Goal: Task Accomplishment & Management: Complete application form

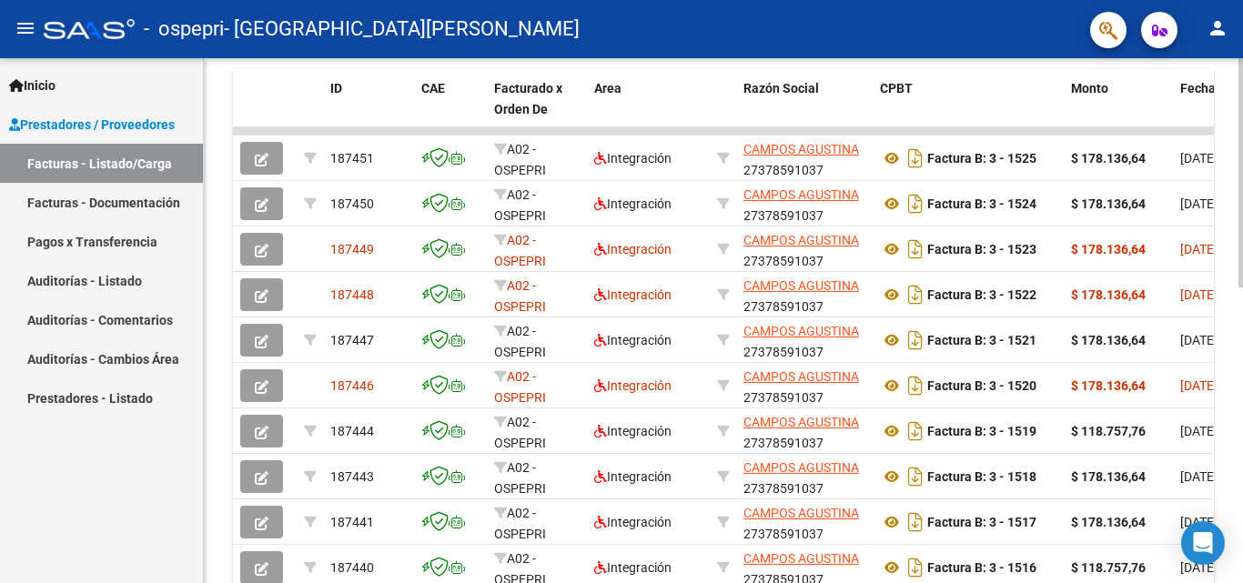
click at [1237, 455] on div "Video tutorial PRESTADORES -> Listado de CPBTs Emitidos por Prestadores / Prove…" at bounding box center [725, 107] width 1043 height 1185
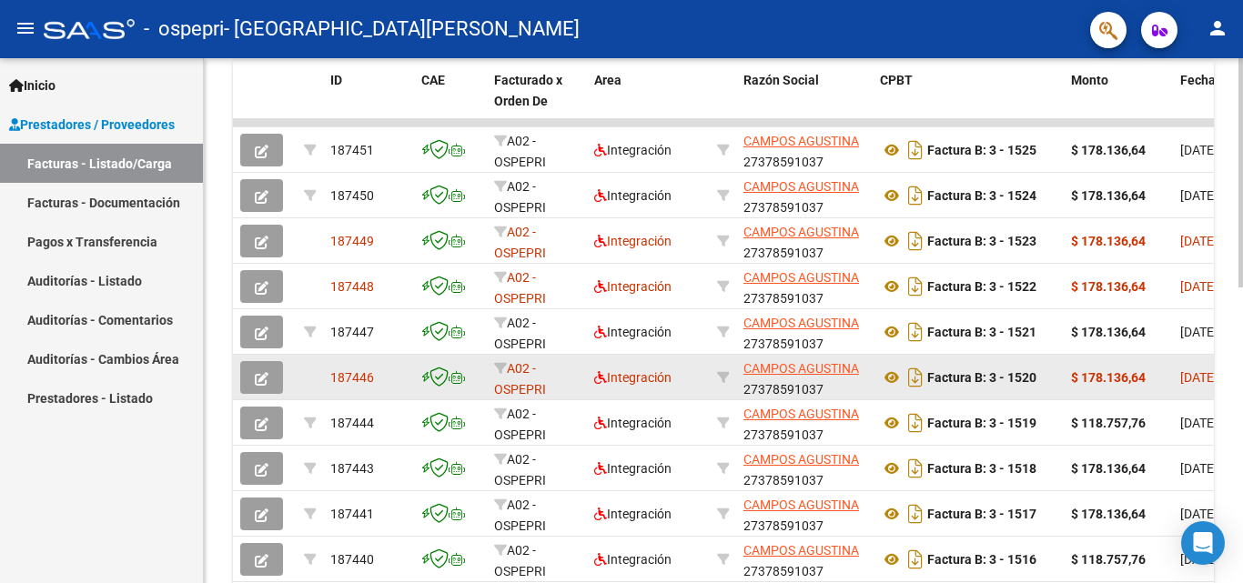
click at [261, 378] on icon "button" at bounding box center [262, 379] width 14 height 14
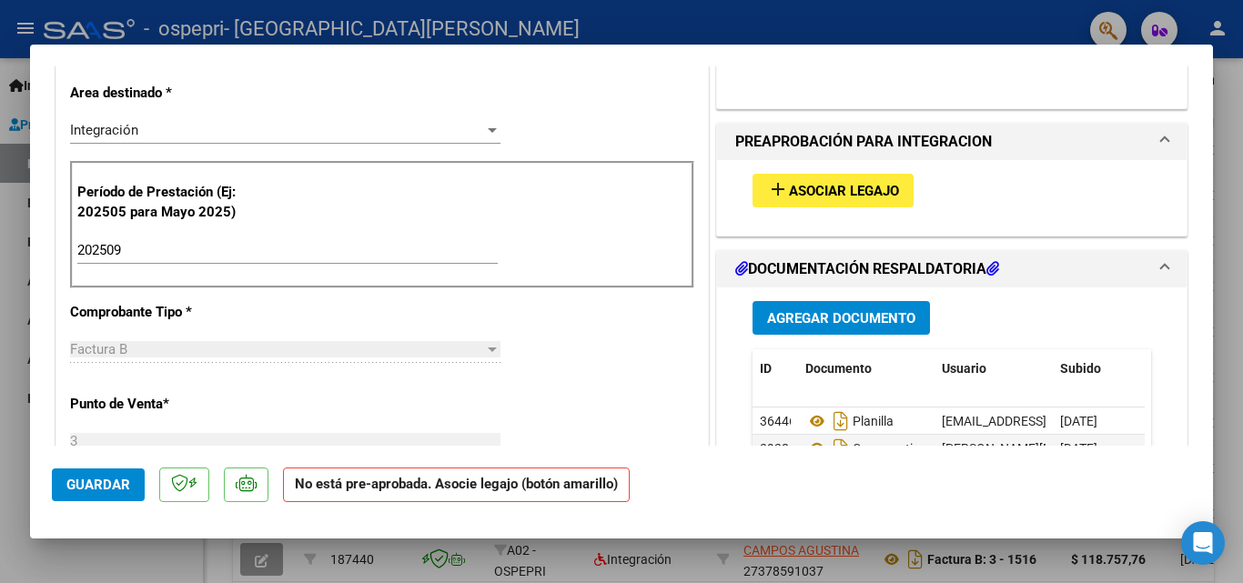
scroll to position [393, 0]
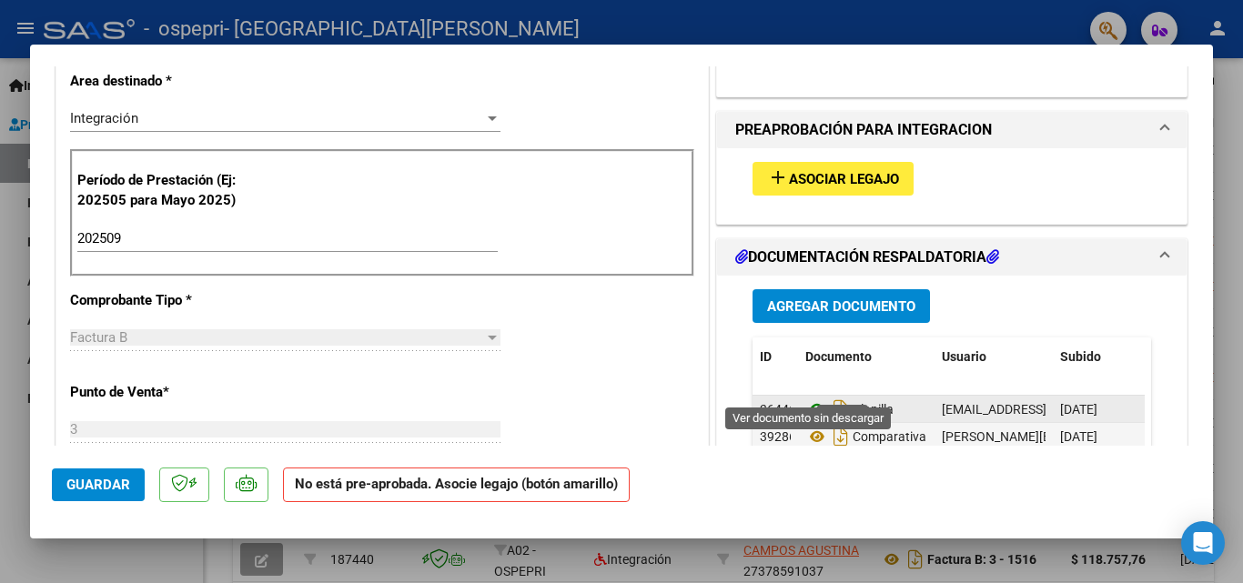
click at [807, 398] on icon at bounding box center [817, 409] width 24 height 22
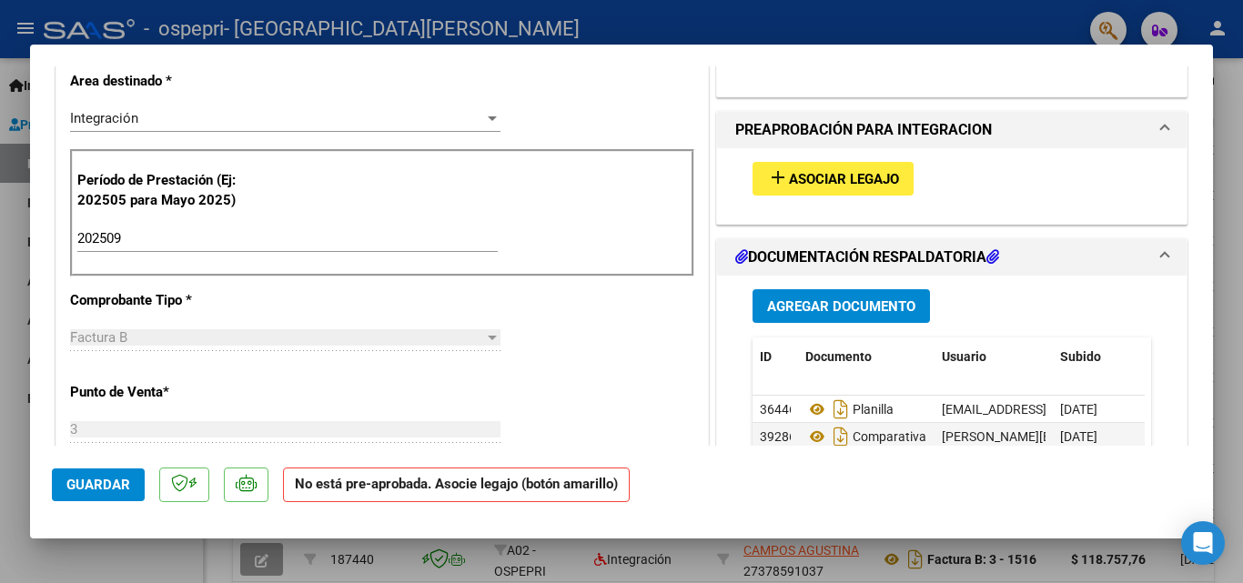
click at [795, 298] on span "Agregar Documento" at bounding box center [841, 306] width 148 height 16
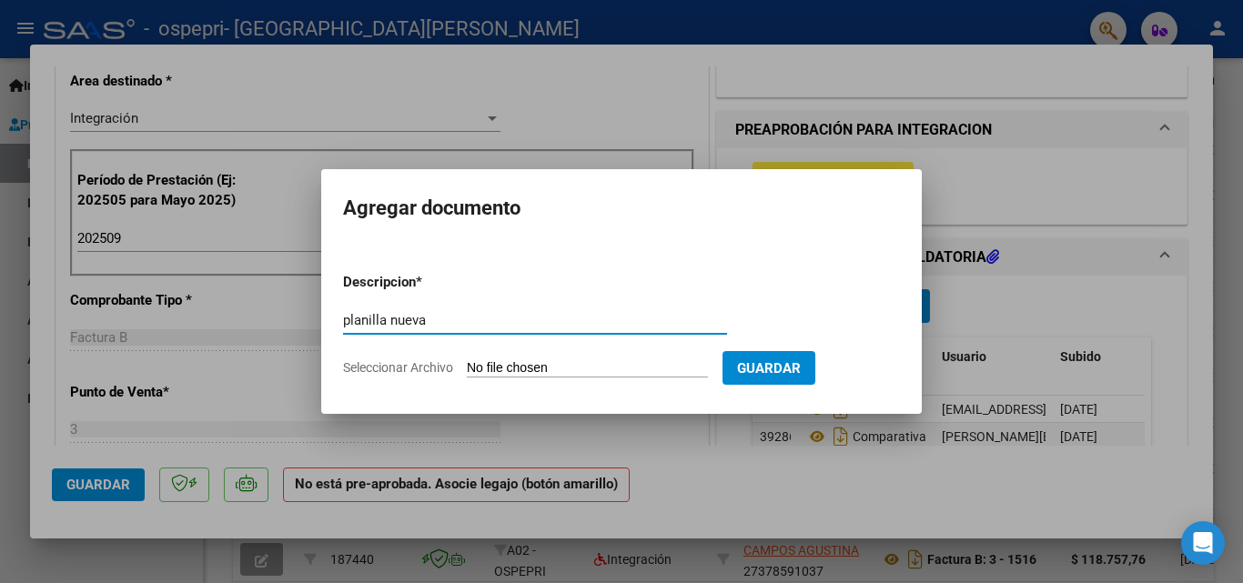
type input "planilla nueva"
click at [517, 368] on input "Seleccionar Archivo" at bounding box center [587, 368] width 241 height 17
type input "C:\fakepath\Poblete Milo planilla septiembre nueva.pdf"
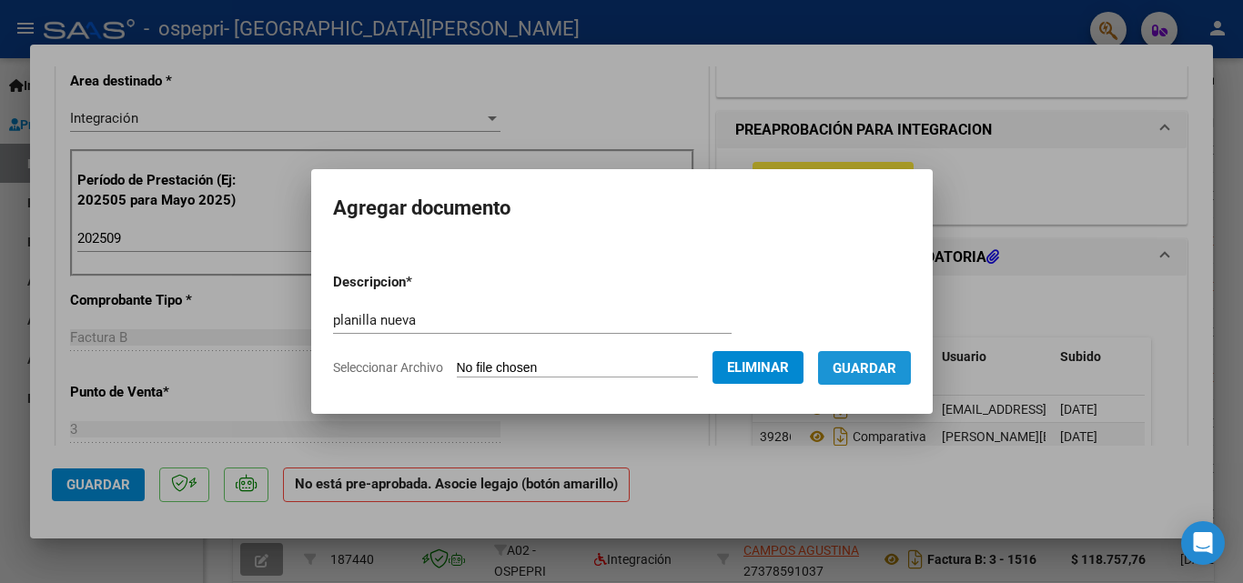
click at [896, 362] on span "Guardar" at bounding box center [864, 368] width 64 height 16
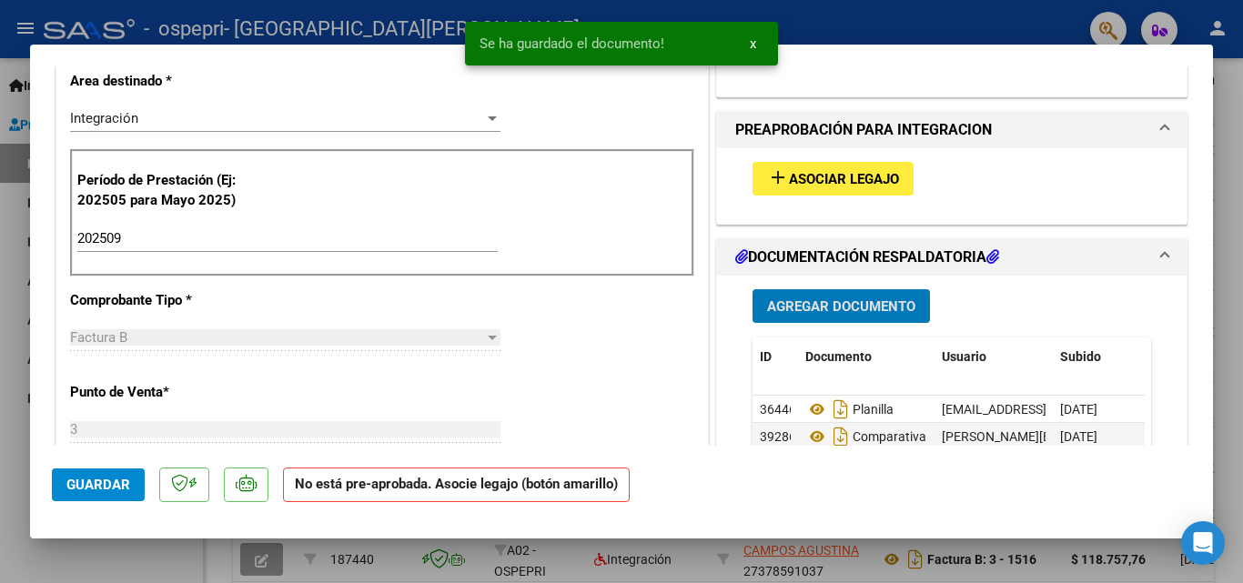
click at [93, 489] on span "Guardar" at bounding box center [98, 485] width 64 height 16
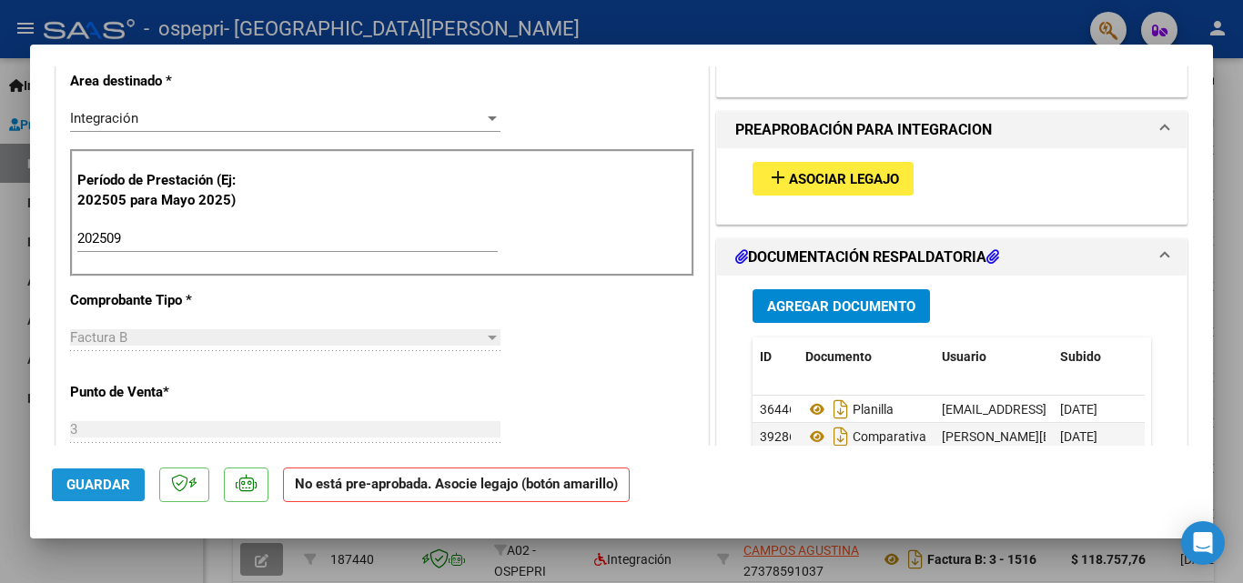
click at [93, 489] on span "Guardar" at bounding box center [98, 485] width 64 height 16
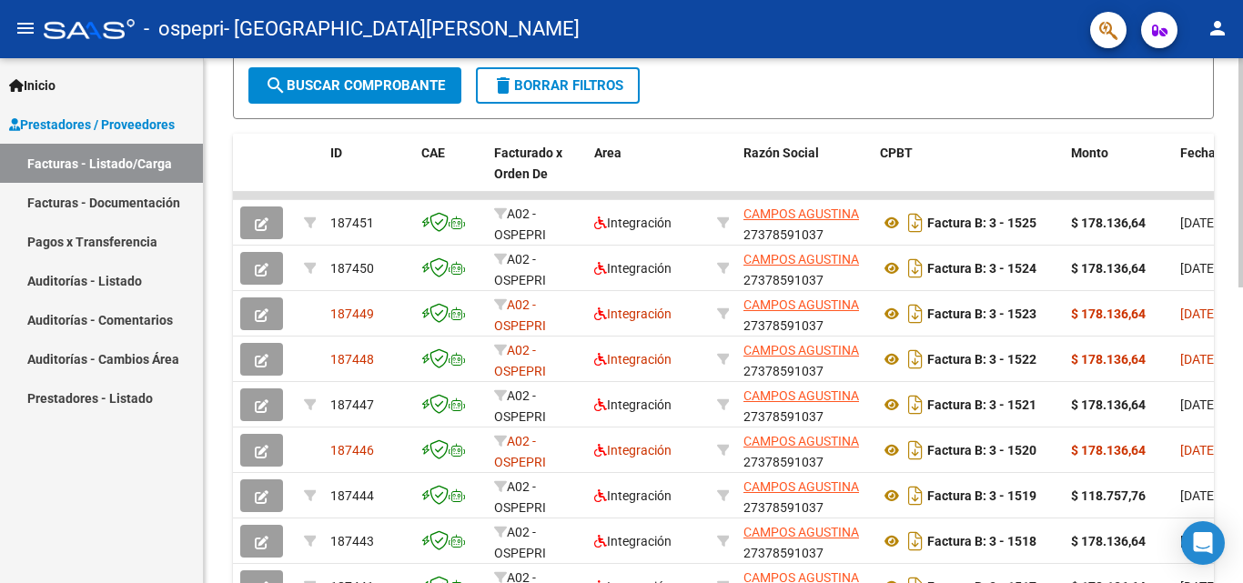
scroll to position [675, 0]
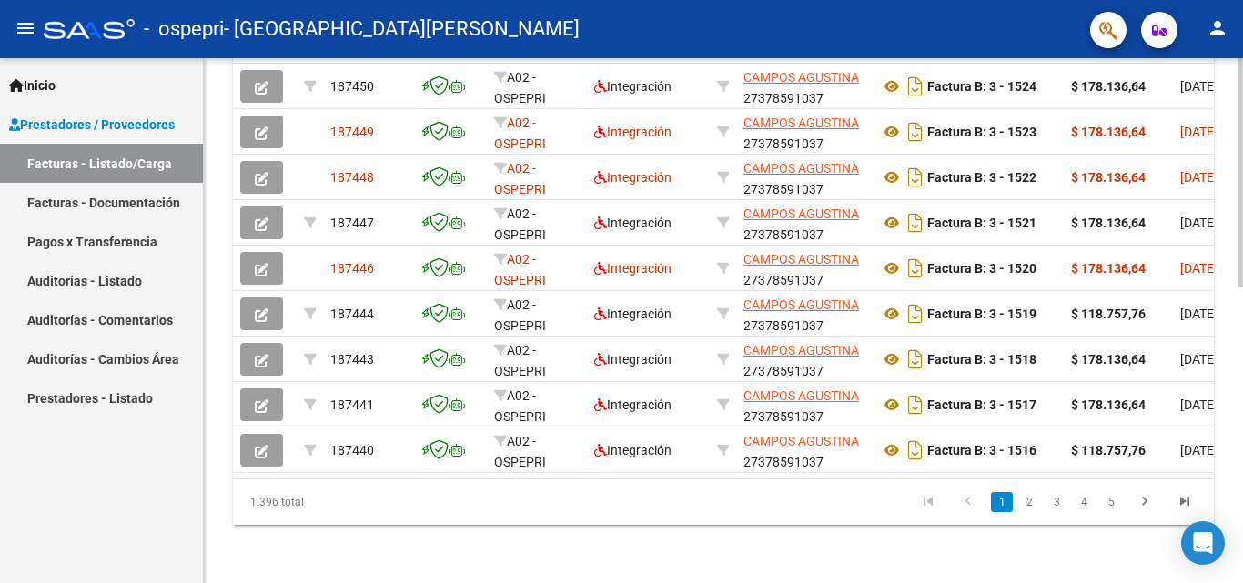
click at [1242, 428] on div at bounding box center [1240, 468] width 5 height 229
click at [1141, 503] on icon "go to next page" at bounding box center [1145, 504] width 24 height 22
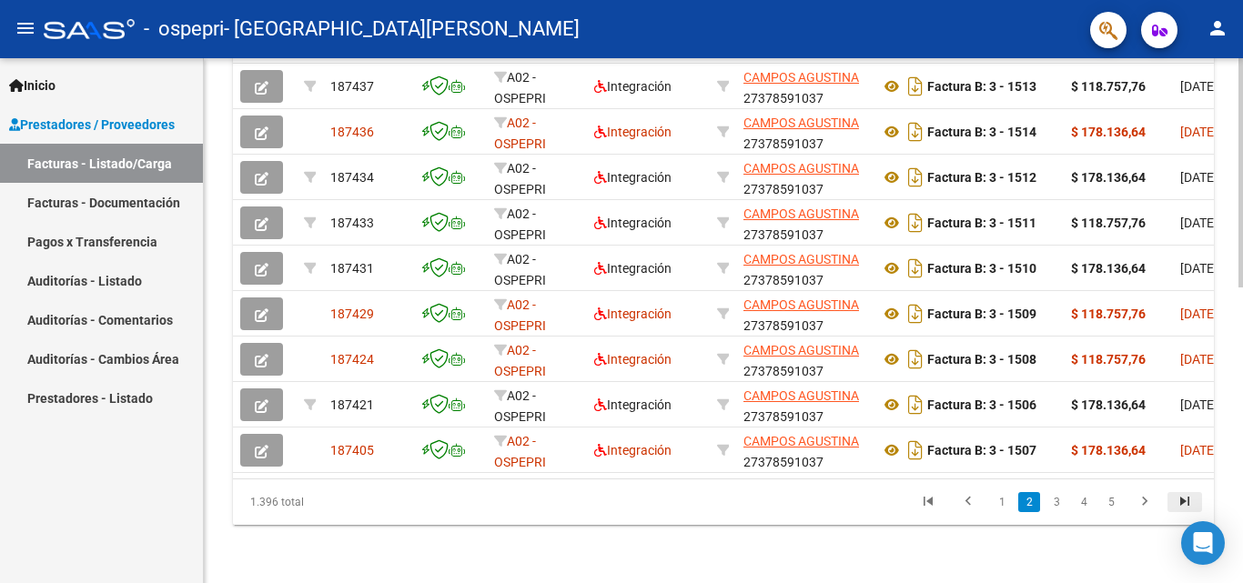
click at [1186, 503] on icon "go to last page" at bounding box center [1185, 504] width 24 height 22
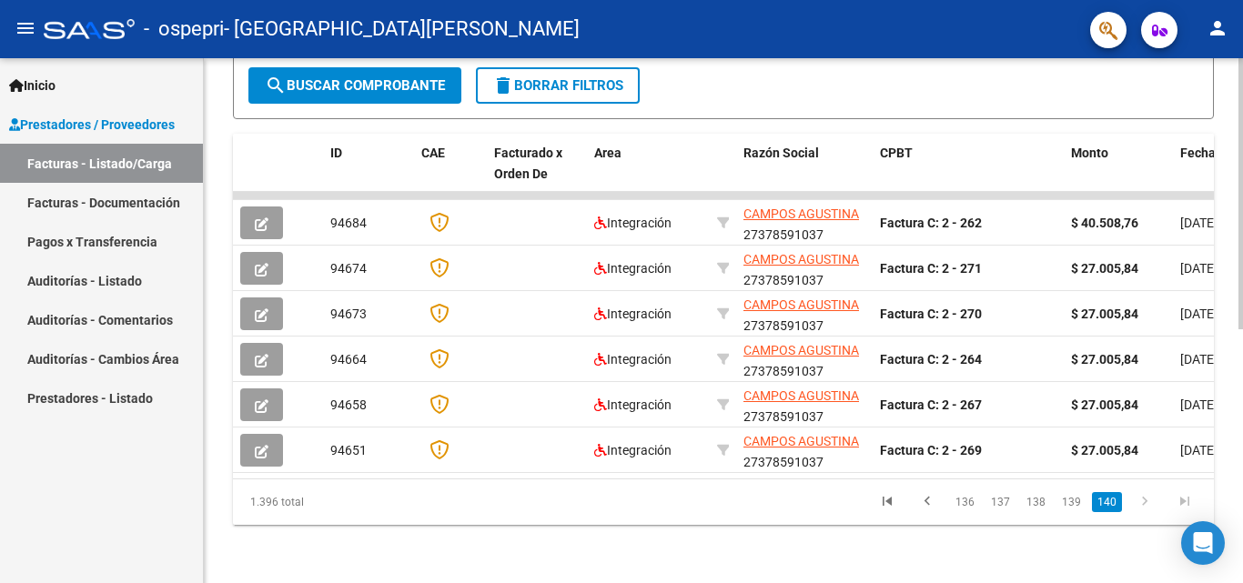
scroll to position [493, 0]
click at [1242, 366] on div at bounding box center [1240, 447] width 5 height 271
click at [1071, 502] on link "139" at bounding box center [1071, 502] width 30 height 20
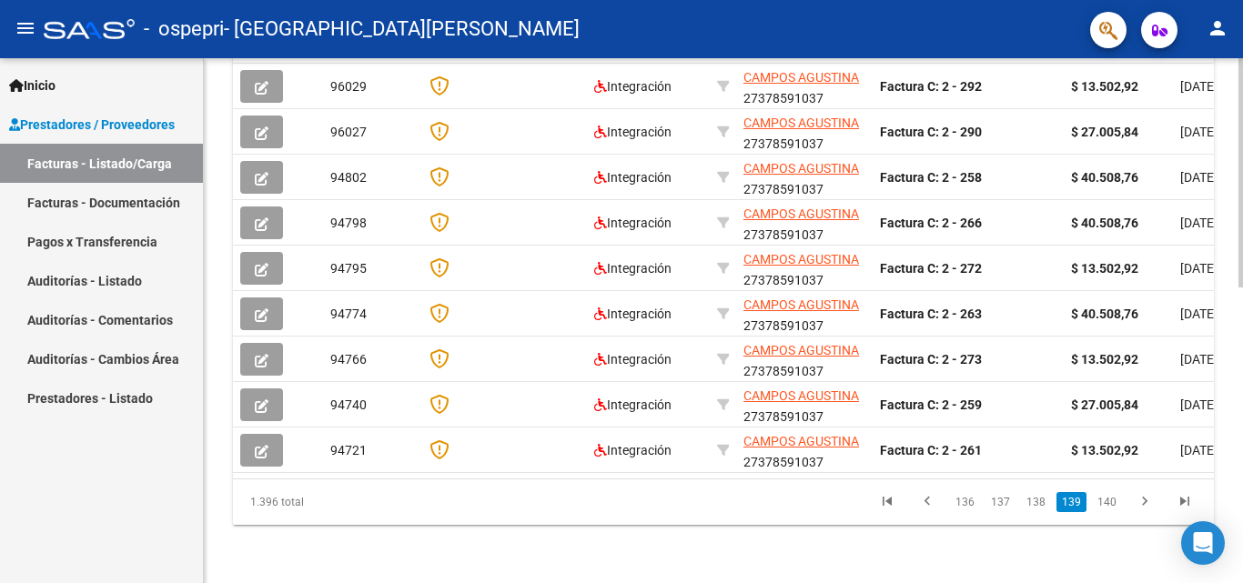
scroll to position [675, 0]
click at [1242, 574] on div at bounding box center [1240, 468] width 5 height 229
click at [1041, 500] on link "138" at bounding box center [1036, 502] width 30 height 20
click at [1008, 506] on link "137" at bounding box center [1000, 502] width 30 height 20
click at [1003, 505] on link "136" at bounding box center [1000, 502] width 30 height 20
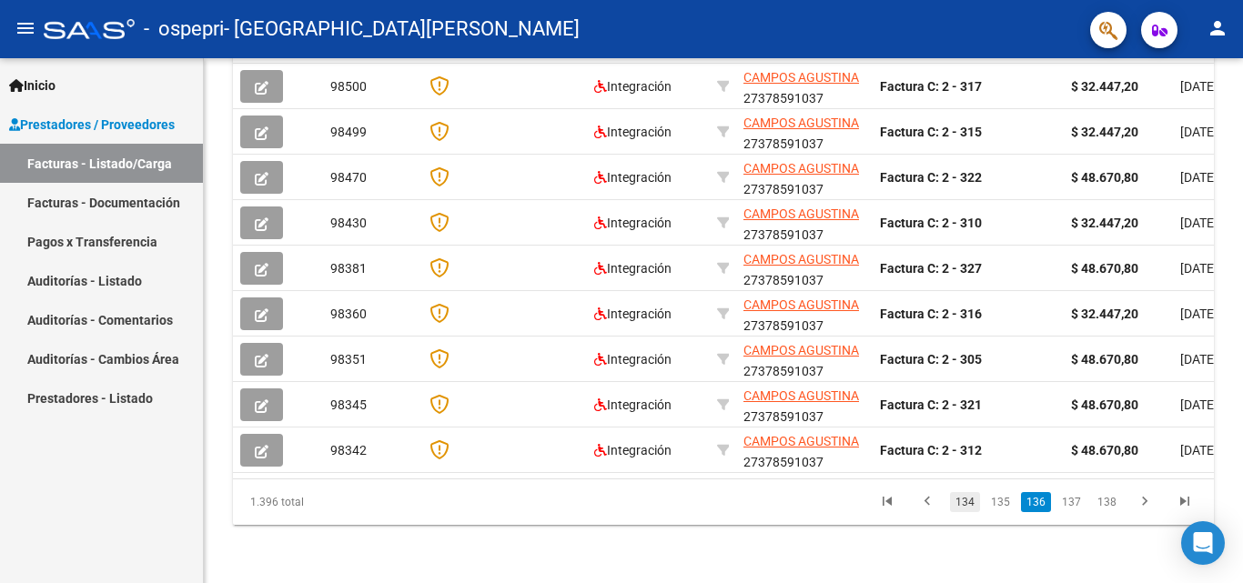
click at [976, 500] on link "134" at bounding box center [965, 502] width 30 height 20
click at [936, 499] on icon "go to previous page" at bounding box center [927, 504] width 24 height 22
click at [970, 504] on link "131" at bounding box center [965, 502] width 30 height 20
click at [936, 499] on icon "go to previous page" at bounding box center [927, 504] width 24 height 22
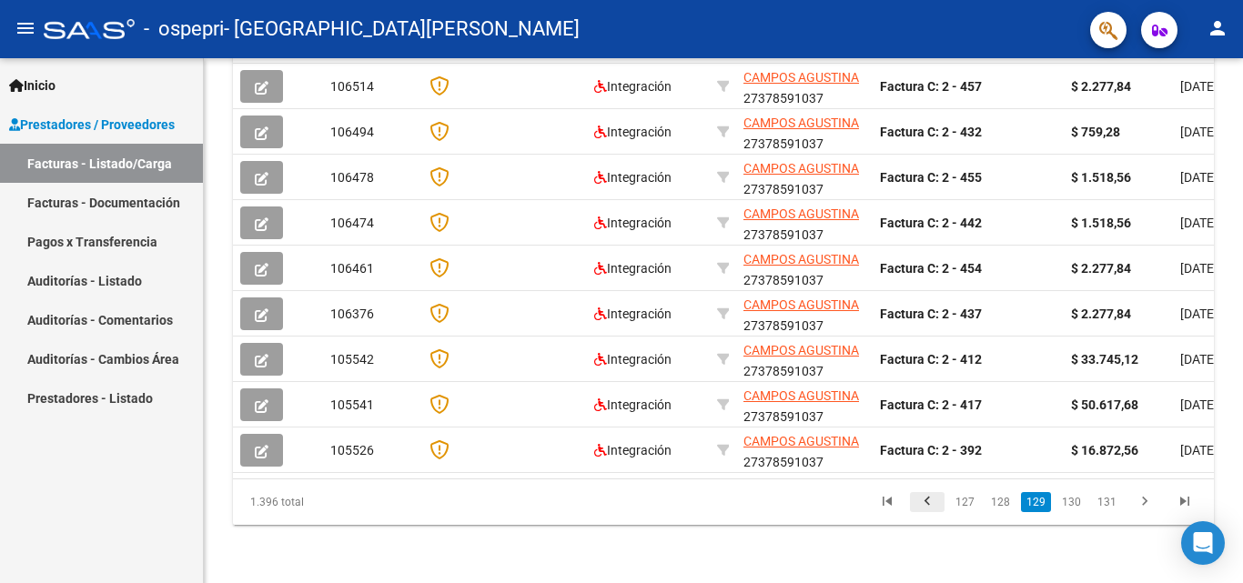
click at [936, 499] on div "1.396 total 127 128 129 130 131" at bounding box center [723, 501] width 981 height 45
click at [936, 499] on icon "go to previous page" at bounding box center [927, 504] width 24 height 22
click at [939, 507] on icon "go to previous page" at bounding box center [927, 504] width 24 height 22
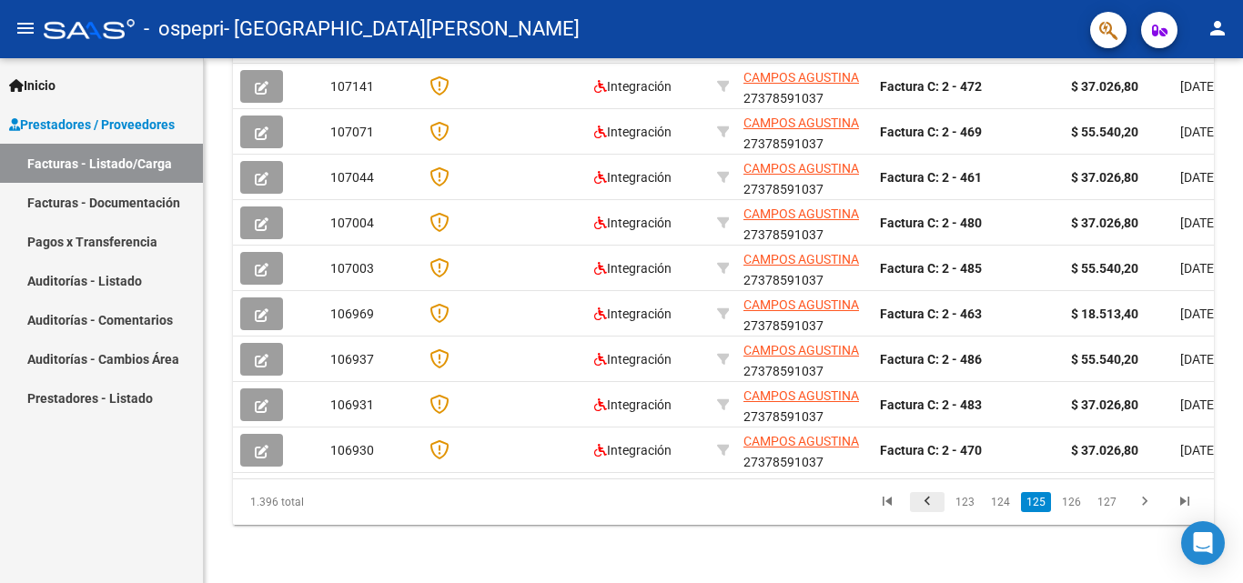
scroll to position [680, 0]
click at [939, 507] on div "1.396 total 123 124 125 126 127" at bounding box center [723, 501] width 981 height 45
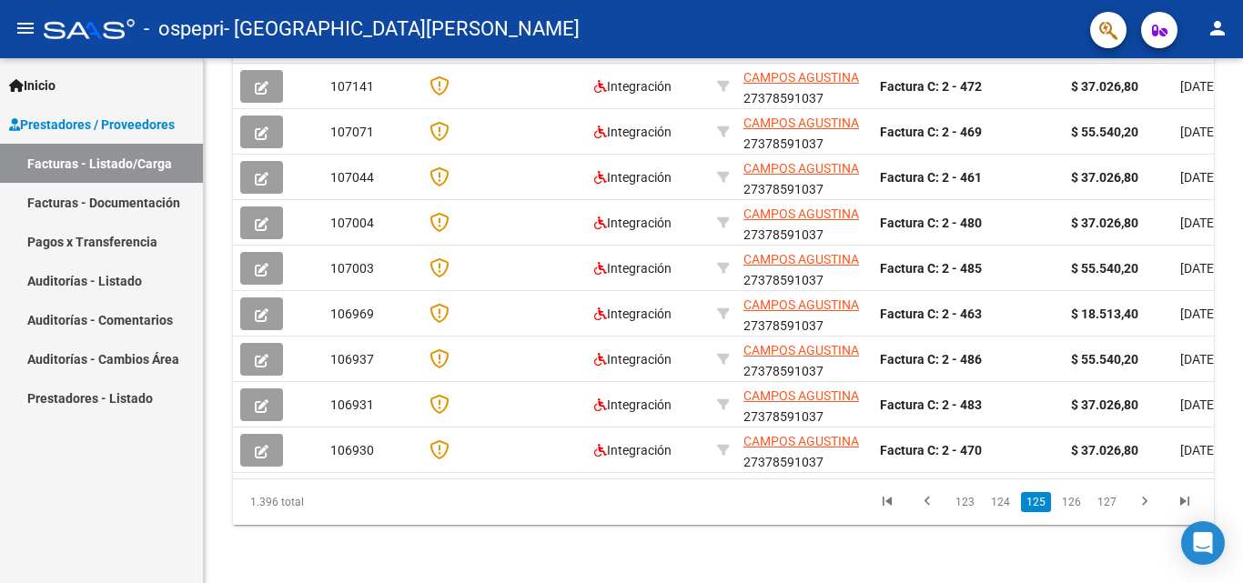
click at [893, 502] on div "1.396 total 123 124 125 126 127" at bounding box center [723, 501] width 981 height 45
click at [893, 502] on icon "go to first page" at bounding box center [887, 504] width 24 height 22
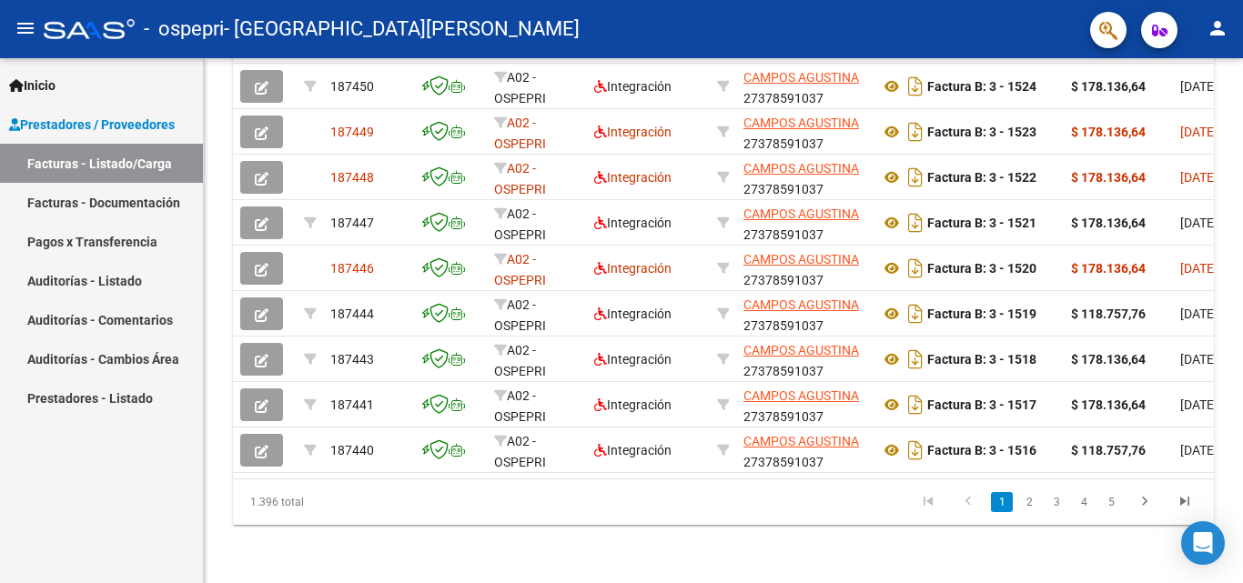
scroll to position [675, 0]
click at [1150, 500] on icon "go to next page" at bounding box center [1145, 504] width 24 height 22
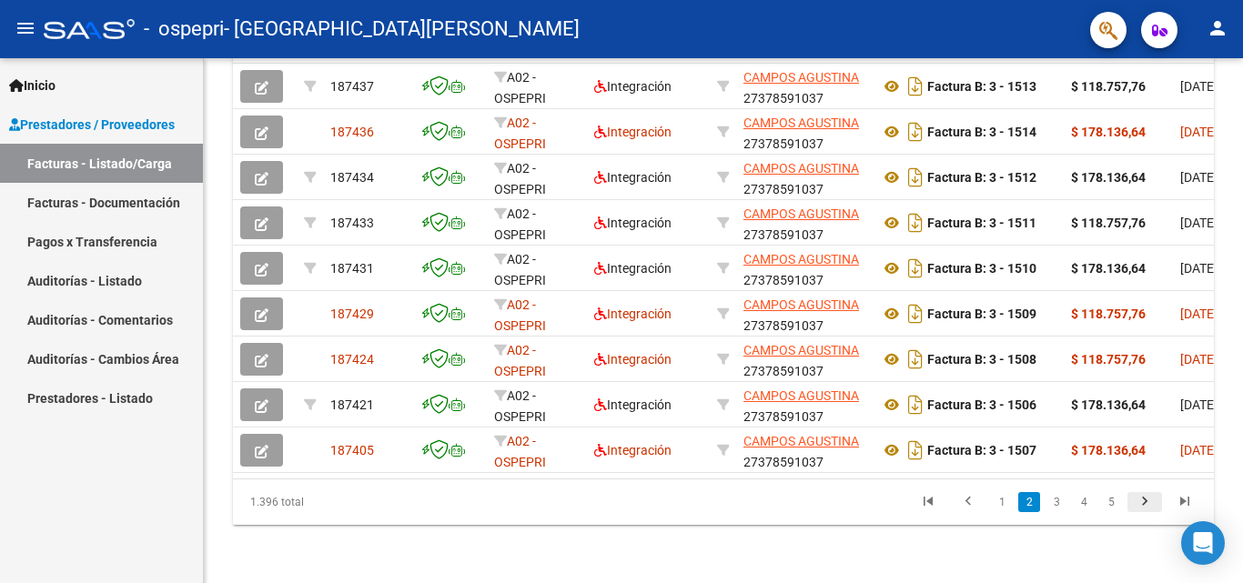
click at [1150, 500] on icon "go to next page" at bounding box center [1145, 504] width 24 height 22
click at [1150, 500] on div "1.396 total 1 2 3 4 5" at bounding box center [723, 501] width 981 height 45
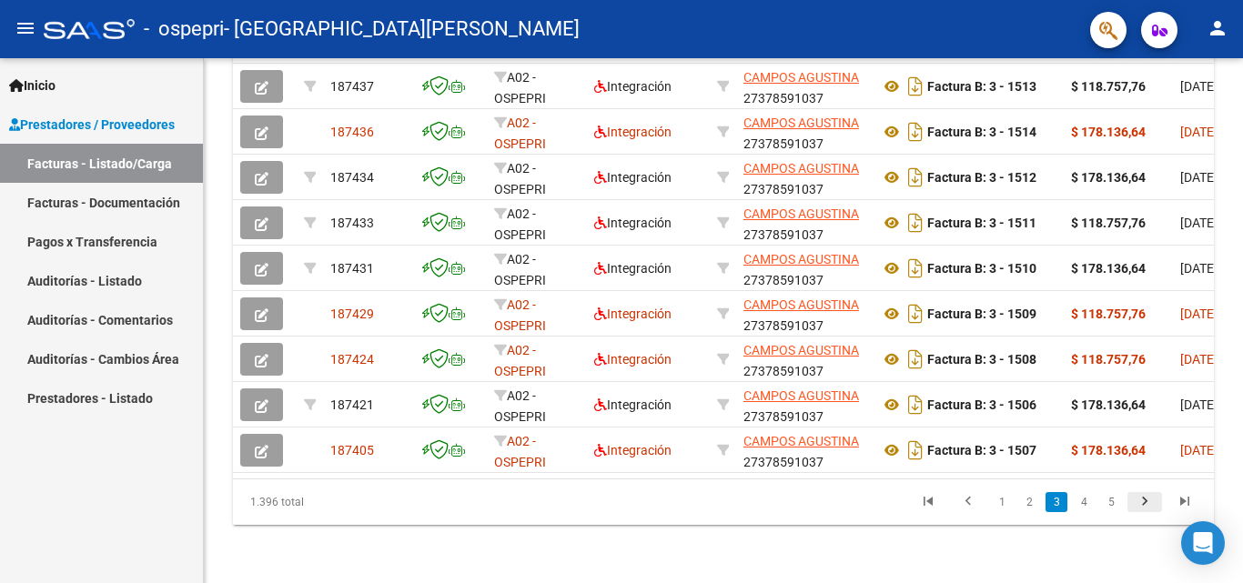
click at [1150, 500] on div "1.396 total 1 2 3 4 5" at bounding box center [723, 501] width 981 height 45
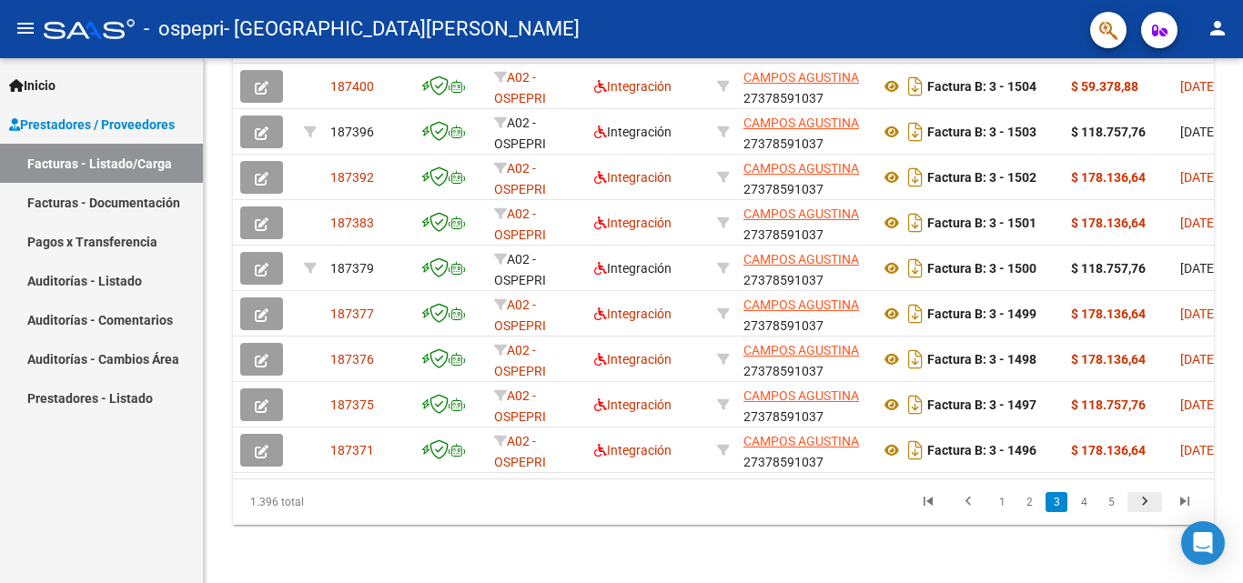
click at [1150, 500] on icon "go to next page" at bounding box center [1145, 504] width 24 height 22
click at [1150, 500] on div "1.396 total 2 3 4 5 6" at bounding box center [723, 501] width 981 height 45
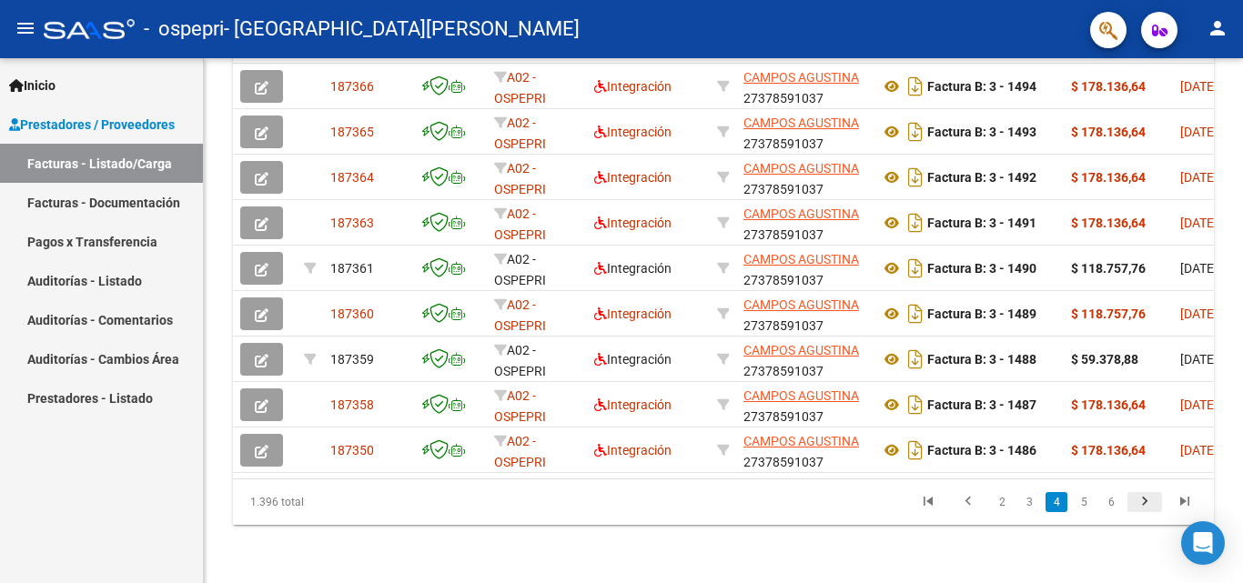
click at [1150, 500] on icon "go to next page" at bounding box center [1145, 504] width 24 height 22
click at [1150, 500] on div "1.396 total 3 4 5 6 7" at bounding box center [723, 501] width 981 height 45
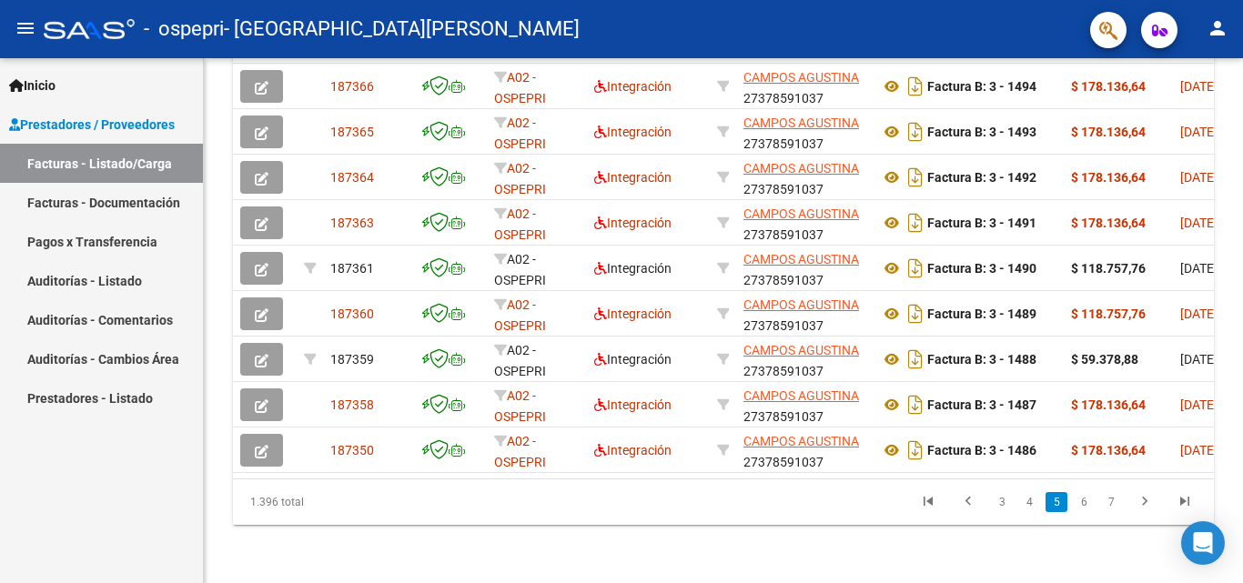
click at [1150, 500] on div "1.396 total 3 4 5 6 7" at bounding box center [723, 501] width 981 height 45
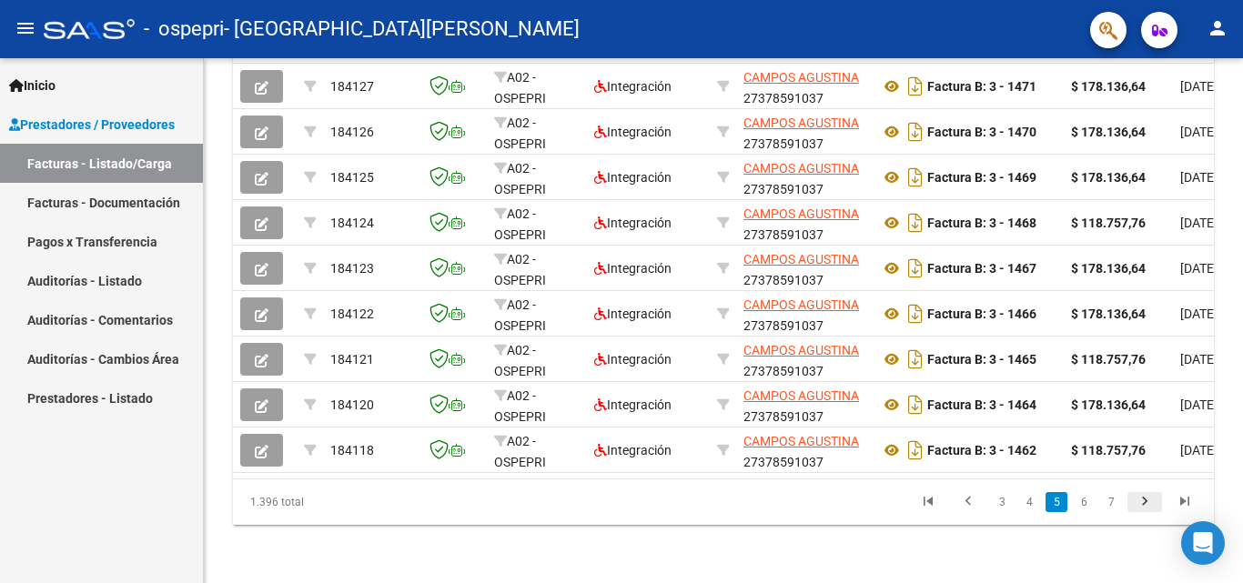
click at [1139, 503] on icon "go to next page" at bounding box center [1145, 504] width 24 height 22
click at [1112, 501] on div "1.396 total 4 5 6 7 8" at bounding box center [723, 501] width 981 height 45
click at [1142, 505] on icon "go to next page" at bounding box center [1145, 504] width 24 height 22
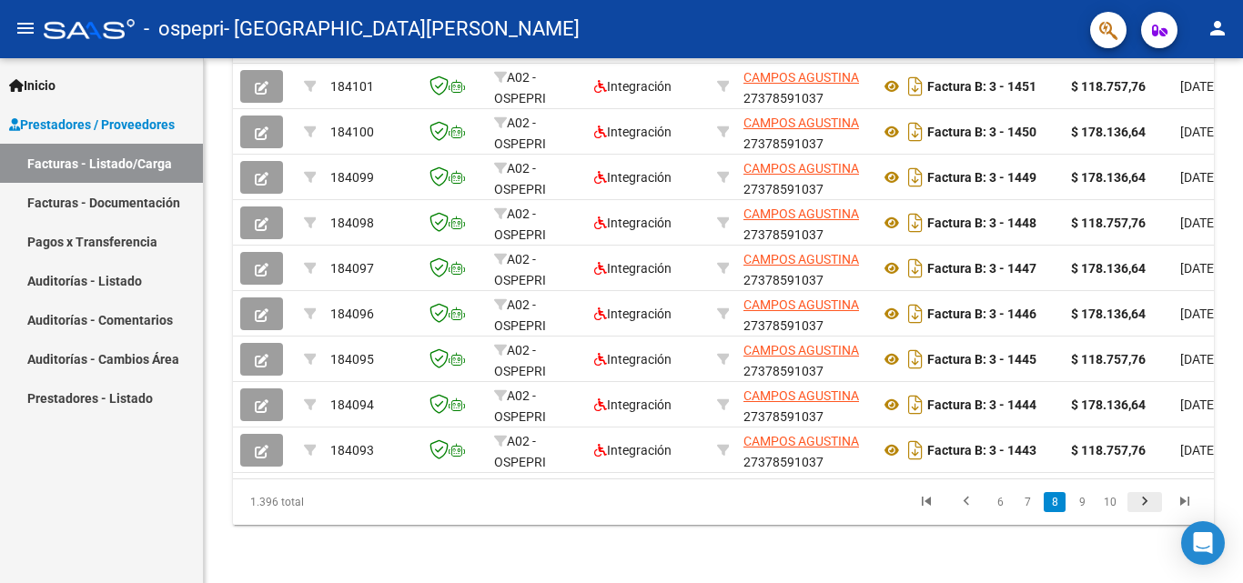
scroll to position [680, 0]
click at [1142, 505] on div "1.396 total 6 7 8 9 10" at bounding box center [723, 501] width 981 height 45
click at [1142, 505] on icon "go to next page" at bounding box center [1145, 504] width 24 height 22
click at [1142, 505] on div "1.396 total 7 8 9 10 11" at bounding box center [723, 501] width 981 height 45
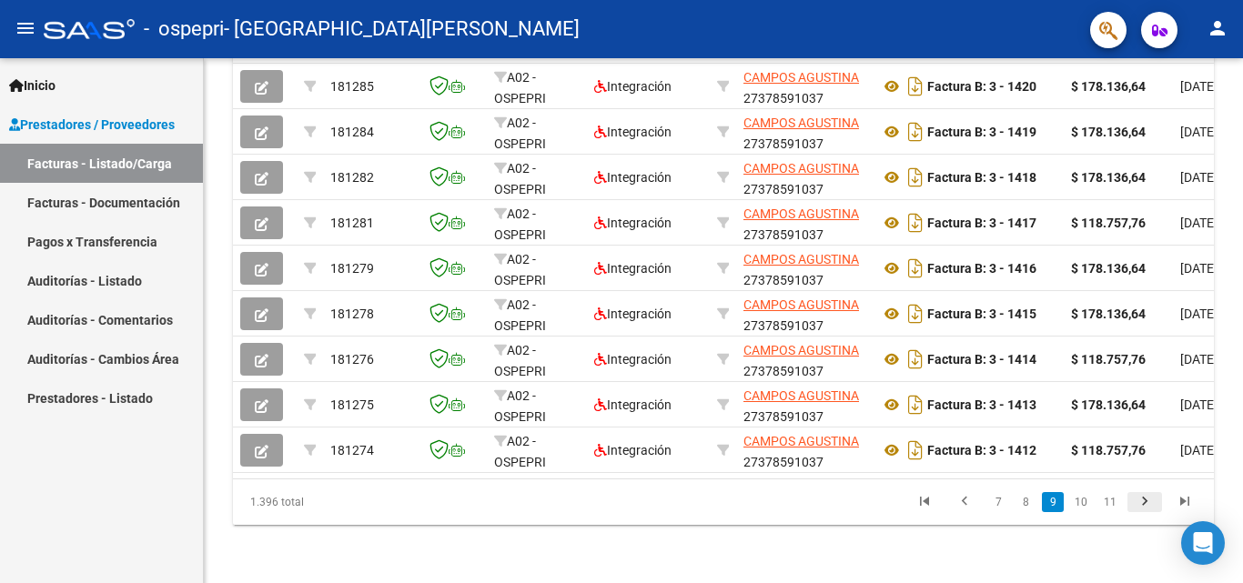
scroll to position [675, 0]
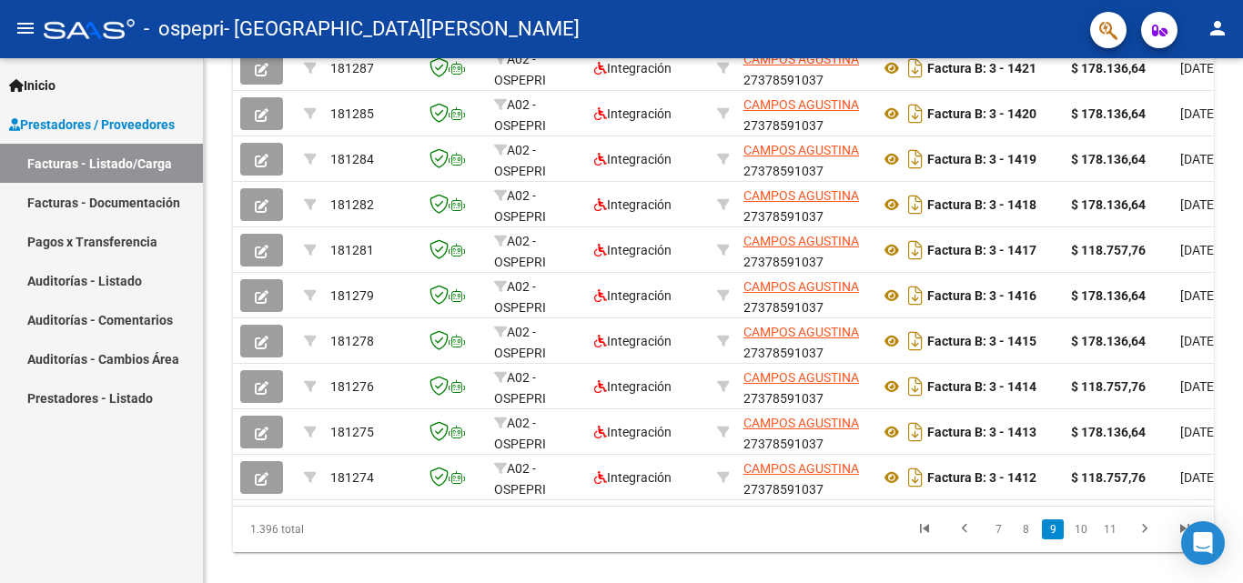
click at [1239, 372] on div at bounding box center [1240, 455] width 5 height 229
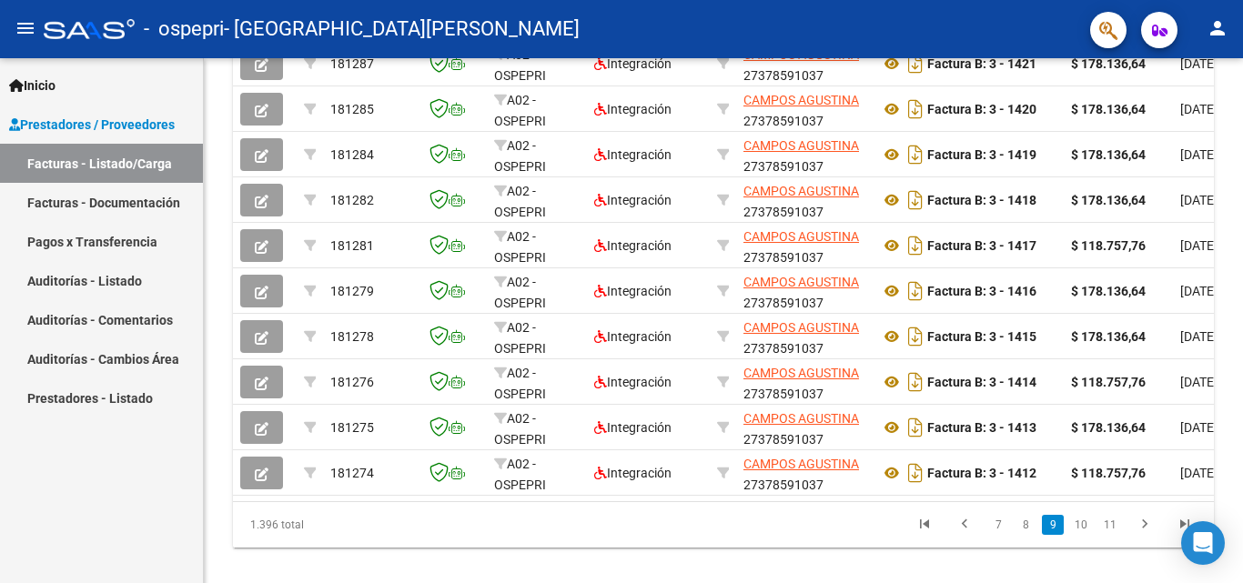
click at [835, 540] on datatable-pager "7 8 9 10 11" at bounding box center [820, 524] width 770 height 31
click at [1078, 535] on link "10" at bounding box center [1081, 525] width 24 height 20
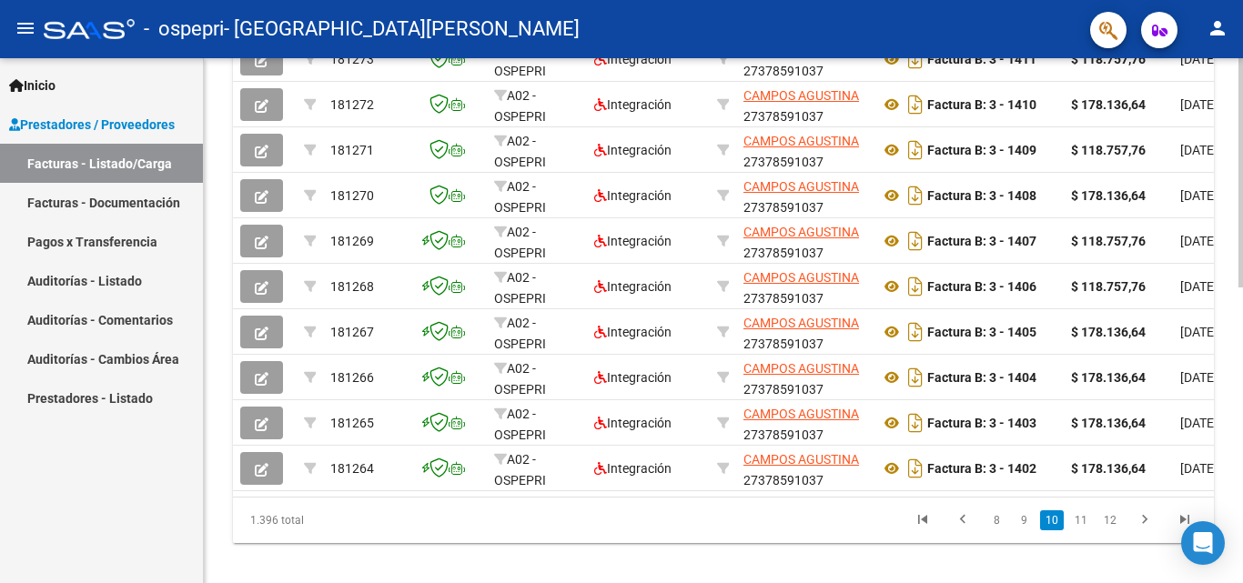
scroll to position [675, 0]
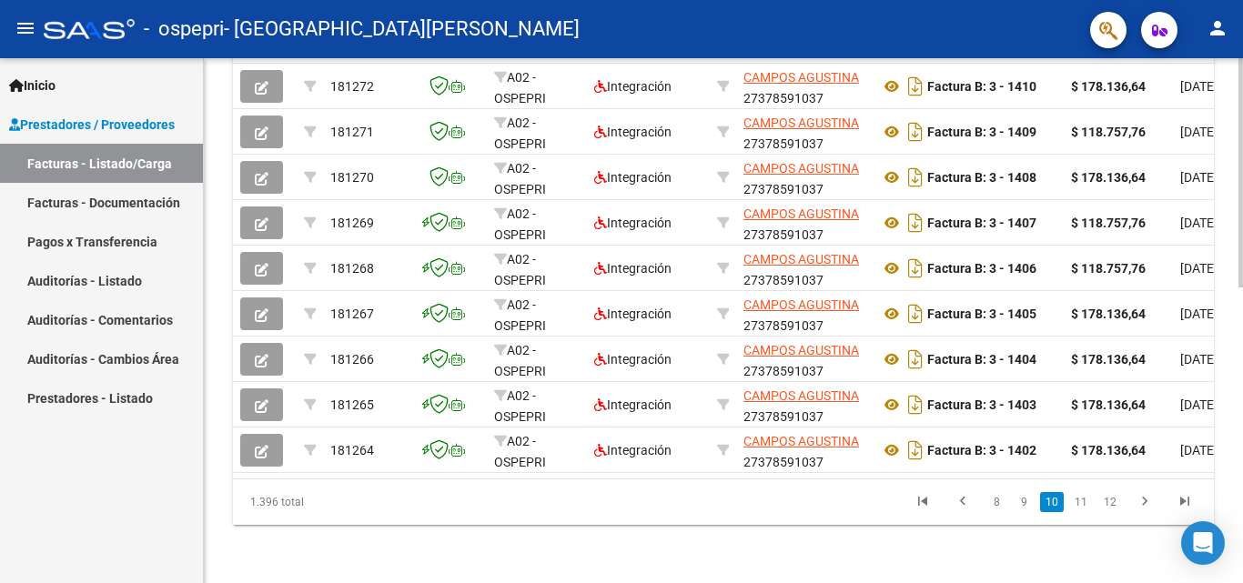
click at [1242, 411] on div at bounding box center [1240, 468] width 5 height 229
click at [1079, 506] on link "11" at bounding box center [1081, 502] width 24 height 20
click at [965, 502] on icon "go to previous page" at bounding box center [961, 504] width 24 height 22
click at [965, 502] on icon "go to previous page" at bounding box center [963, 504] width 24 height 22
click at [1001, 507] on link "7" at bounding box center [998, 502] width 22 height 20
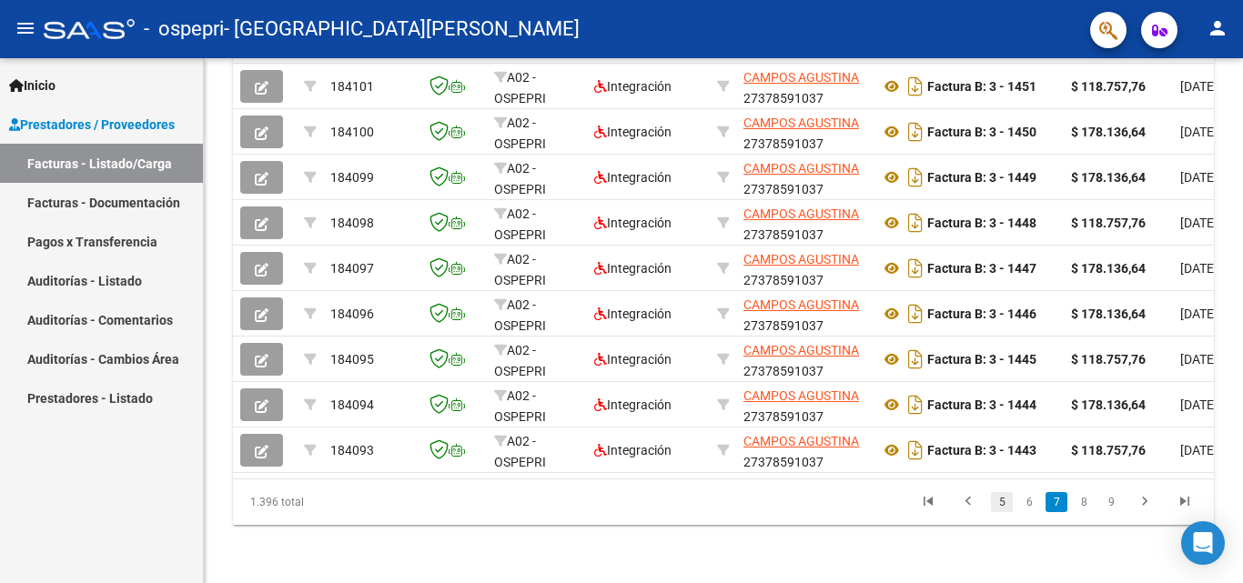
click at [1003, 508] on link "5" at bounding box center [1002, 502] width 22 height 20
click at [1030, 509] on link "4" at bounding box center [1029, 502] width 22 height 20
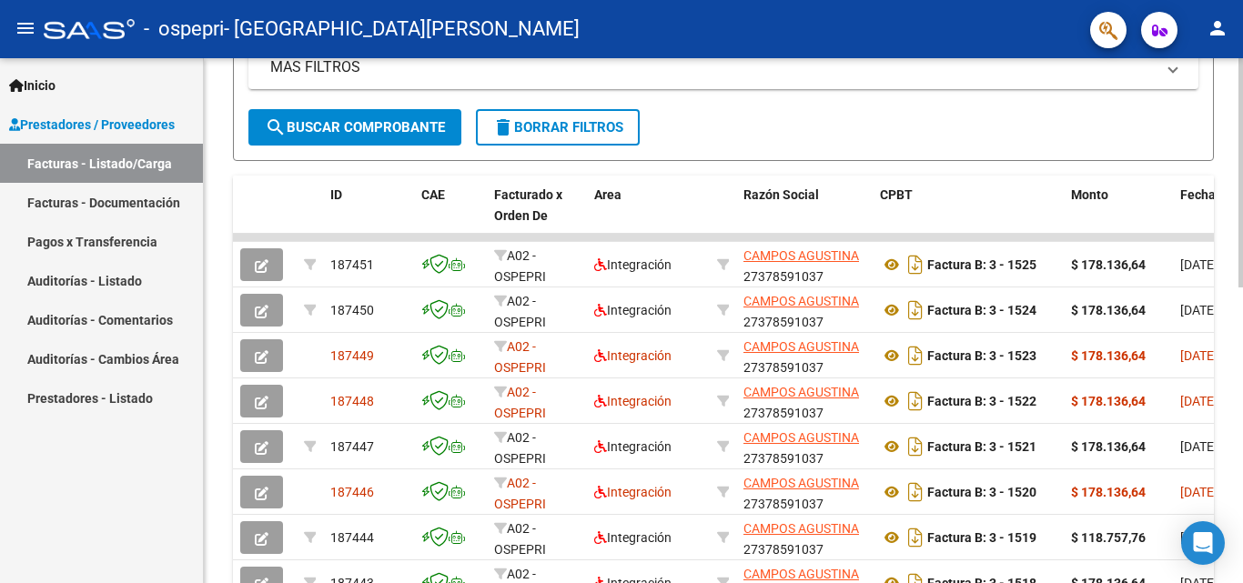
scroll to position [449, 0]
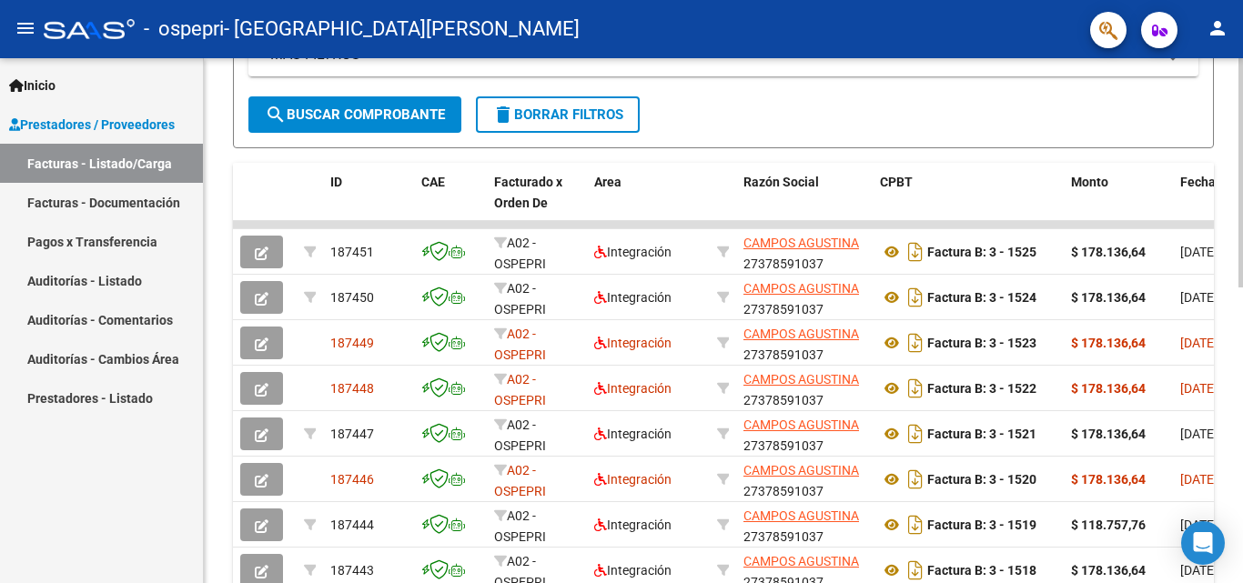
click at [1242, 336] on div at bounding box center [1240, 373] width 5 height 229
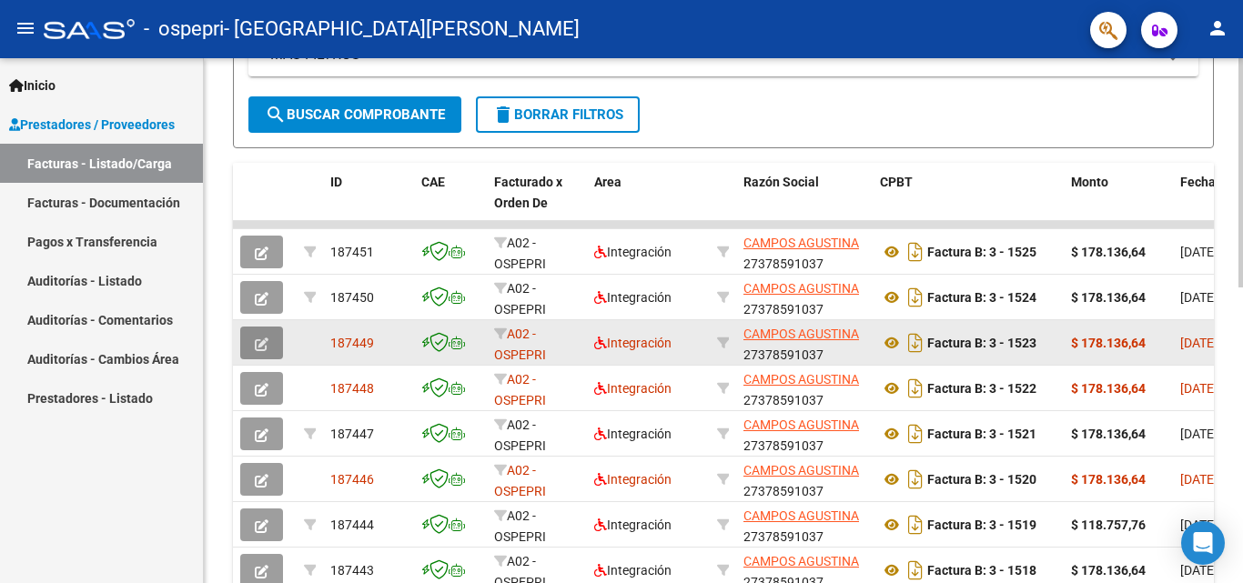
click at [275, 342] on button "button" at bounding box center [261, 343] width 43 height 33
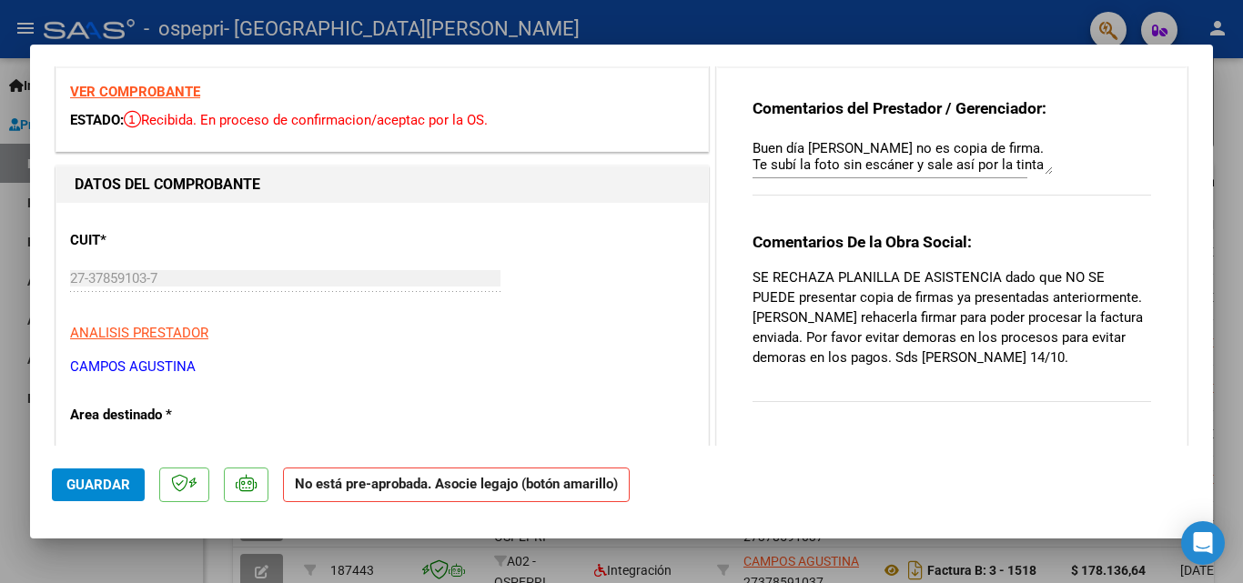
scroll to position [0, 0]
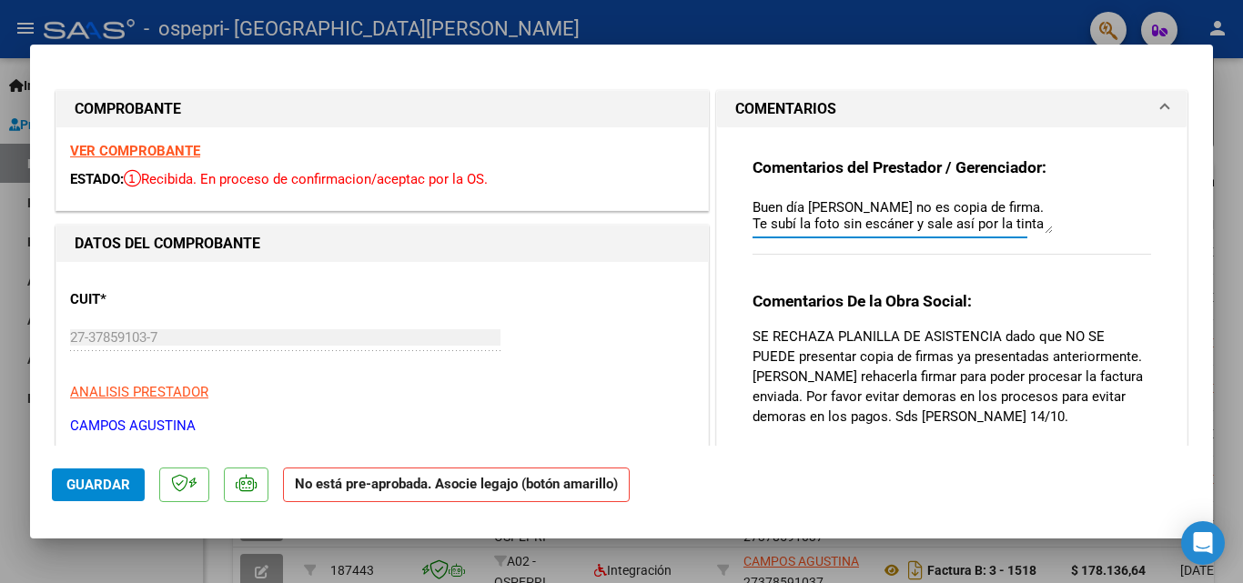
click at [1005, 217] on textarea "Buen día [PERSON_NAME] no es copia de firma. Te subí la foto sin escáner y sale…" at bounding box center [902, 215] width 300 height 36
click at [1019, 227] on textarea "Buen día [PERSON_NAME] no es copia de firma. Te subí la foto sin escáner y sale…" at bounding box center [902, 215] width 300 height 36
click at [1019, 227] on textarea "Buen día Yolandlapicera que se utilizó." at bounding box center [902, 215] width 300 height 36
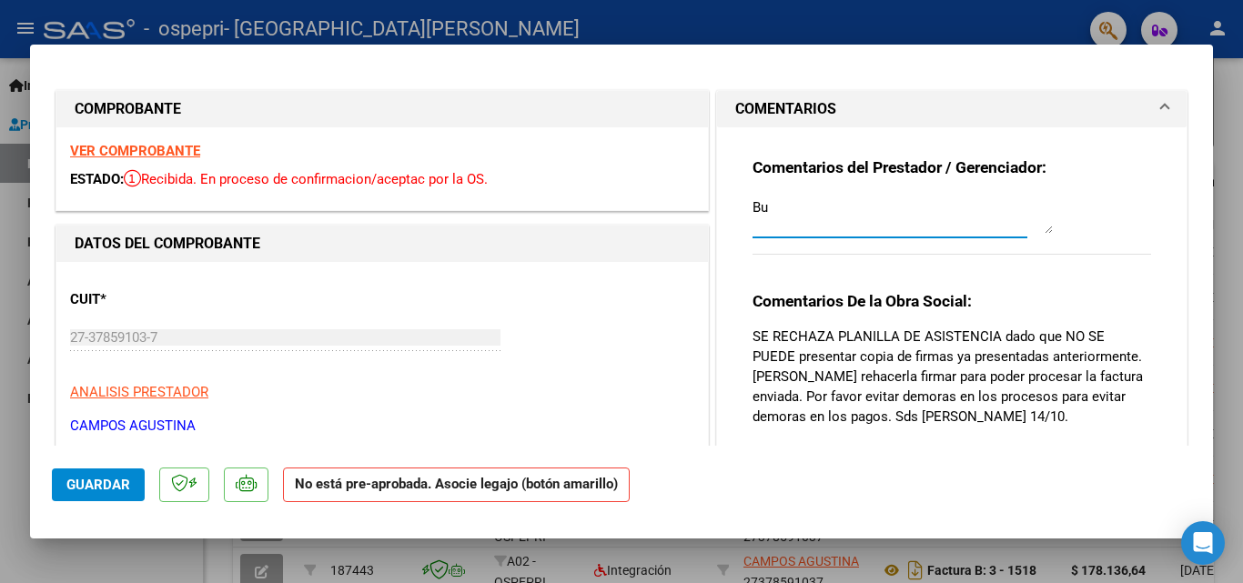
type textarea "B"
type textarea "c"
drag, startPoint x: 945, startPoint y: 212, endPoint x: 743, endPoint y: 216, distance: 202.0
click at [743, 216] on div "Comentarios del Prestador / Gerenciador: ya se cargo planilla actualizada Comen…" at bounding box center [952, 311] width 426 height 368
type textarea "ya se cargo planilla actualizada"
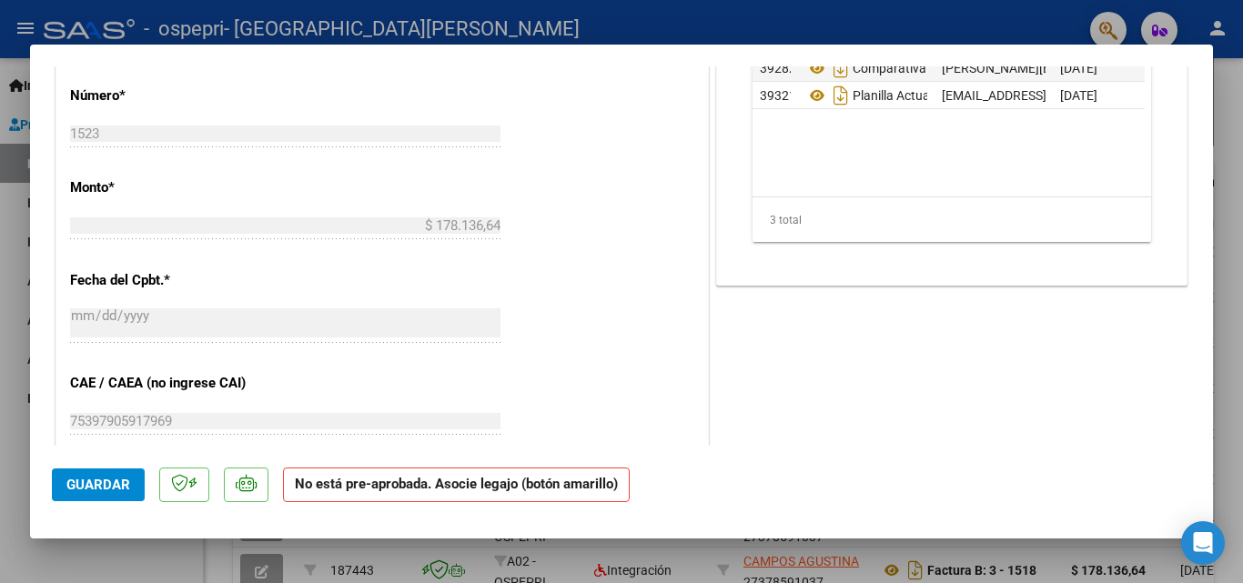
scroll to position [896, 0]
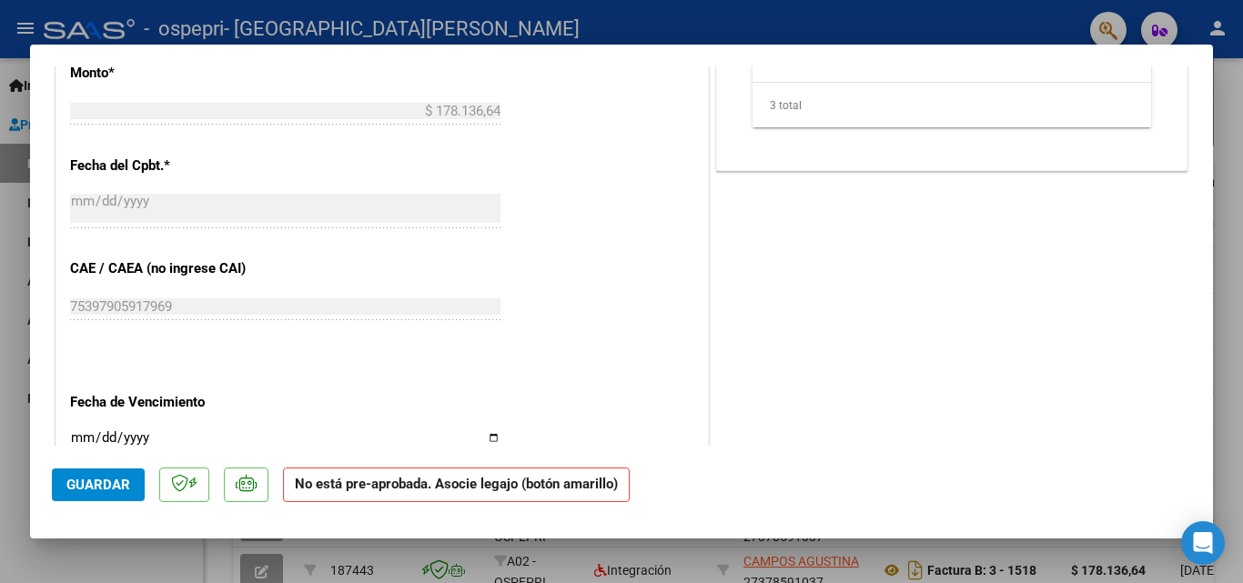
click at [114, 488] on span "Guardar" at bounding box center [98, 485] width 64 height 16
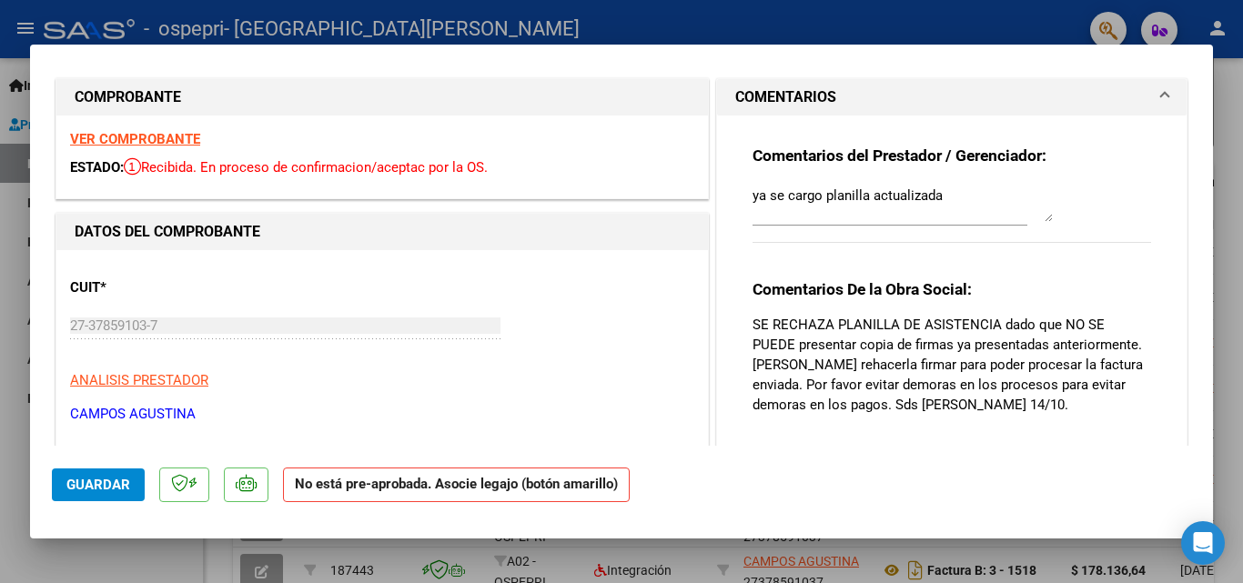
scroll to position [0, 0]
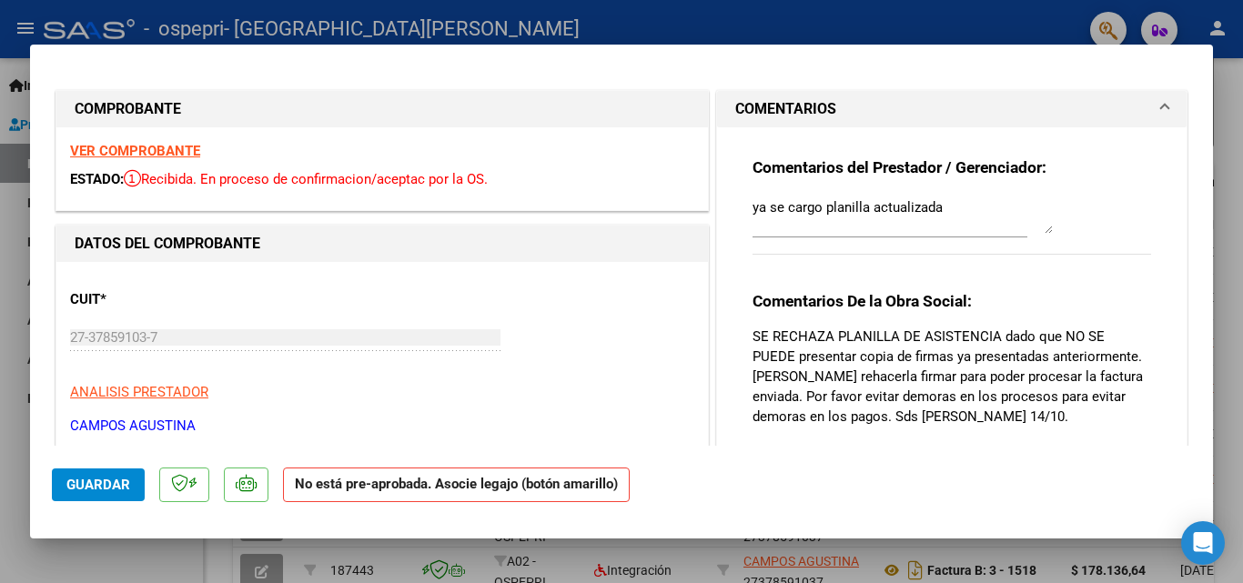
drag, startPoint x: 1214, startPoint y: 53, endPoint x: 1210, endPoint y: 20, distance: 33.1
click at [1210, 20] on div at bounding box center [621, 291] width 1243 height 583
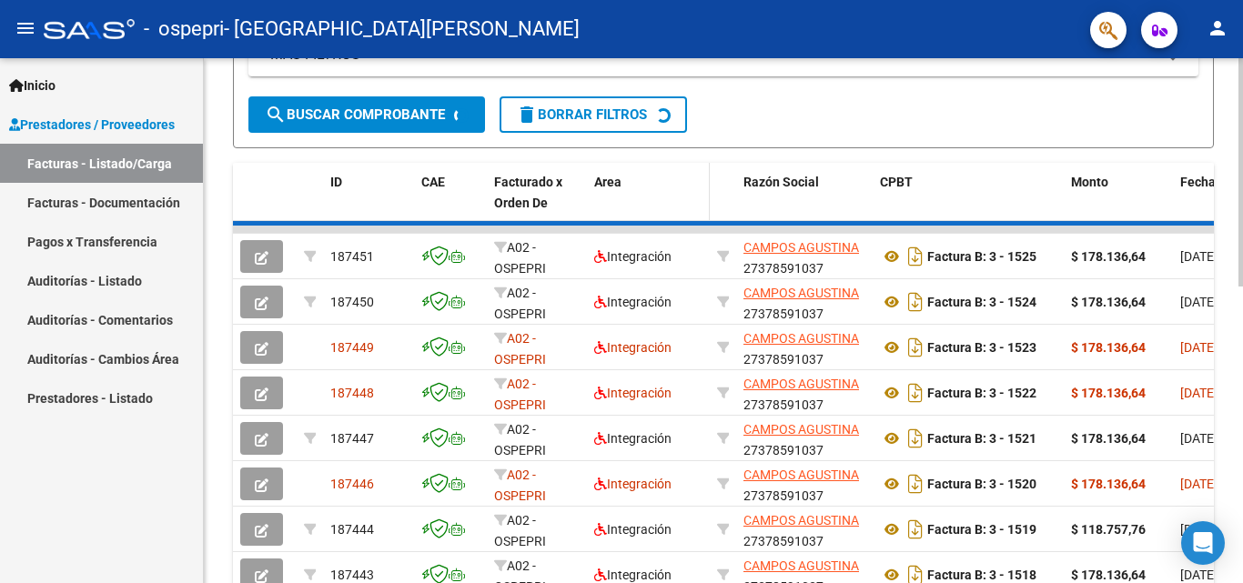
scroll to position [449, 0]
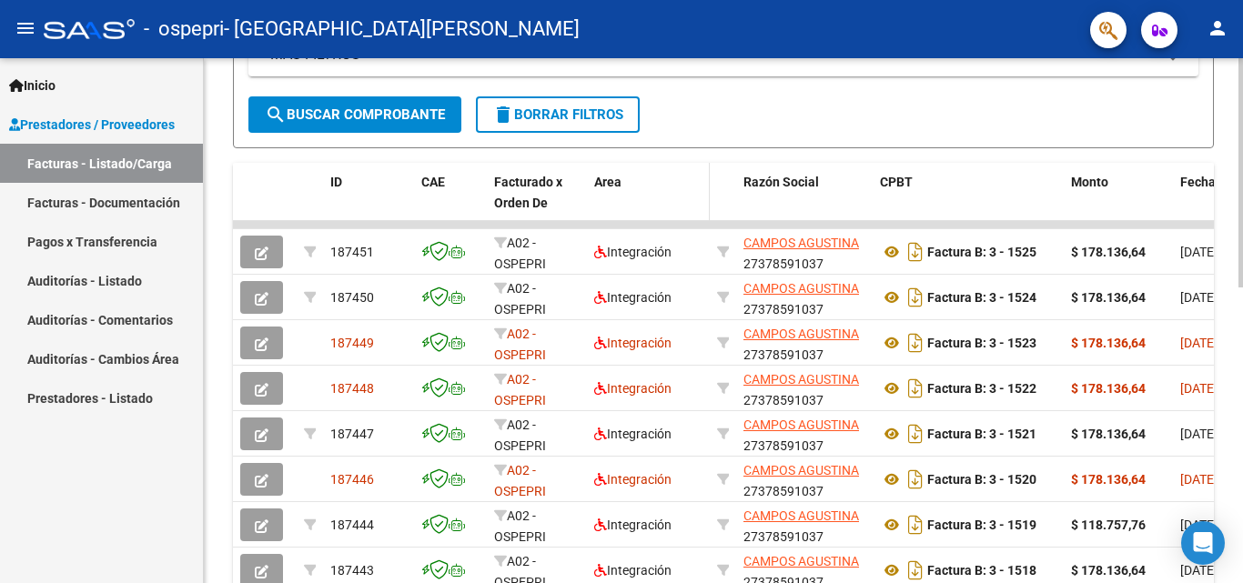
click at [658, 180] on div "Area" at bounding box center [648, 182] width 108 height 21
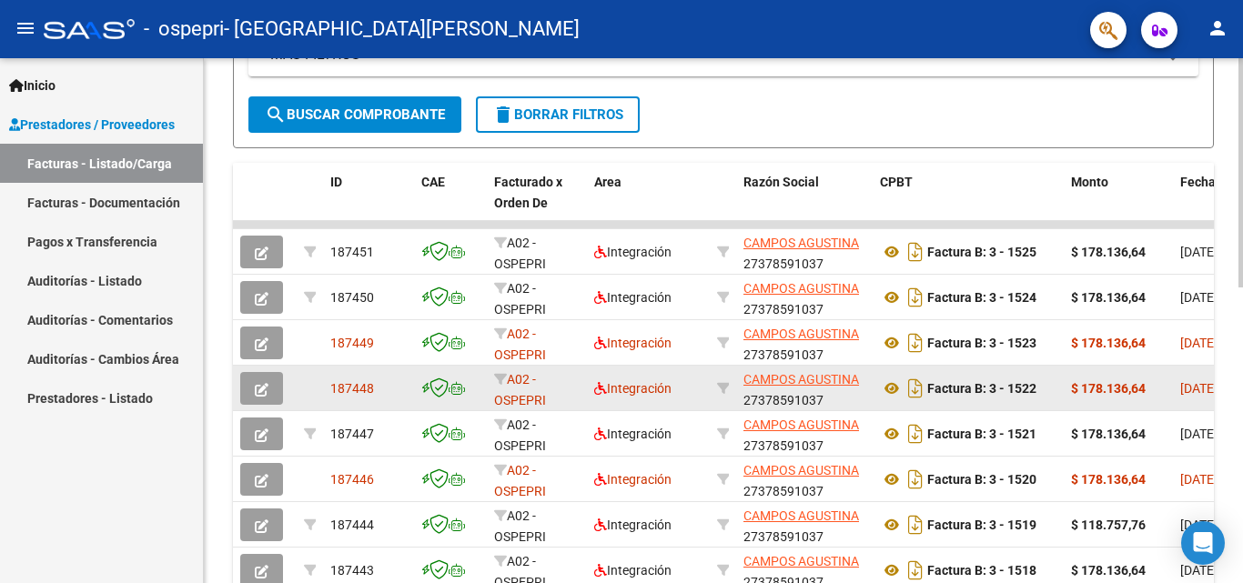
click at [252, 379] on button "button" at bounding box center [261, 388] width 43 height 33
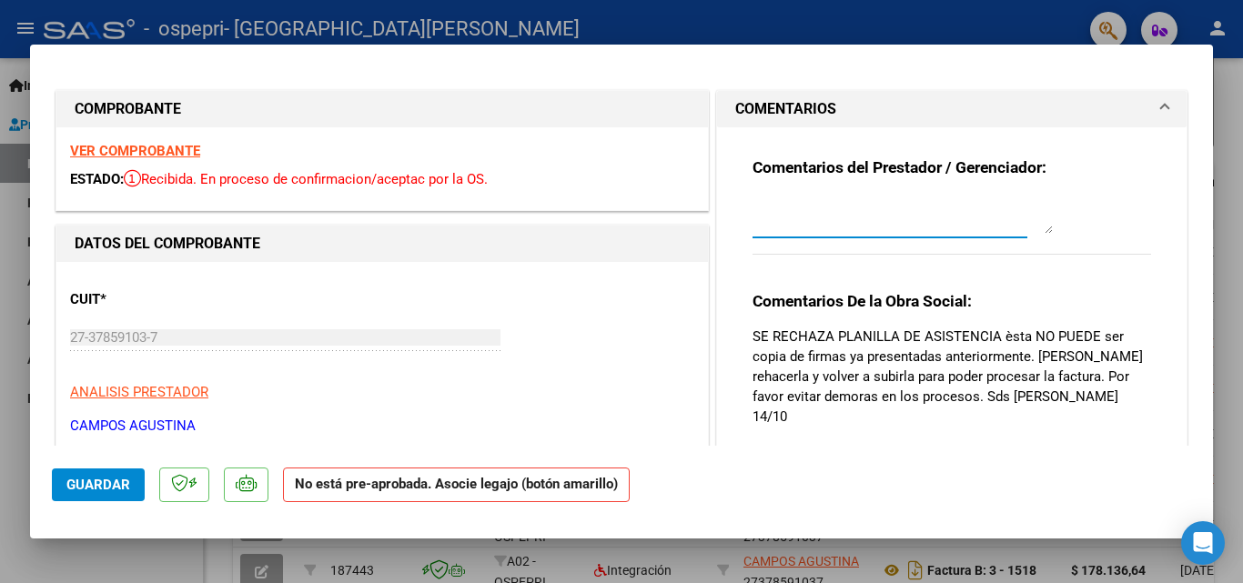
paste textarea "ya se cargo planilla actualizada"
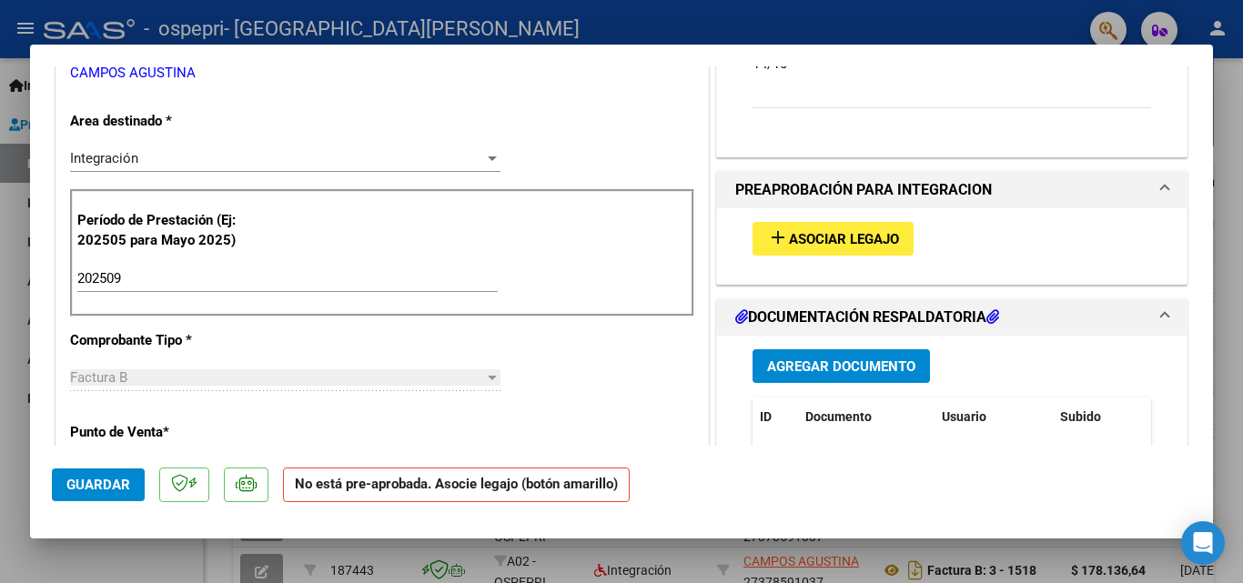
scroll to position [326, 0]
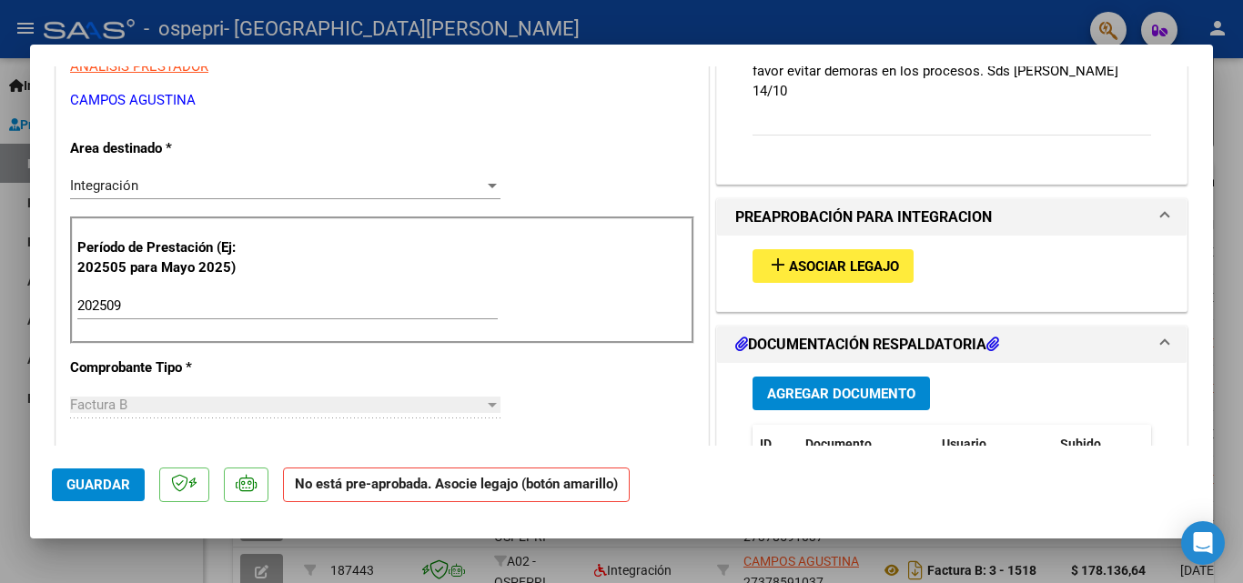
drag, startPoint x: 1216, startPoint y: 227, endPoint x: 1208, endPoint y: 164, distance: 64.2
click at [1208, 164] on div "COMPROBANTE VER COMPROBANTE ESTADO: Recibida. En proceso de confirmacion/acepta…" at bounding box center [621, 291] width 1243 height 583
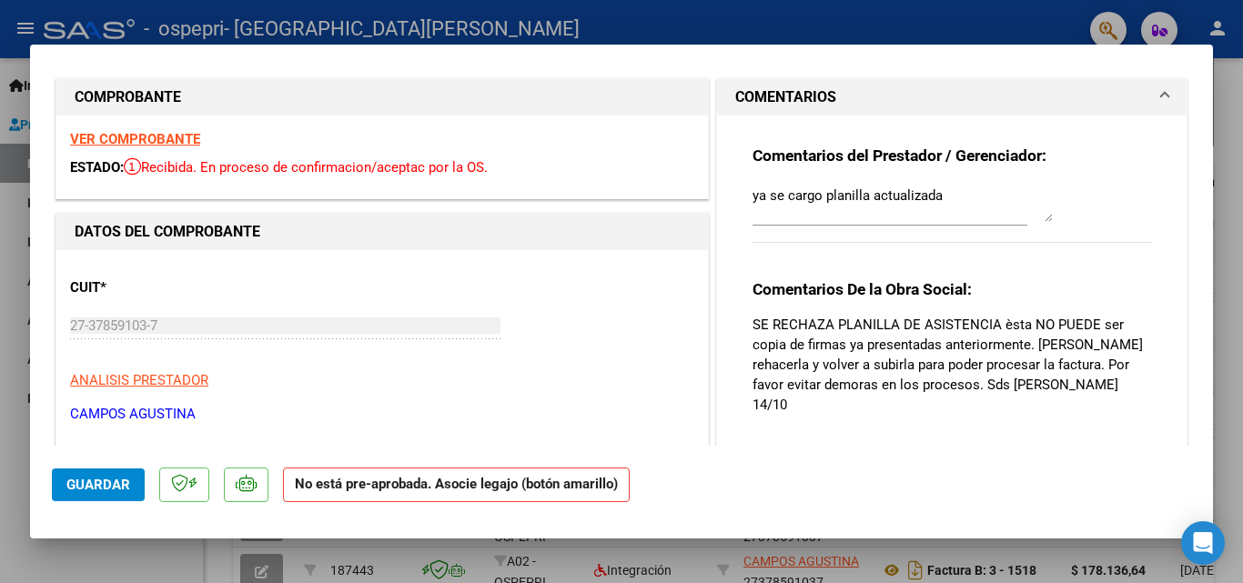
scroll to position [0, 0]
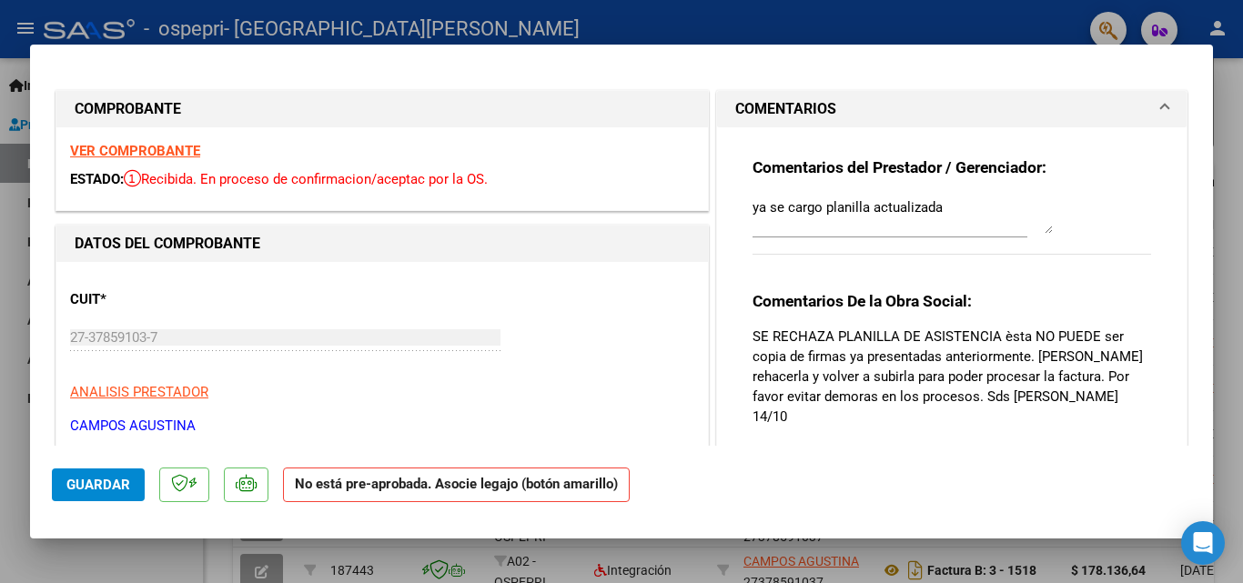
click at [988, 221] on textarea "ya se cargo planilla actualizada" at bounding box center [902, 215] width 300 height 36
type textarea "ya se cargo planilla actualizada 14/10"
click at [99, 478] on span "Guardar" at bounding box center [98, 485] width 64 height 16
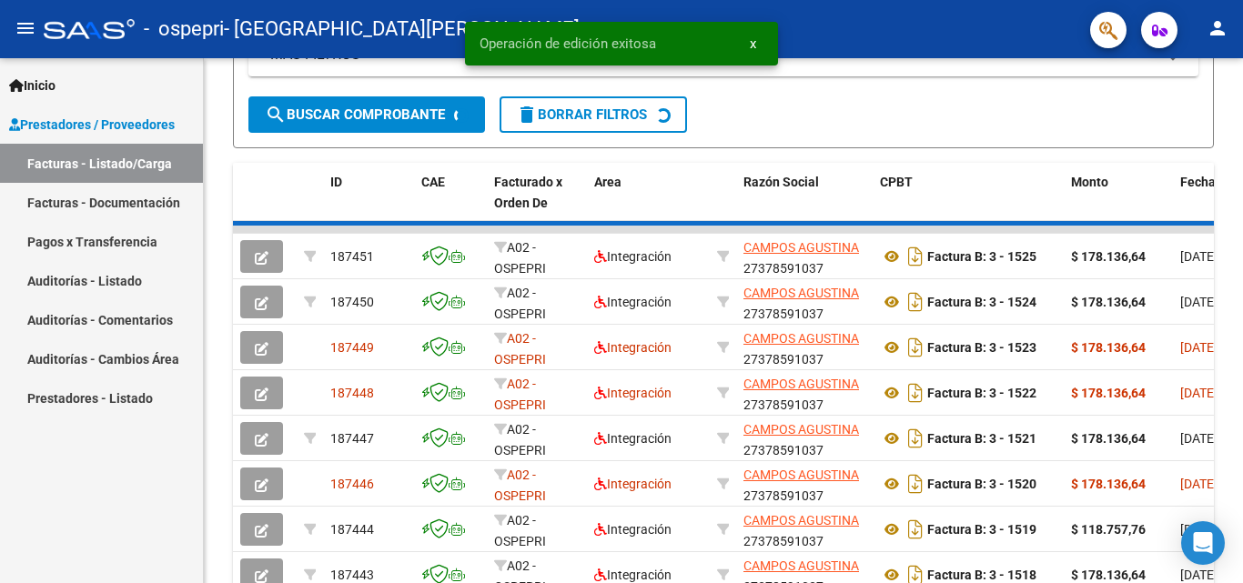
scroll to position [449, 0]
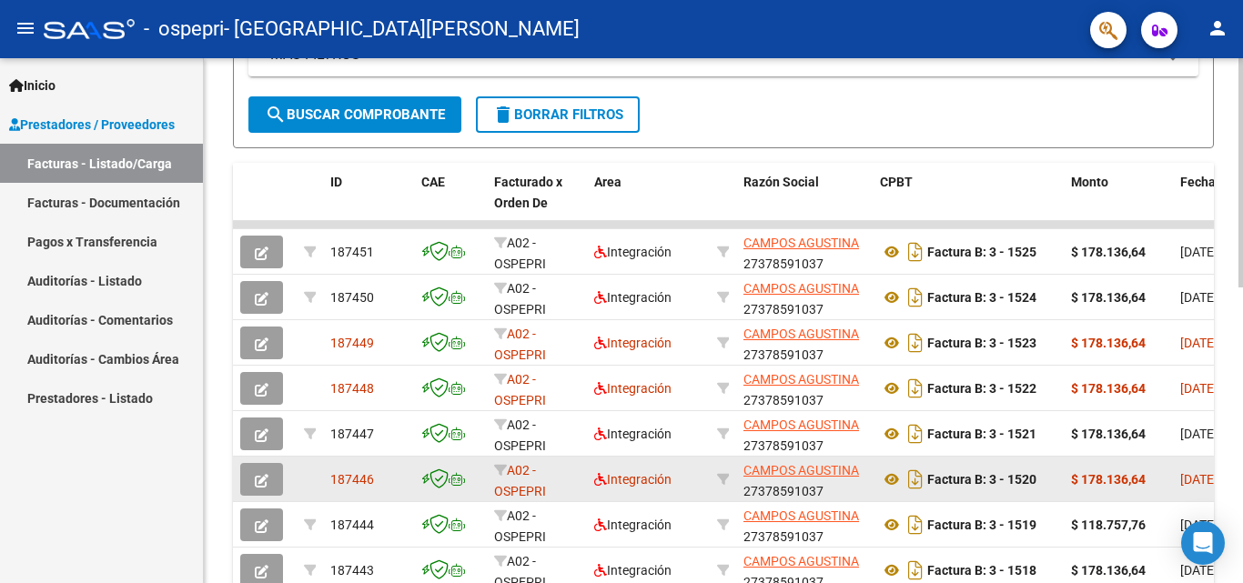
click at [268, 484] on button "button" at bounding box center [261, 479] width 43 height 33
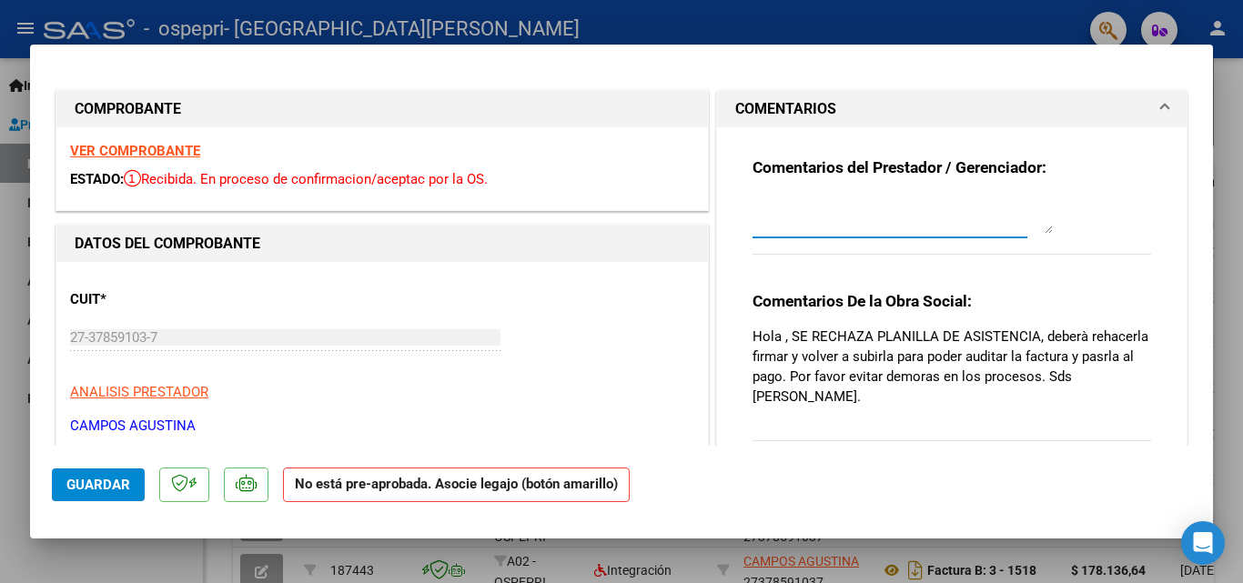
paste textarea "ya se cargo planilla actualizada"
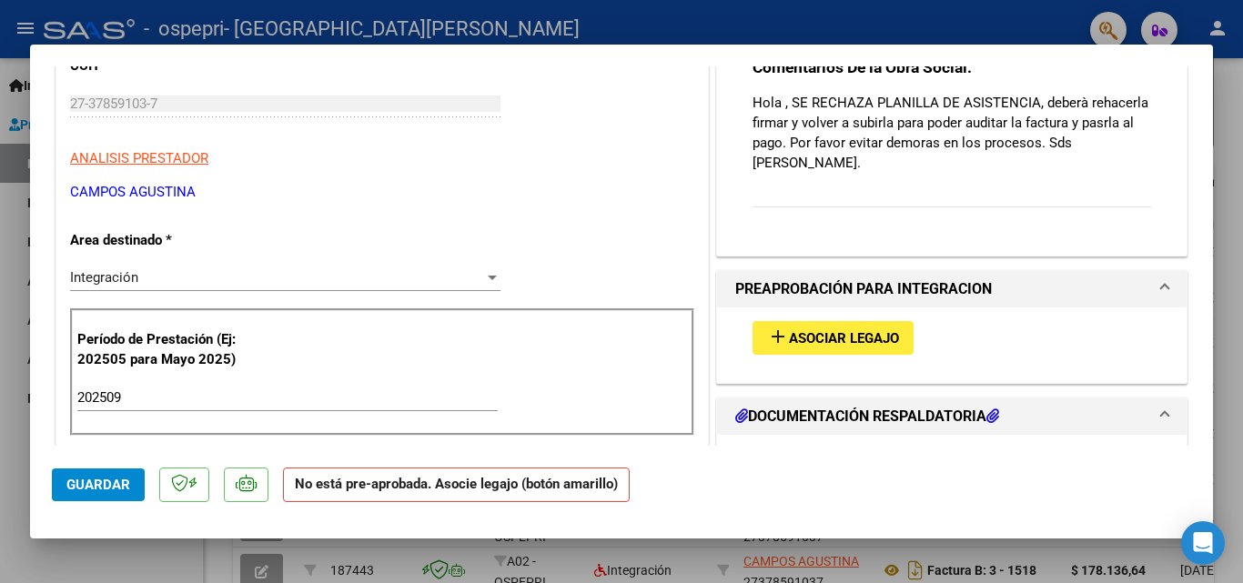
scroll to position [0, 0]
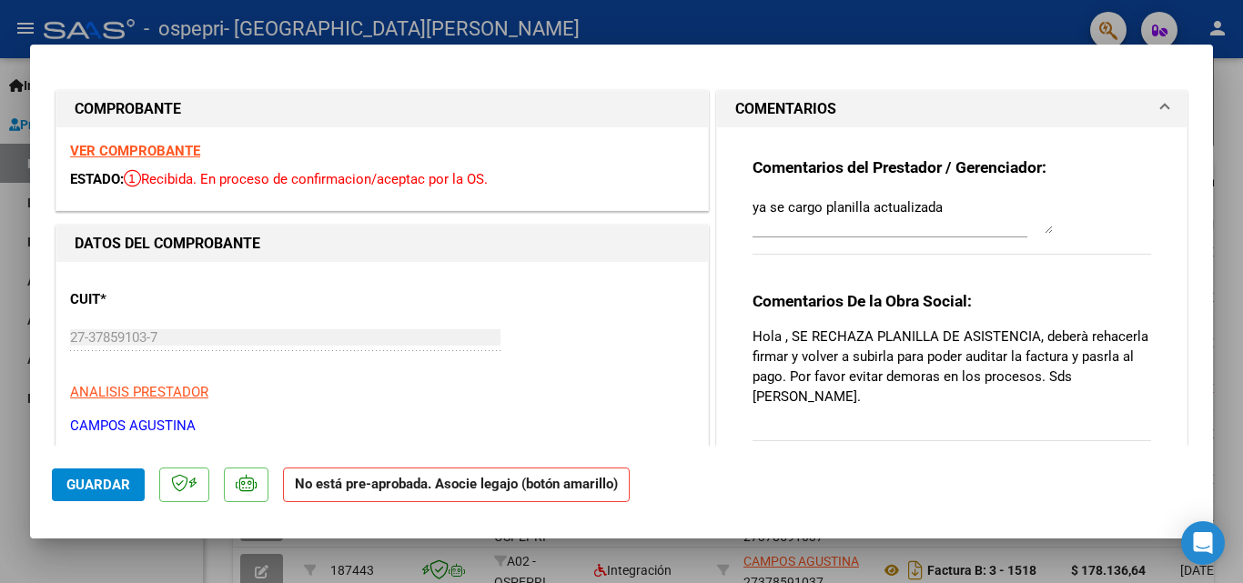
click at [972, 201] on textarea "ya se cargo planilla actualizada" at bounding box center [902, 215] width 300 height 36
type textarea "ya se cargo planilla actualizada 15/10"
click at [92, 481] on span "Guardar" at bounding box center [98, 485] width 64 height 16
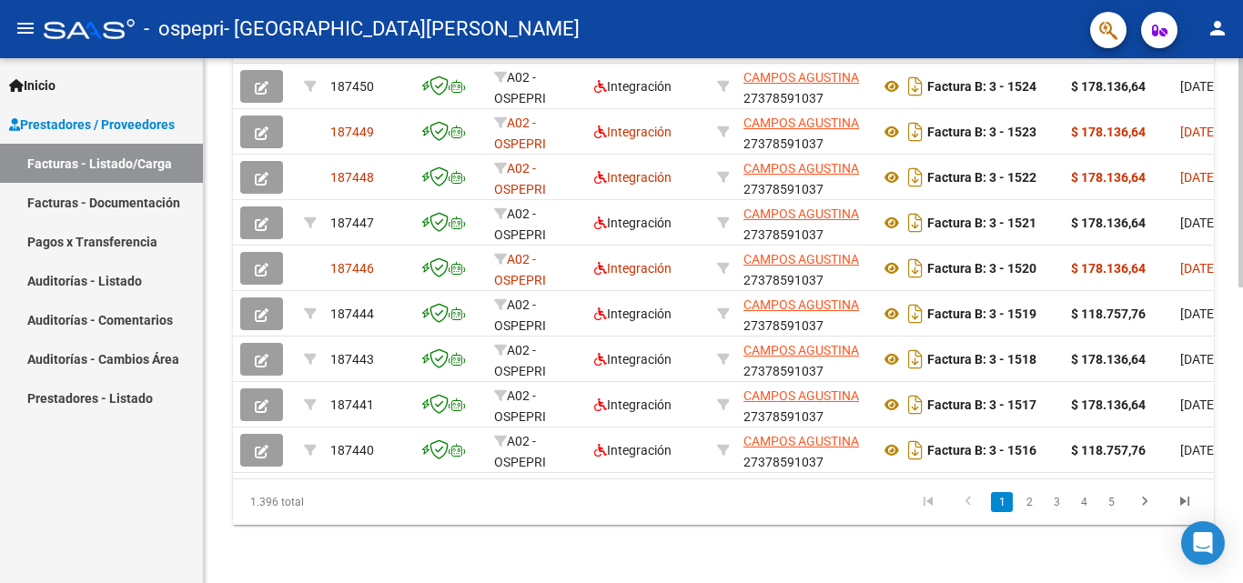
scroll to position [675, 0]
click at [1242, 444] on div at bounding box center [1240, 468] width 5 height 229
click at [1033, 503] on link "2" at bounding box center [1029, 502] width 22 height 20
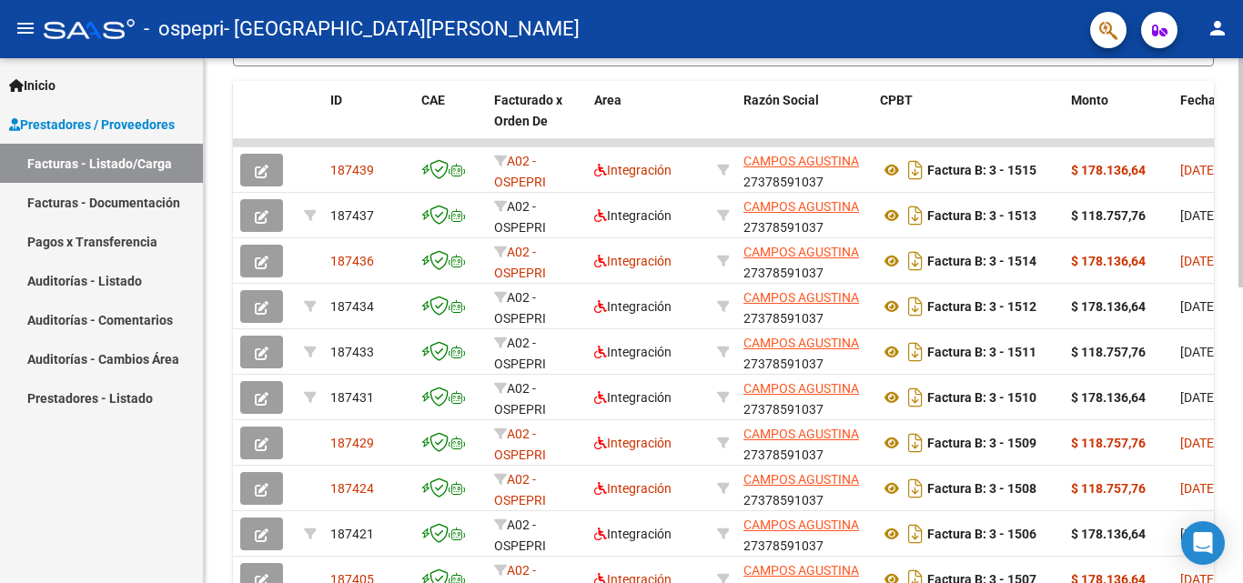
scroll to position [509, 0]
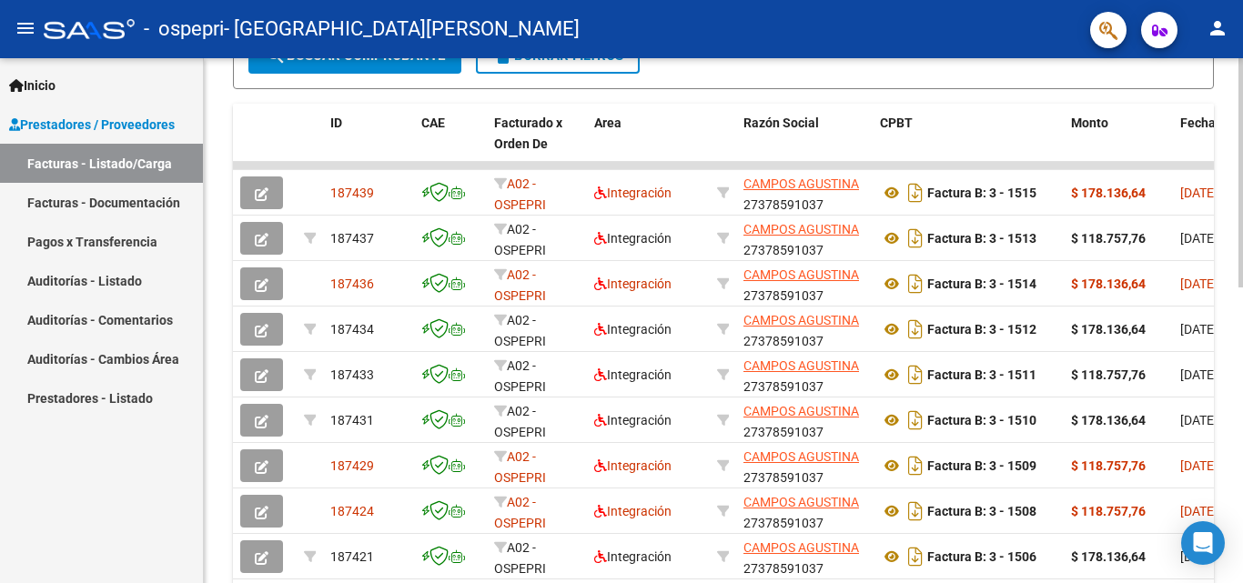
click at [1234, 322] on div "Video tutorial PRESTADORES -> Listado de CPBTs Emitidos por Prestadores / Prove…" at bounding box center [725, 142] width 1043 height 1185
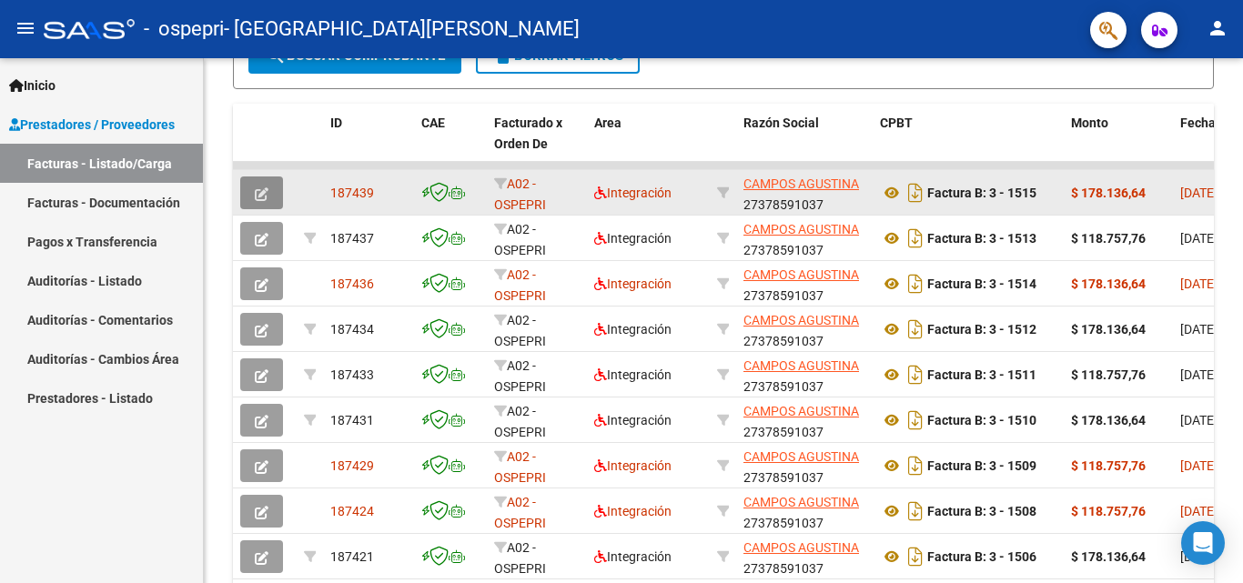
click at [267, 193] on icon "button" at bounding box center [262, 194] width 14 height 14
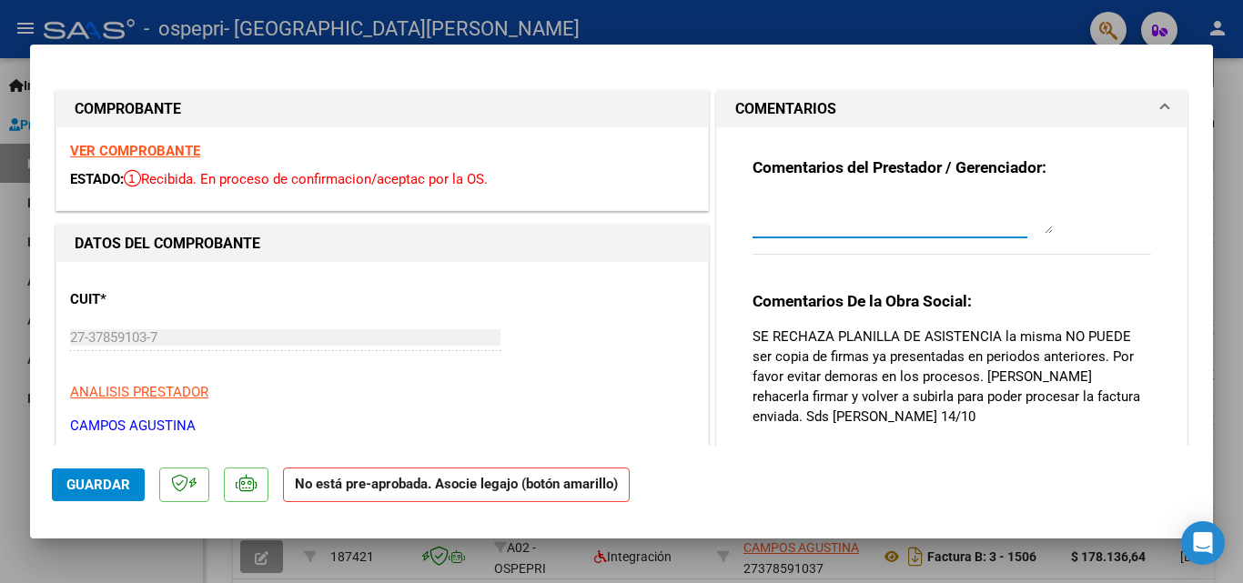
paste textarea "ya se cargo planilla actualizada"
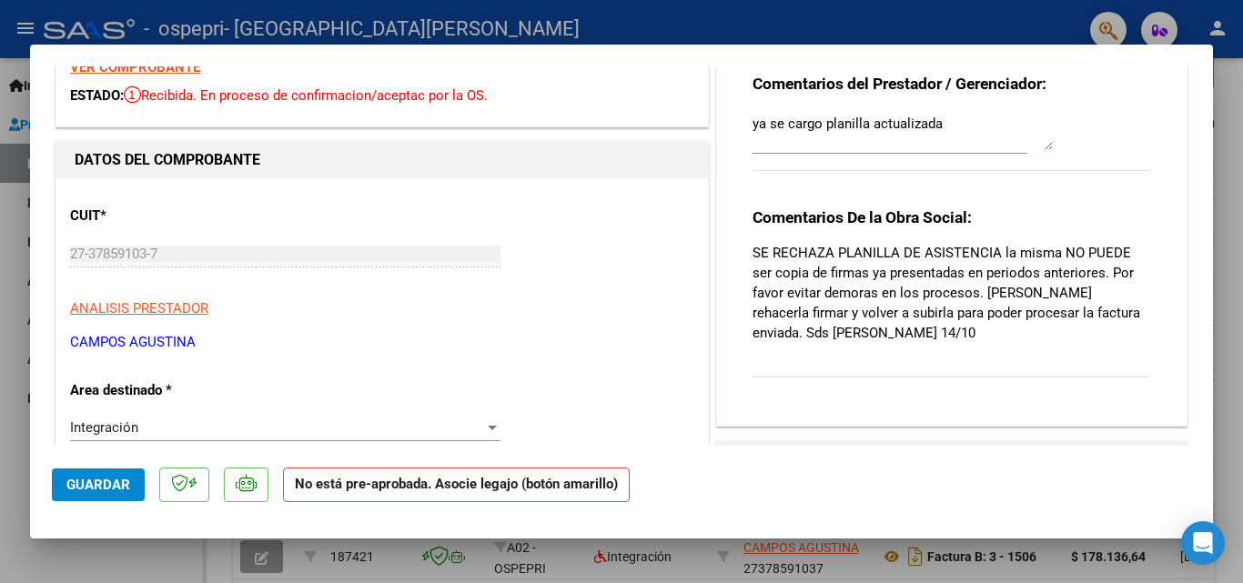
scroll to position [32, 0]
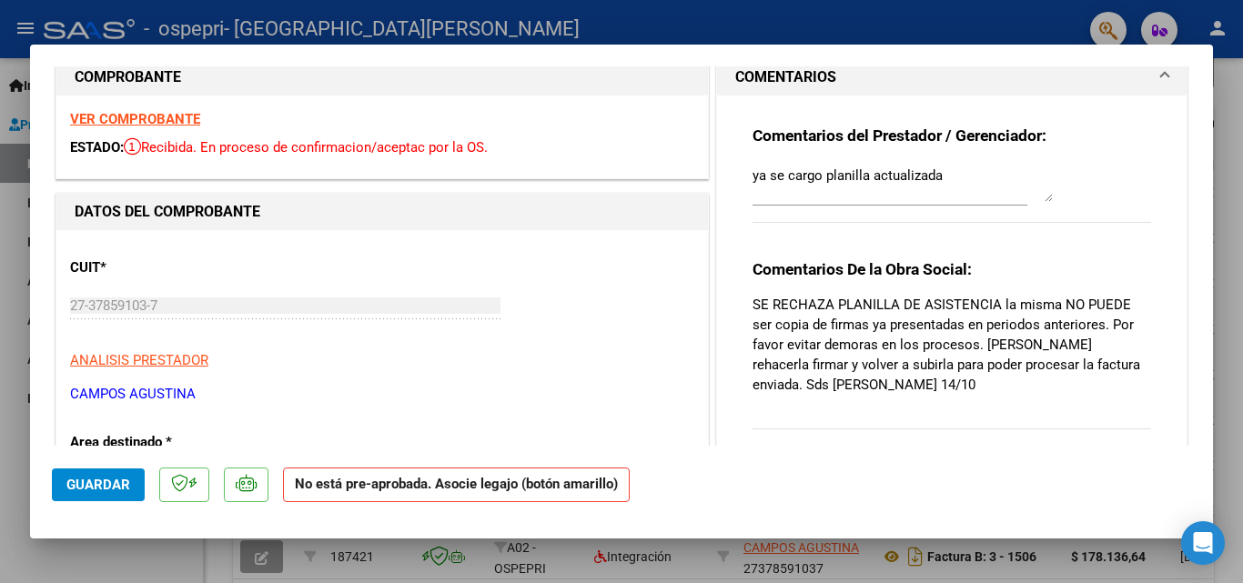
click at [976, 175] on textarea "ya se cargo planilla actualizada" at bounding box center [902, 184] width 300 height 36
type textarea "ya se cargo planilla actualizada14/10"
click at [96, 477] on span "Guardar" at bounding box center [98, 485] width 64 height 16
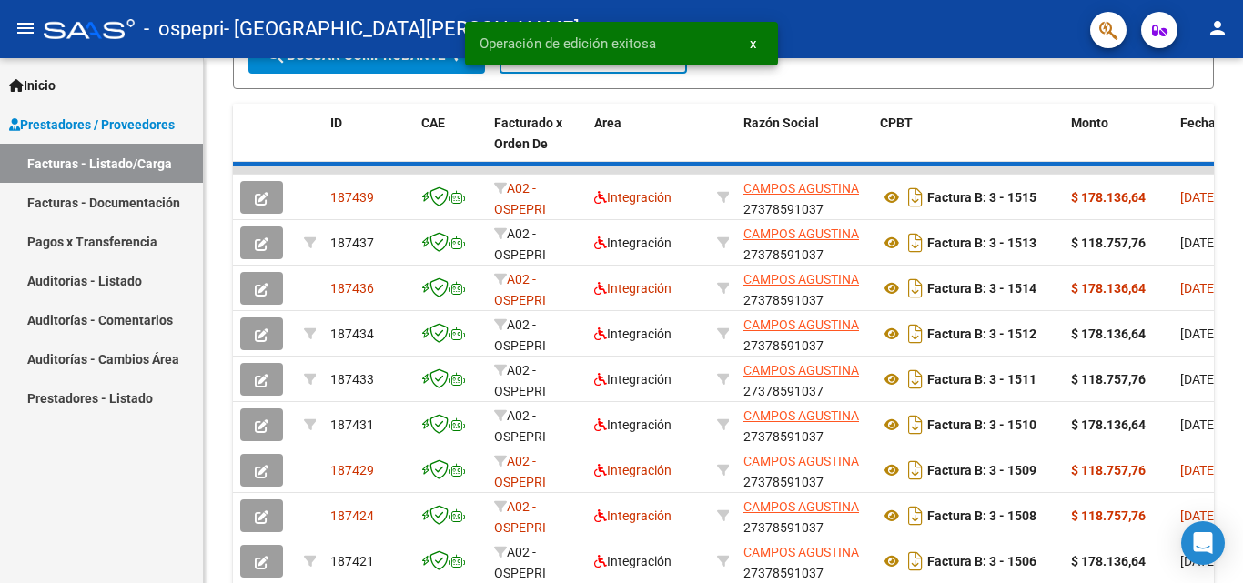
scroll to position [509, 0]
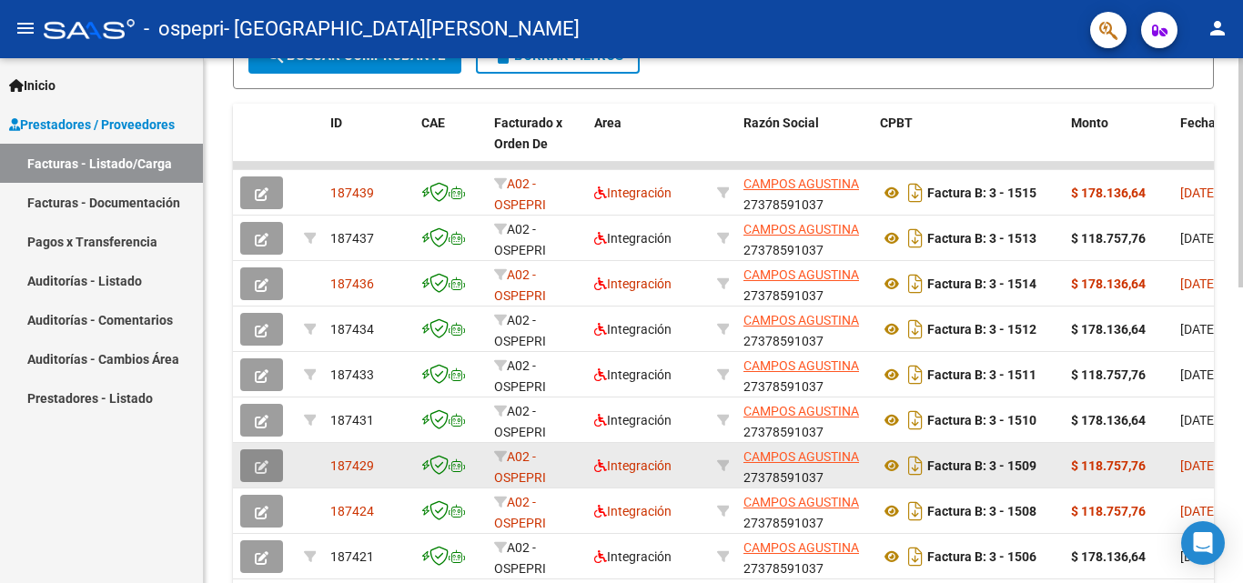
click at [262, 471] on icon "button" at bounding box center [262, 467] width 14 height 14
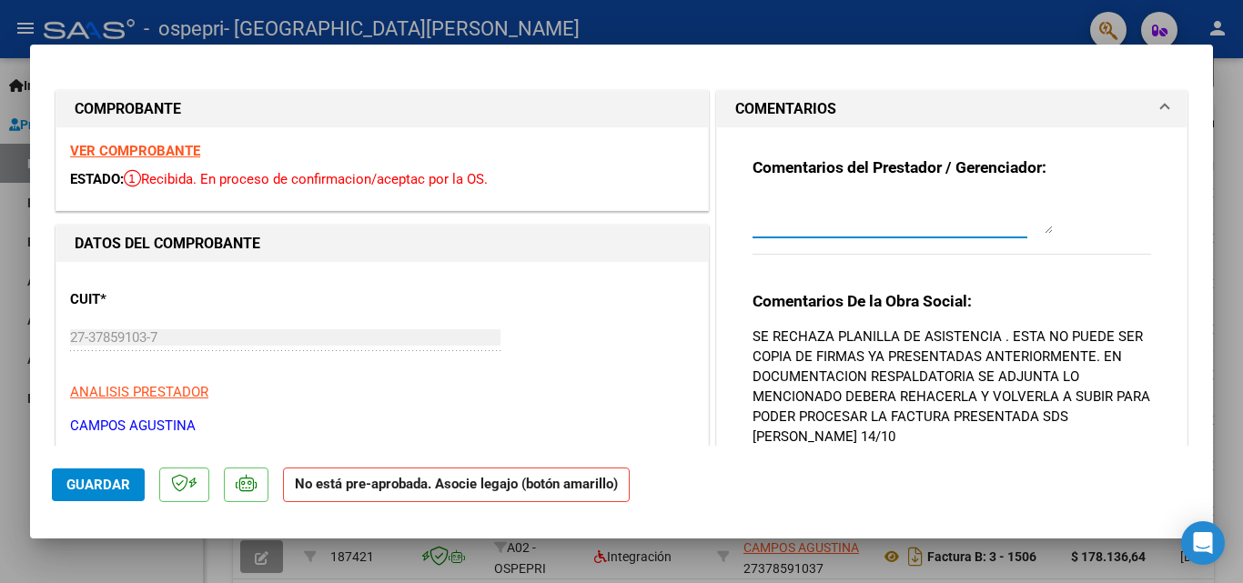
paste textarea "ya se cargo planilla actualizada"
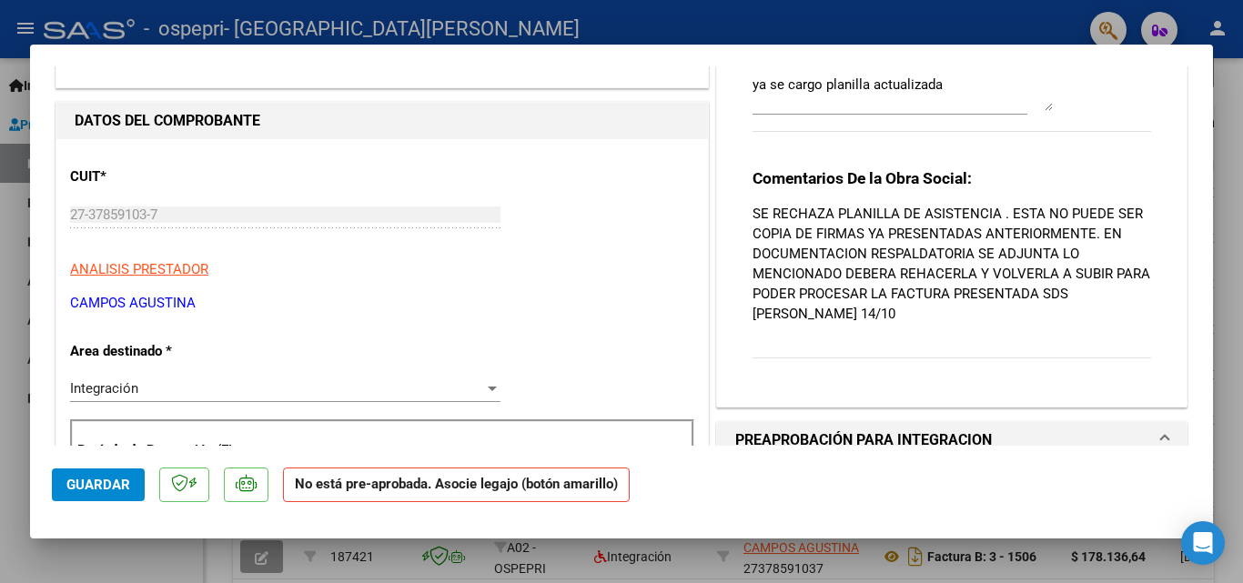
scroll to position [0, 0]
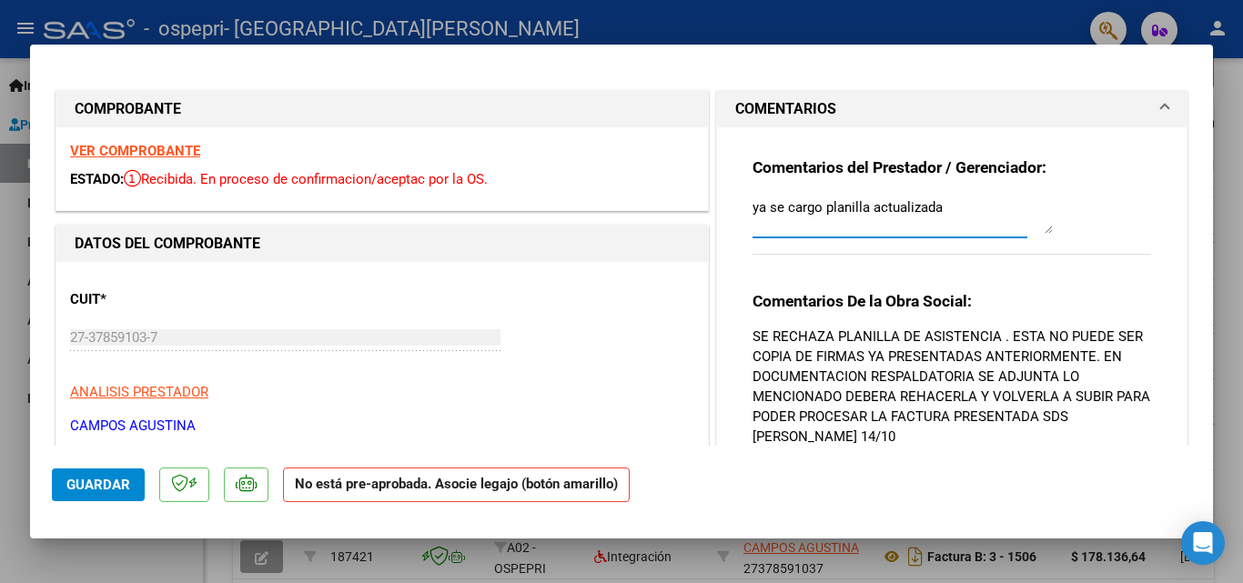
click at [973, 209] on textarea "ya se cargo planilla actualizada" at bounding box center [902, 215] width 300 height 36
type textarea "ya se cargo planilla actualizada15/10"
click at [126, 478] on span "Guardar" at bounding box center [98, 485] width 64 height 16
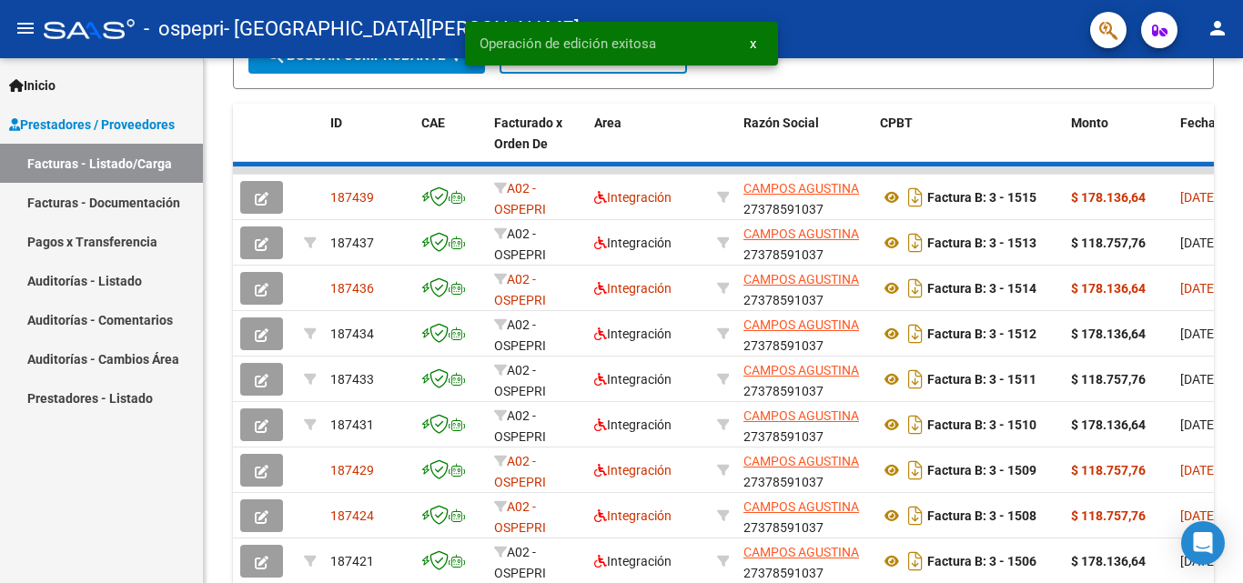
scroll to position [509, 0]
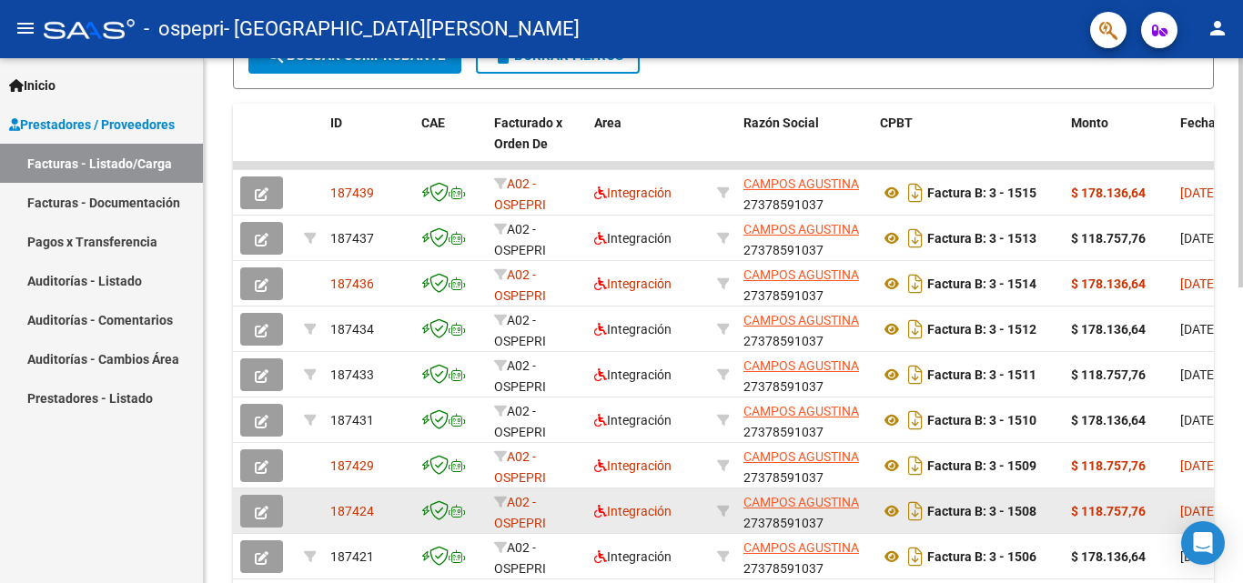
click at [249, 516] on button "button" at bounding box center [261, 511] width 43 height 33
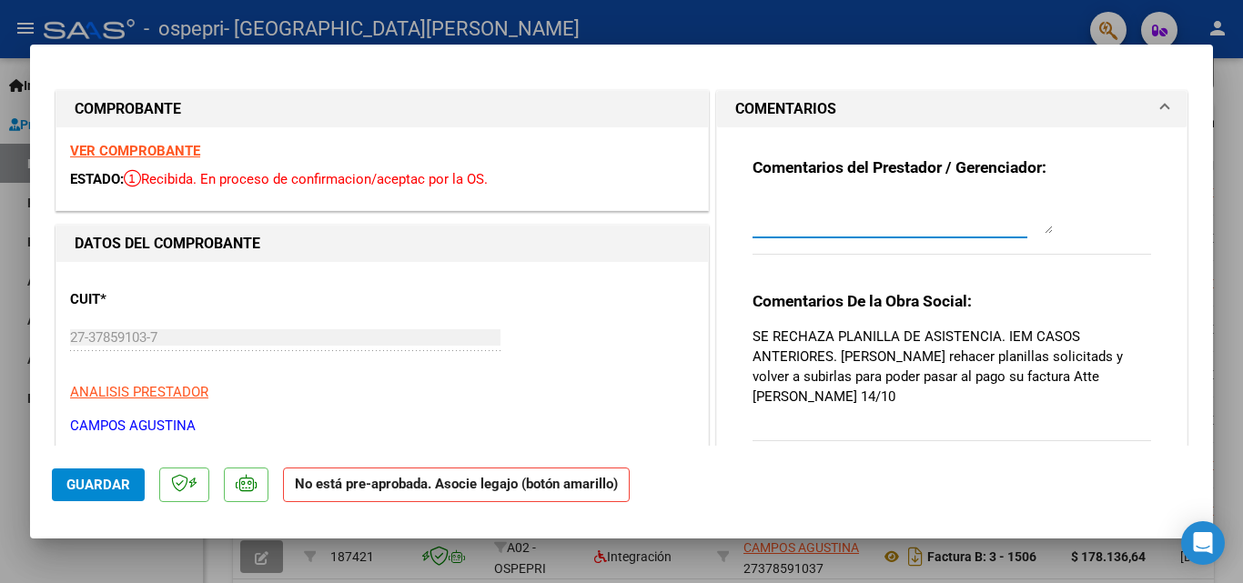
paste textarea "ya se cargo planilla actualizada"
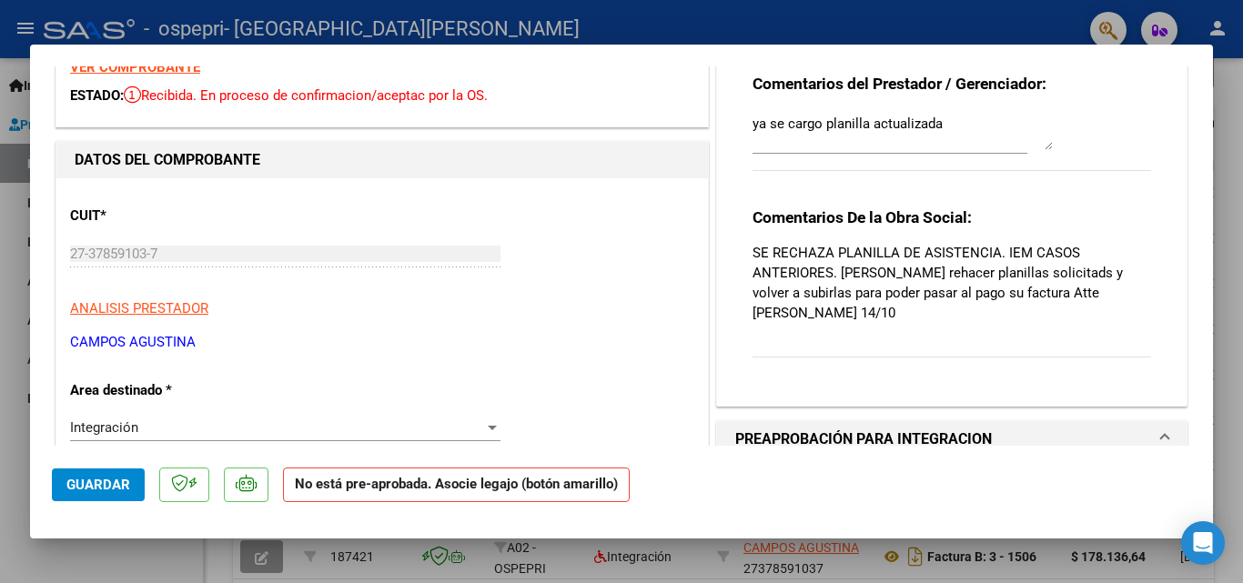
scroll to position [67, 0]
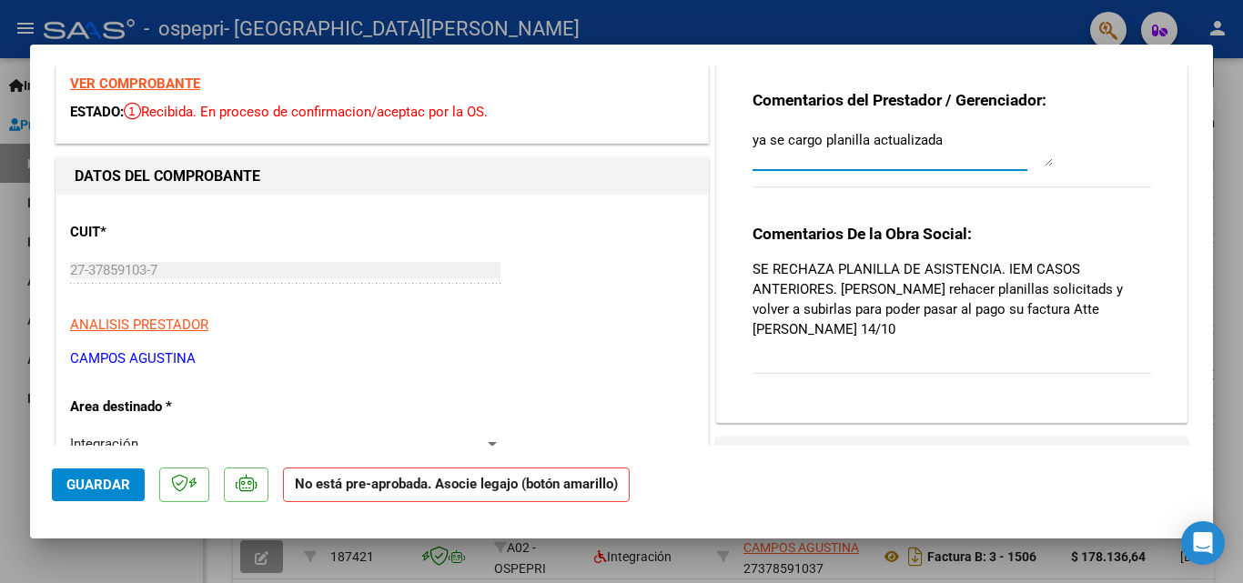
click at [964, 154] on textarea "ya se cargo planilla actualizada" at bounding box center [902, 148] width 300 height 36
type textarea "ya se cargo planilla actualizada 14/10"
click at [111, 499] on button "Guardar" at bounding box center [98, 485] width 93 height 33
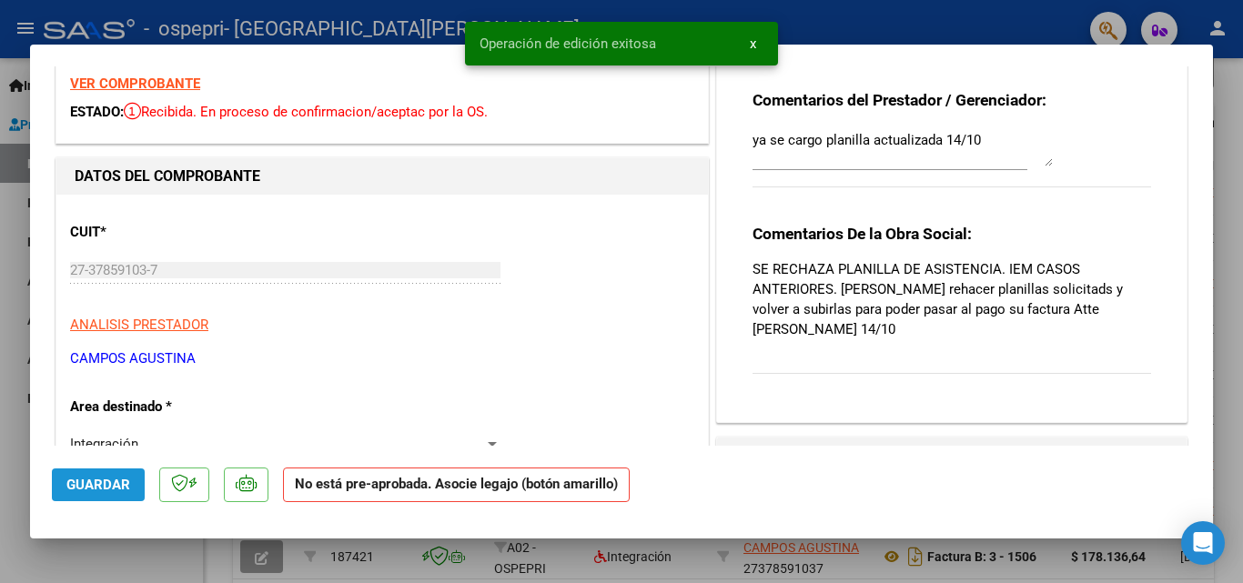
click at [122, 481] on span "Guardar" at bounding box center [98, 485] width 64 height 16
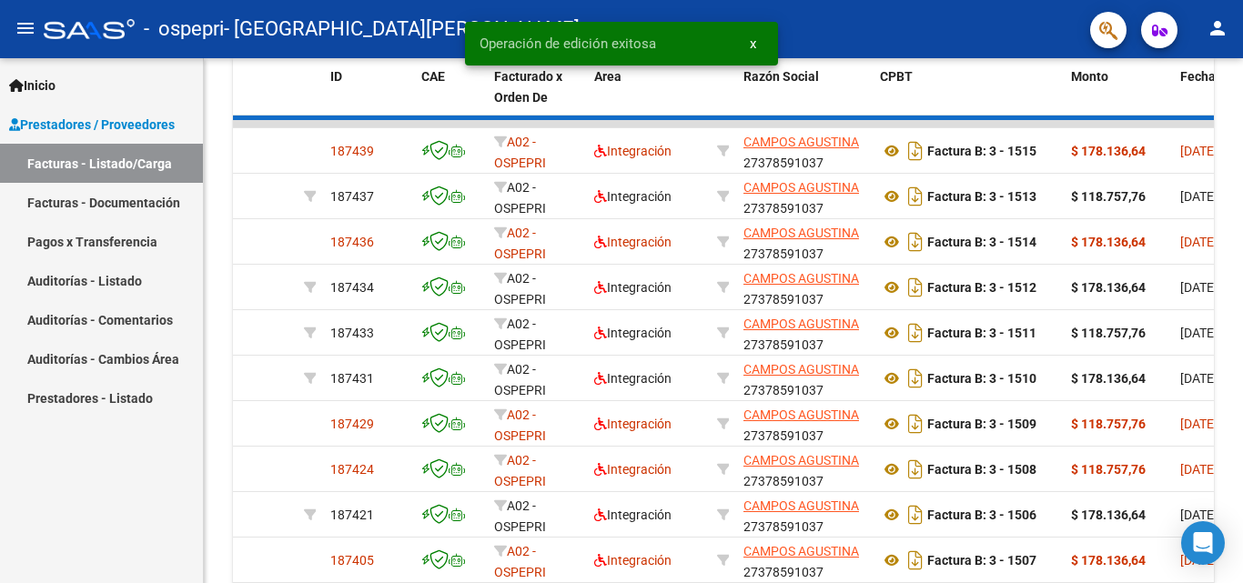
scroll to position [509, 0]
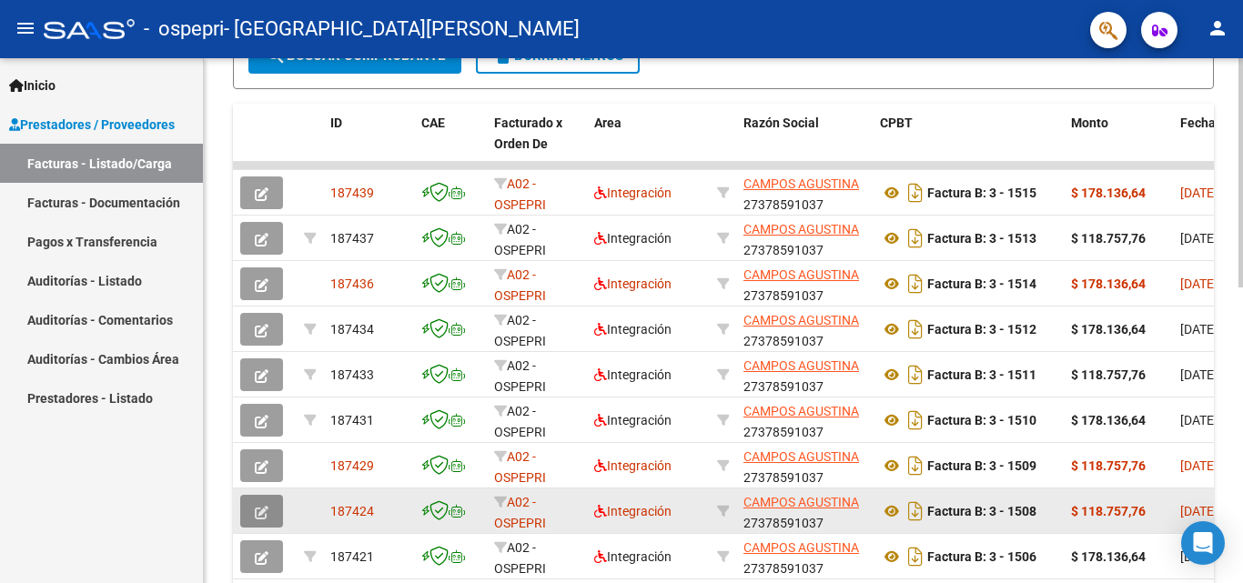
click at [266, 513] on icon "button" at bounding box center [262, 513] width 14 height 14
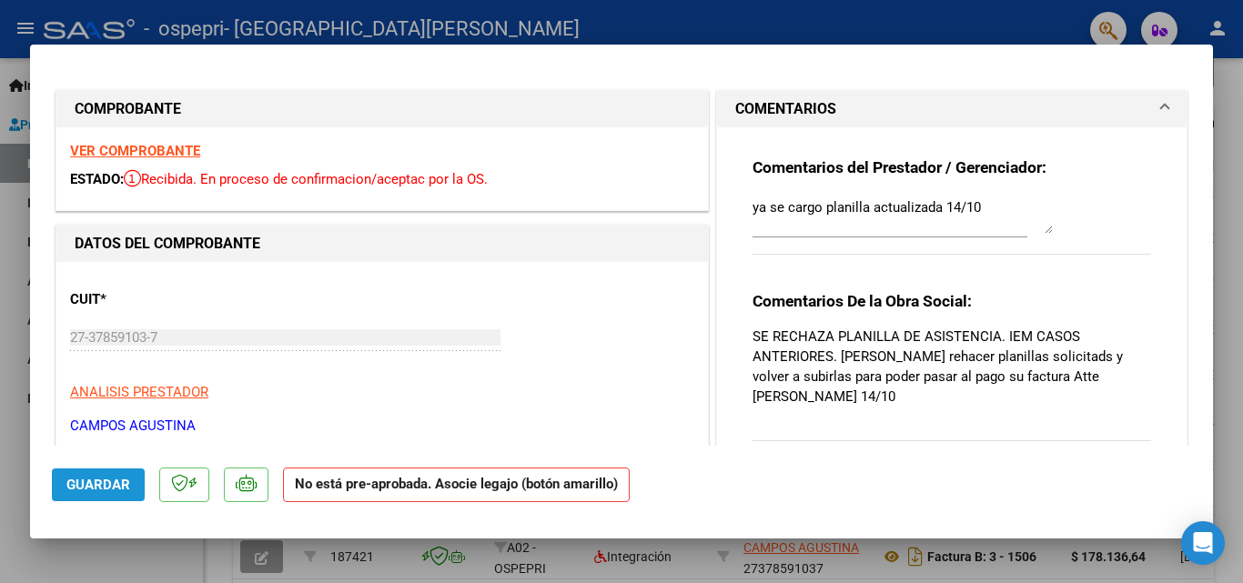
click at [132, 491] on button "Guardar" at bounding box center [98, 485] width 93 height 33
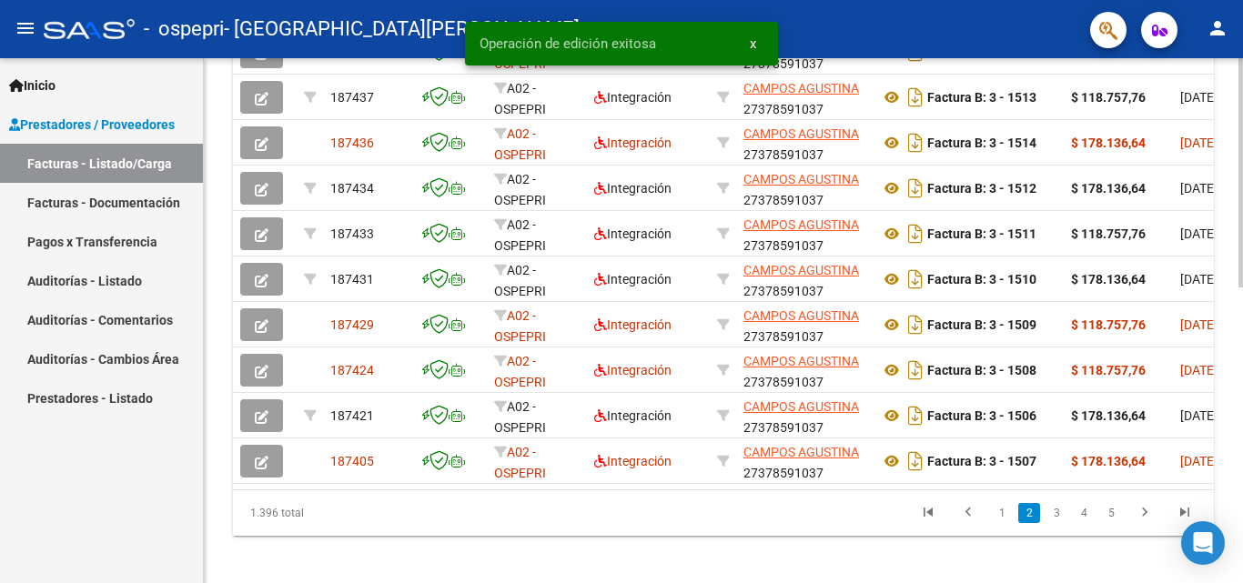
click at [1242, 386] on div at bounding box center [1240, 462] width 5 height 229
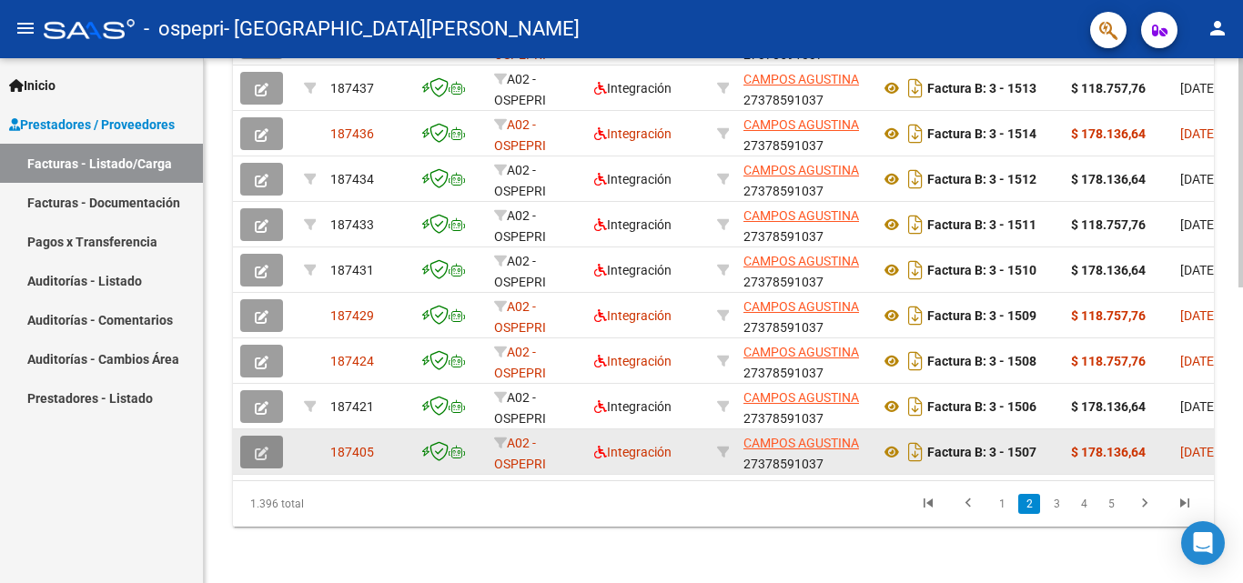
click at [254, 449] on button "button" at bounding box center [261, 452] width 43 height 33
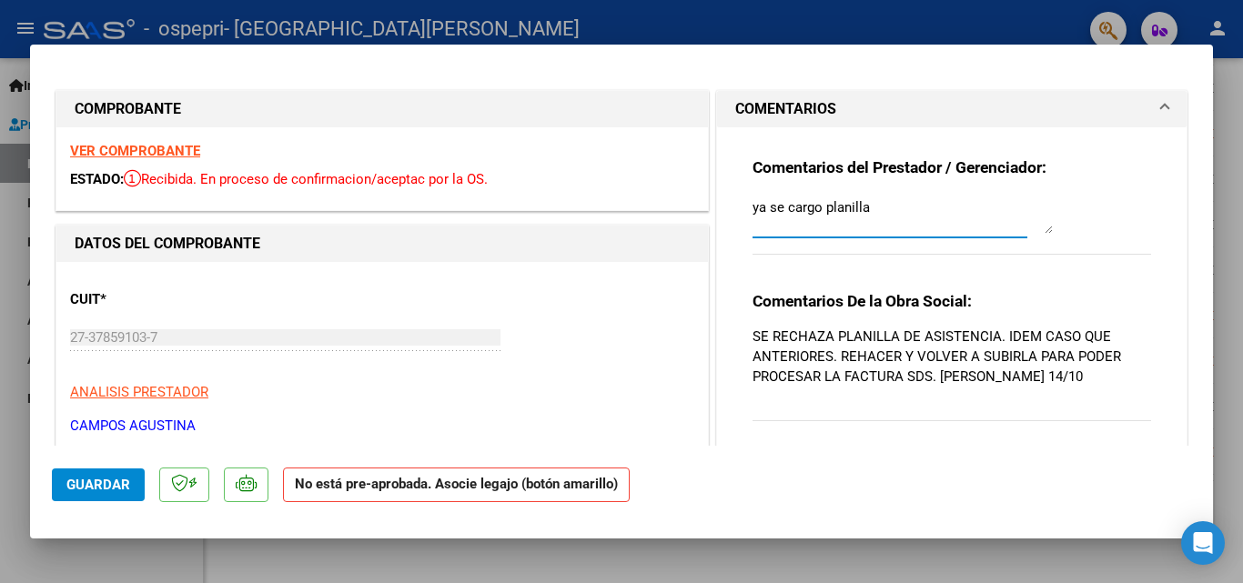
click at [873, 213] on textarea "ya se cargo planilla" at bounding box center [902, 215] width 300 height 36
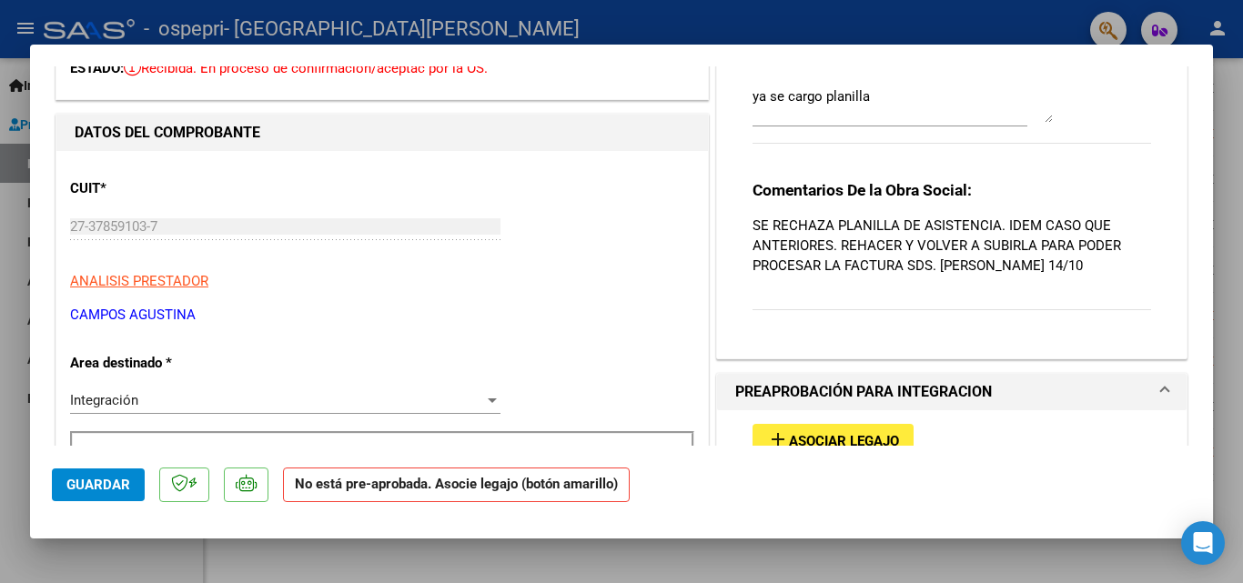
scroll to position [0, 0]
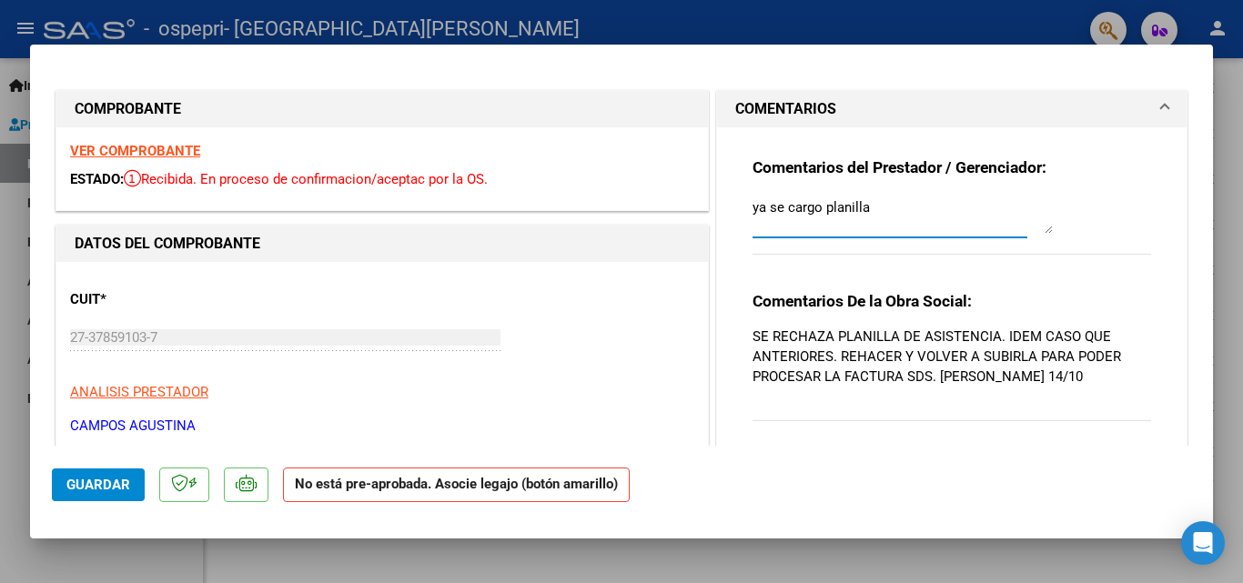
click at [929, 217] on textarea "ya se cargo planilla" at bounding box center [902, 215] width 300 height 36
type textarea "ya se cargo planilla 14/10"
click at [110, 494] on button "Guardar" at bounding box center [98, 485] width 93 height 33
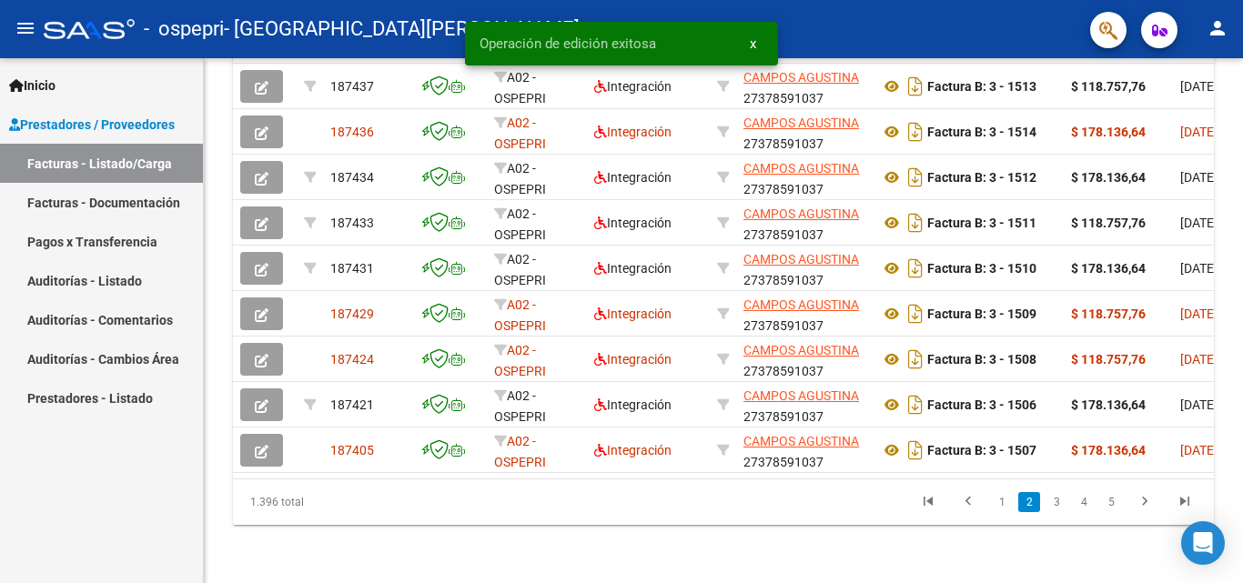
scroll to position [659, 0]
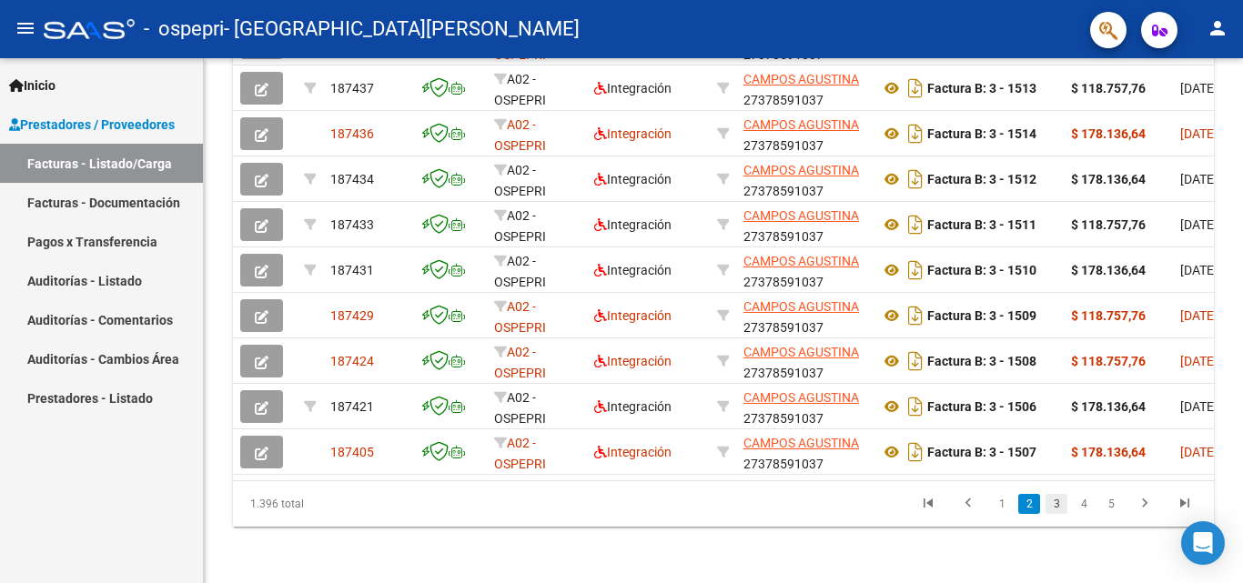
click at [1051, 514] on link "3" at bounding box center [1056, 504] width 22 height 20
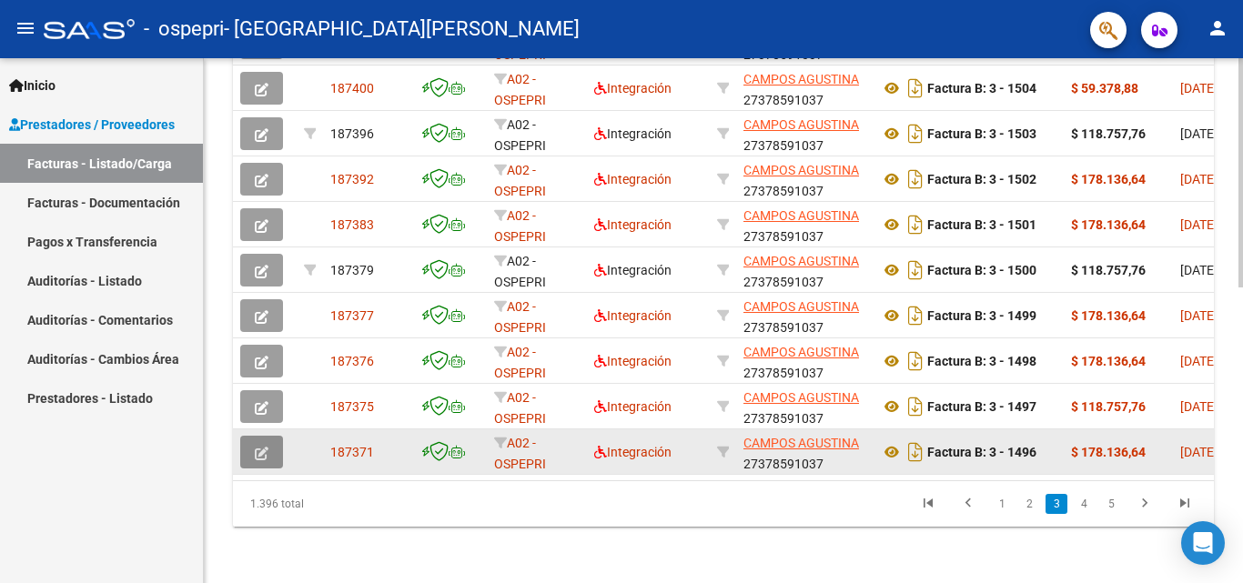
click at [262, 457] on icon "button" at bounding box center [262, 454] width 14 height 14
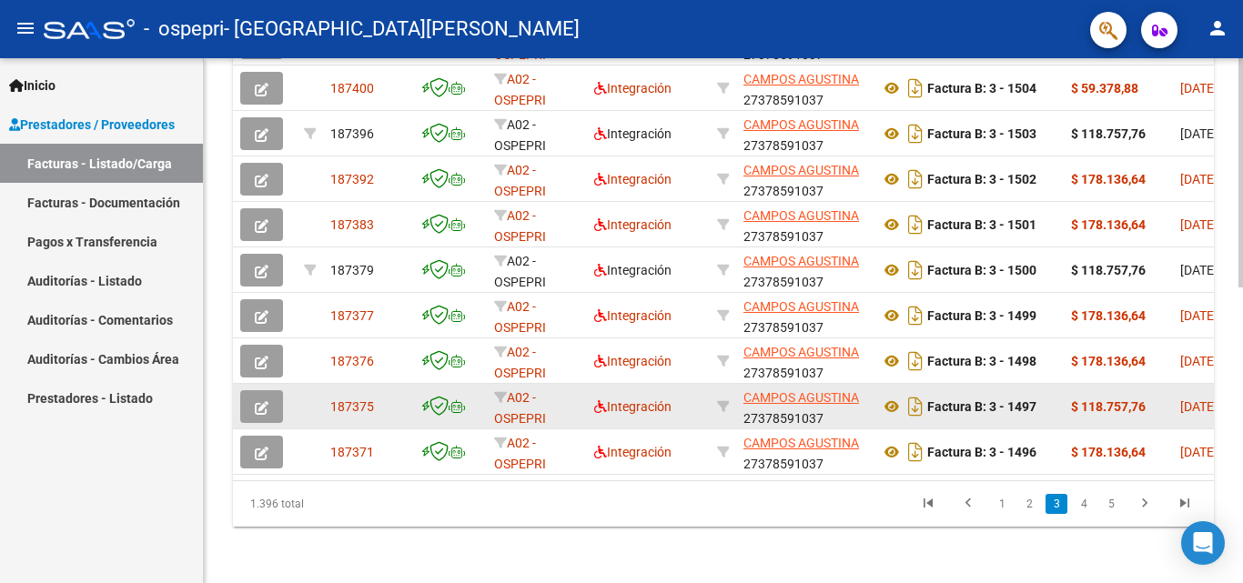
click at [244, 408] on button "button" at bounding box center [261, 406] width 43 height 33
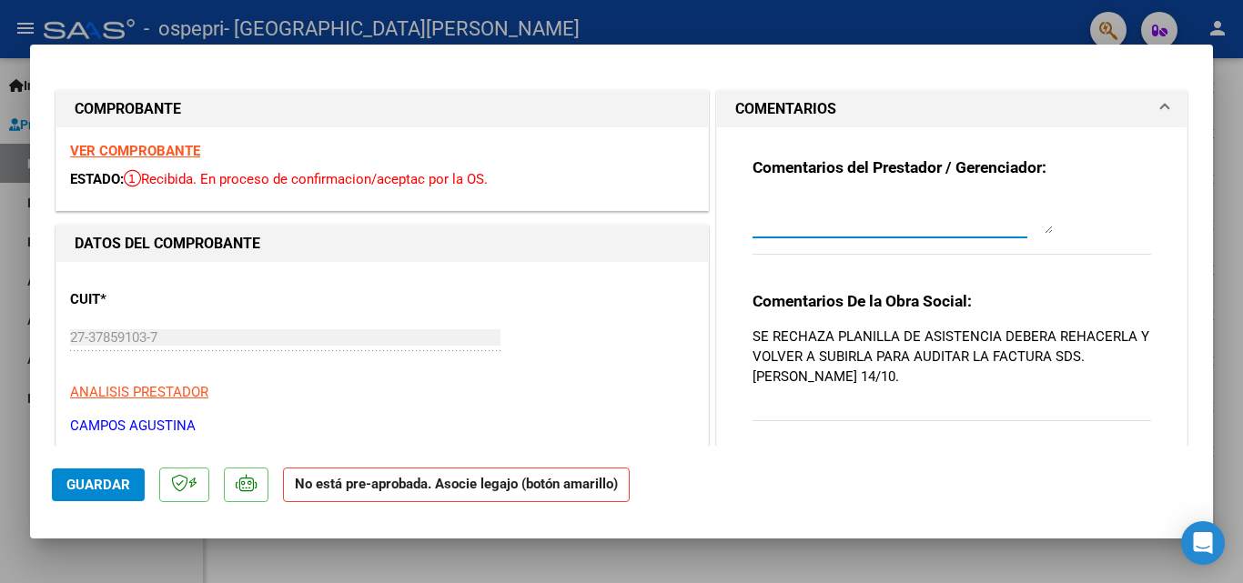
click at [829, 228] on textarea at bounding box center [902, 215] width 300 height 36
paste textarea "ya se cargo planilla actualizada"
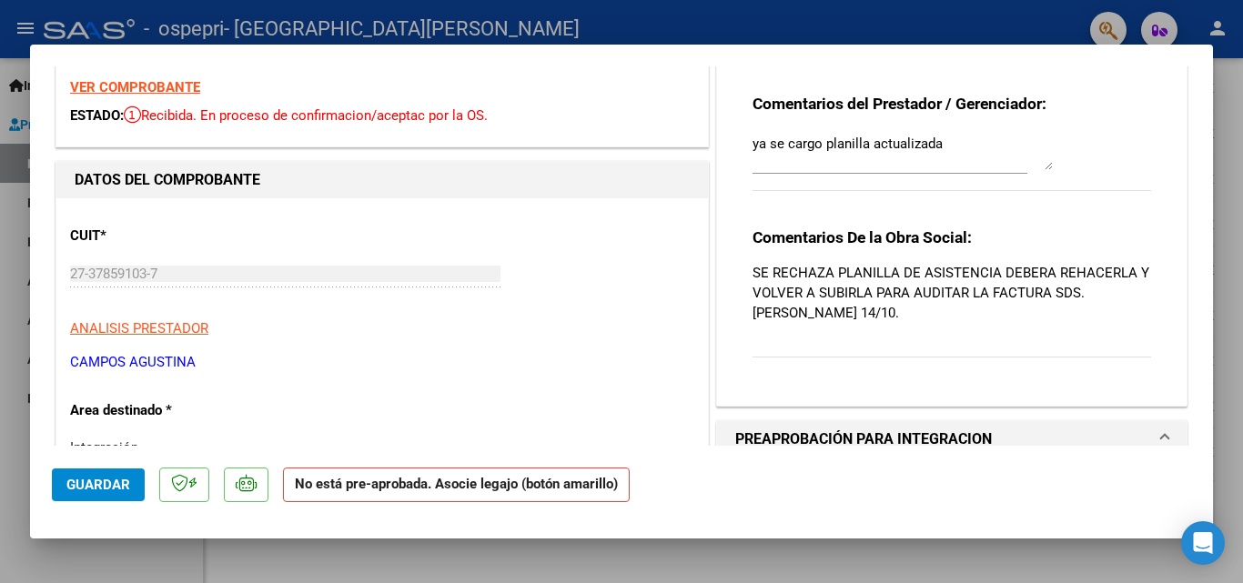
scroll to position [28, 0]
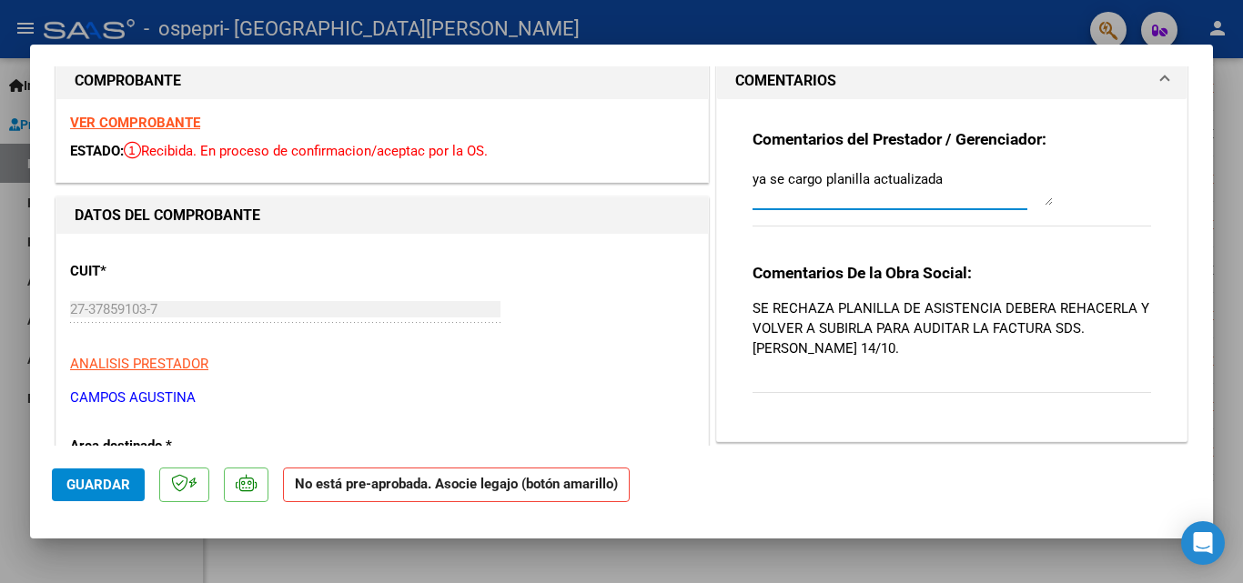
click at [972, 179] on textarea "ya se cargo planilla actualizada" at bounding box center [902, 187] width 300 height 36
type textarea "ya se cargo planilla actualizada 15/10"
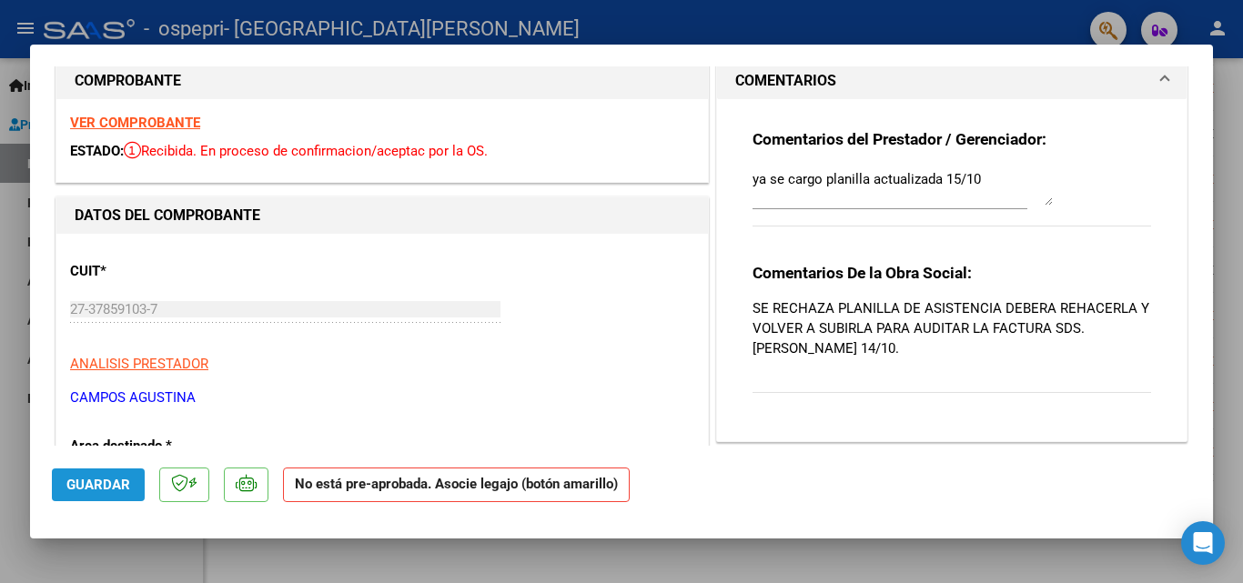
click at [84, 489] on span "Guardar" at bounding box center [98, 485] width 64 height 16
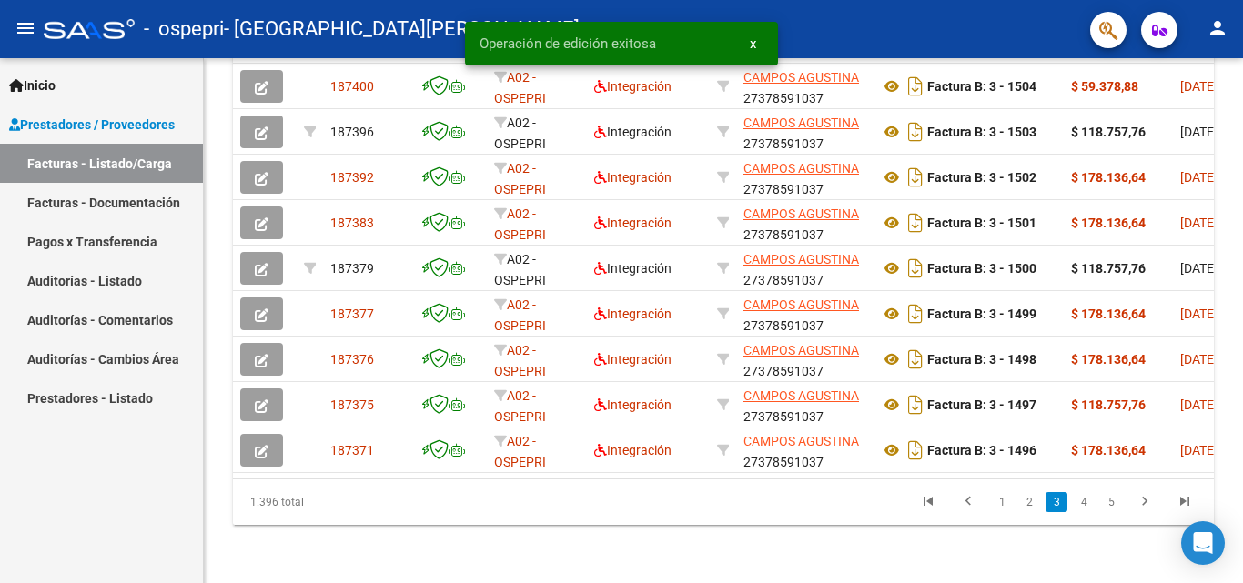
scroll to position [659, 0]
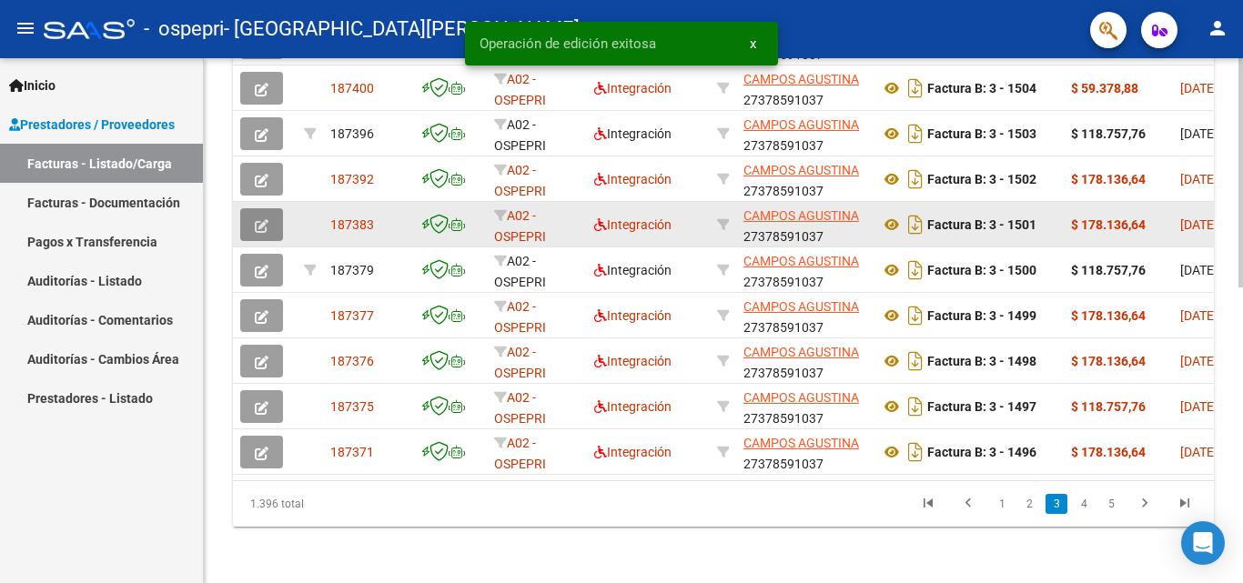
click at [269, 218] on button "button" at bounding box center [261, 224] width 43 height 33
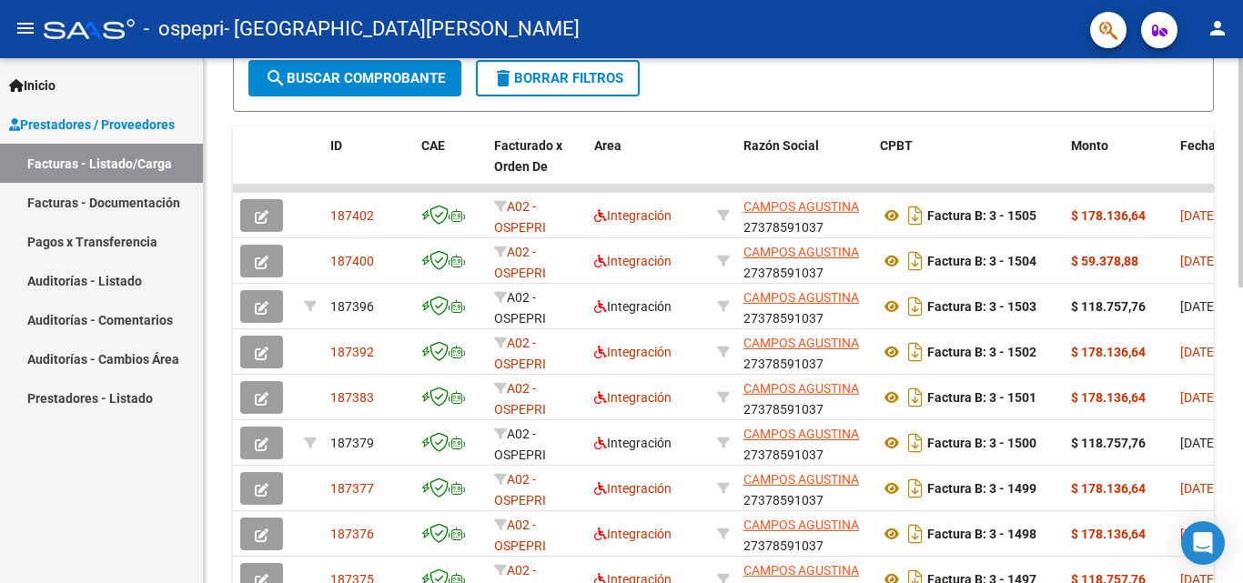
click at [1242, 313] on div at bounding box center [1240, 390] width 5 height 229
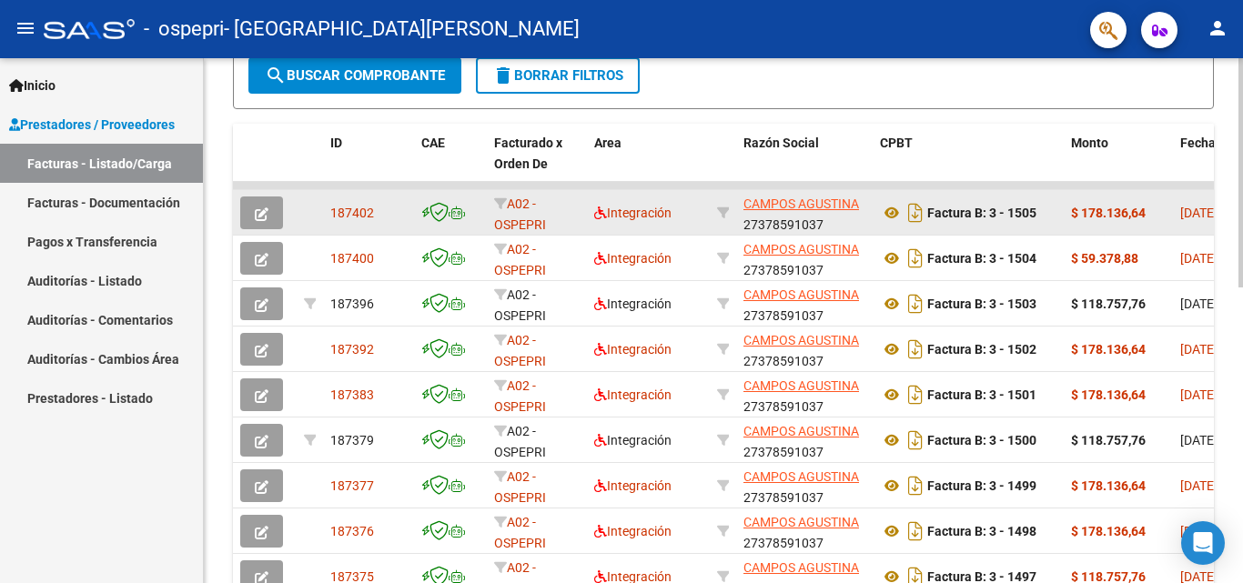
click at [259, 217] on icon "button" at bounding box center [262, 214] width 14 height 14
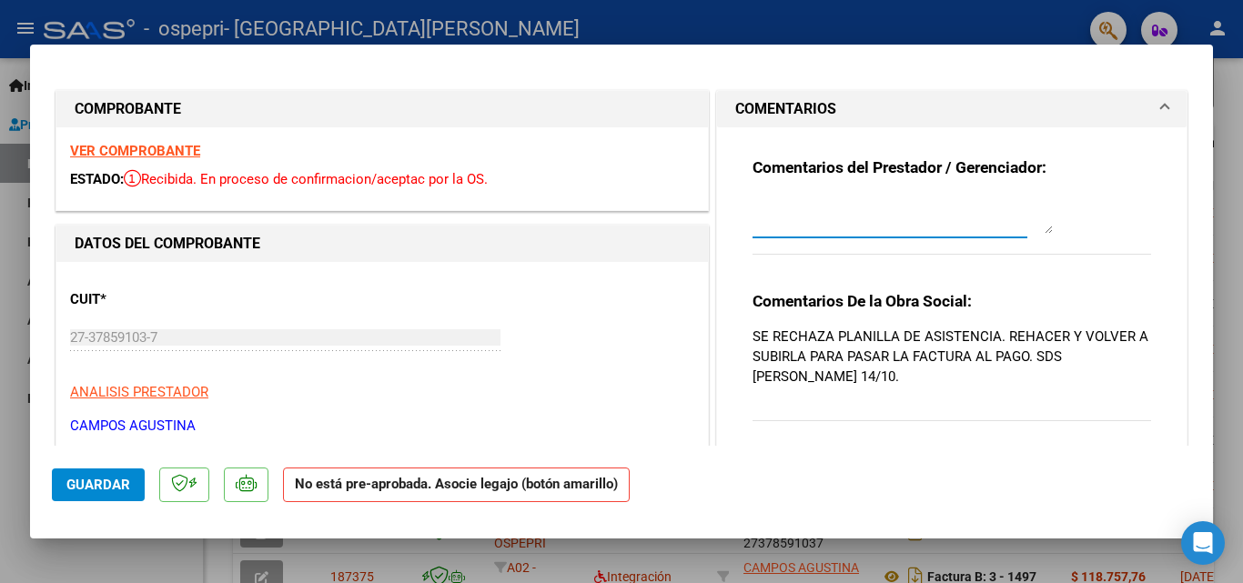
drag, startPoint x: 764, startPoint y: 234, endPoint x: 756, endPoint y: 224, distance: 12.9
paste textarea "ya se cargo planilla actualizada"
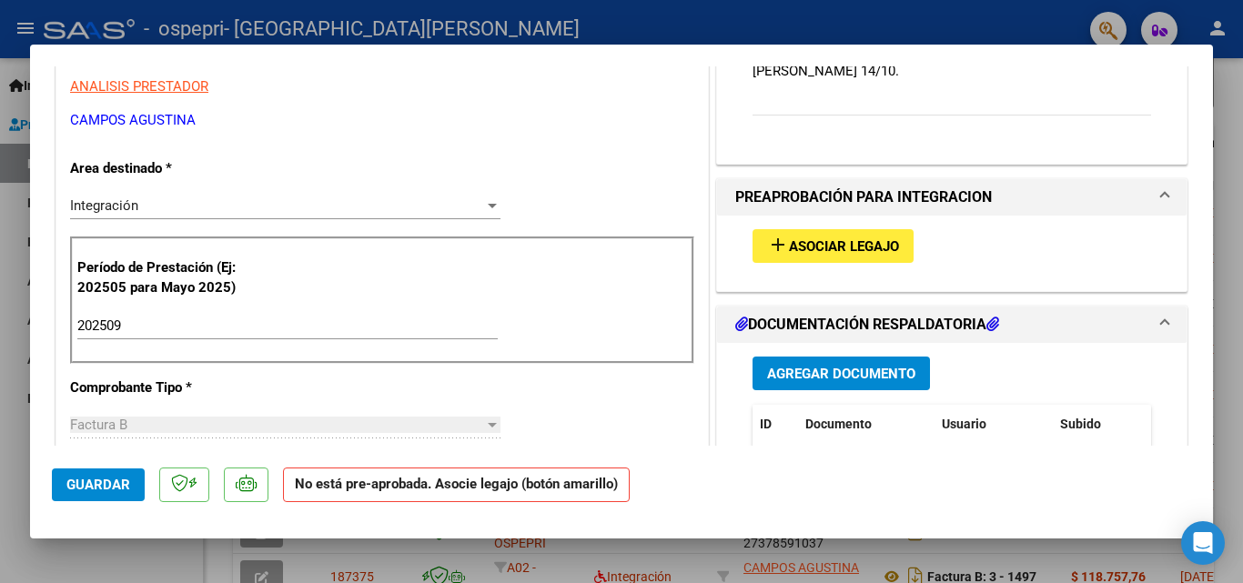
scroll to position [195, 0]
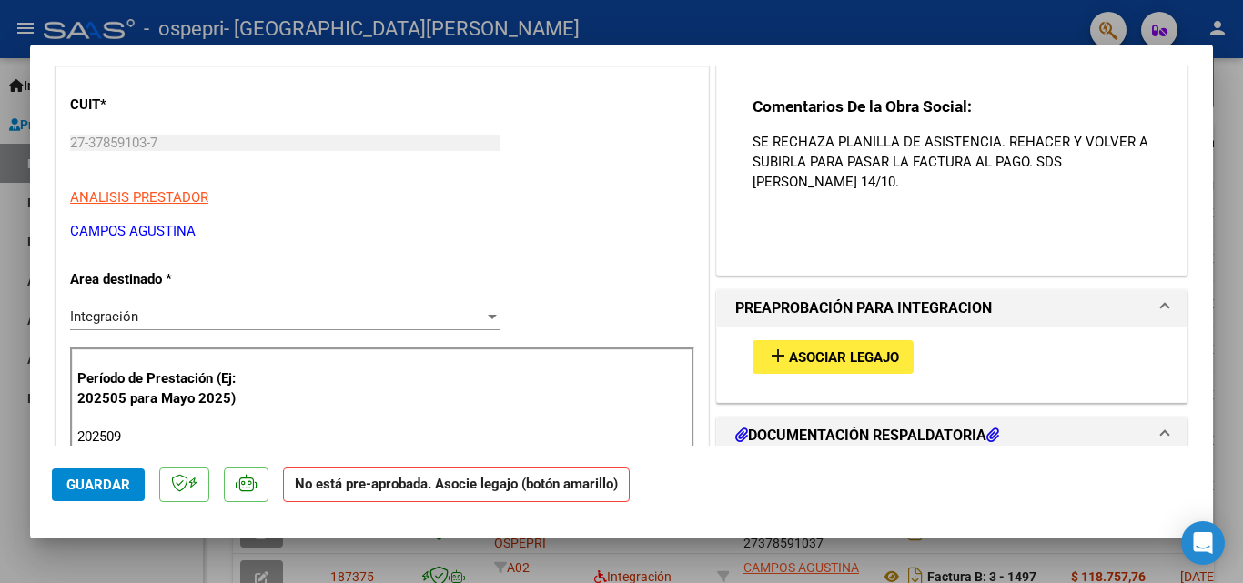
drag, startPoint x: 1215, startPoint y: 203, endPoint x: 1211, endPoint y: 193, distance: 11.0
click at [1212, 196] on div "COMPROBANTE VER COMPROBANTE ESTADO: Recibida. En proceso de confirmacion/acepta…" at bounding box center [621, 291] width 1243 height 583
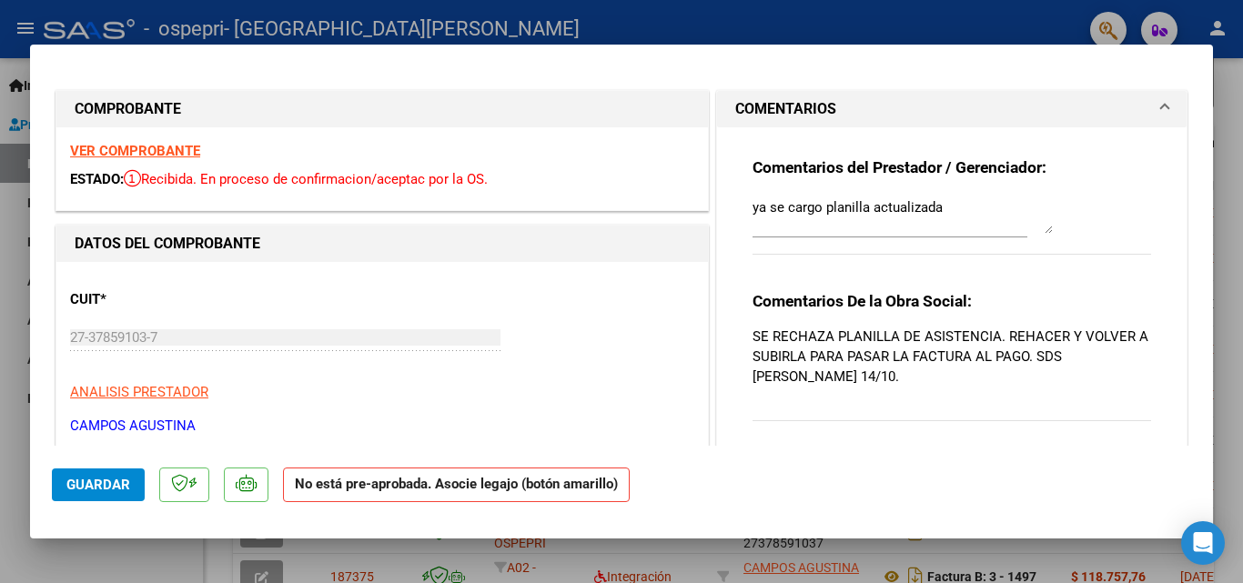
click at [1117, 219] on div "Comentarios del Prestador / Gerenciador: ya se cargo planilla actualizada" at bounding box center [951, 215] width 398 height 117
click at [968, 217] on textarea "ya se cargo planilla actualizada" at bounding box center [902, 215] width 300 height 36
type textarea "ya se cargo planilla actualizada 14/10"
click at [96, 484] on span "Guardar" at bounding box center [98, 485] width 64 height 16
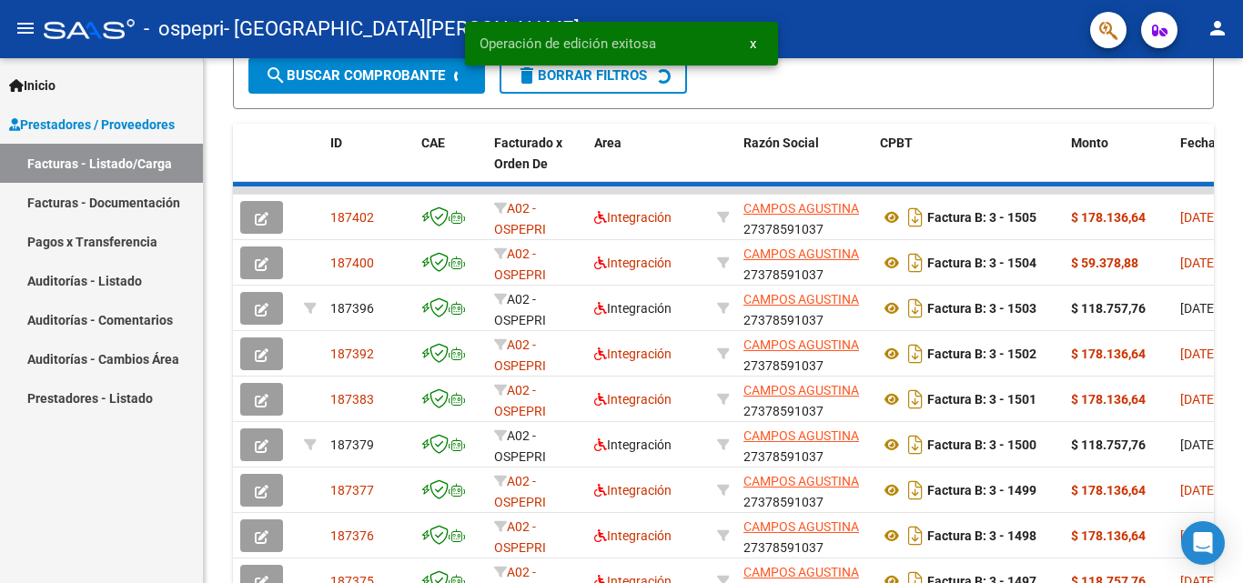
scroll to position [489, 0]
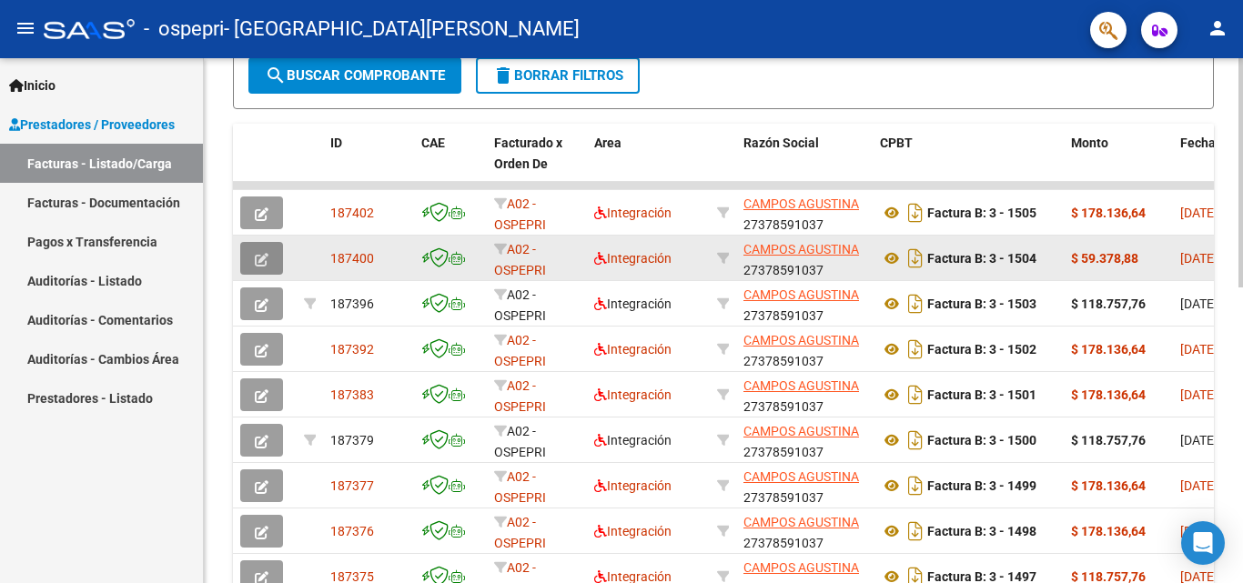
click at [256, 254] on icon "button" at bounding box center [262, 260] width 14 height 14
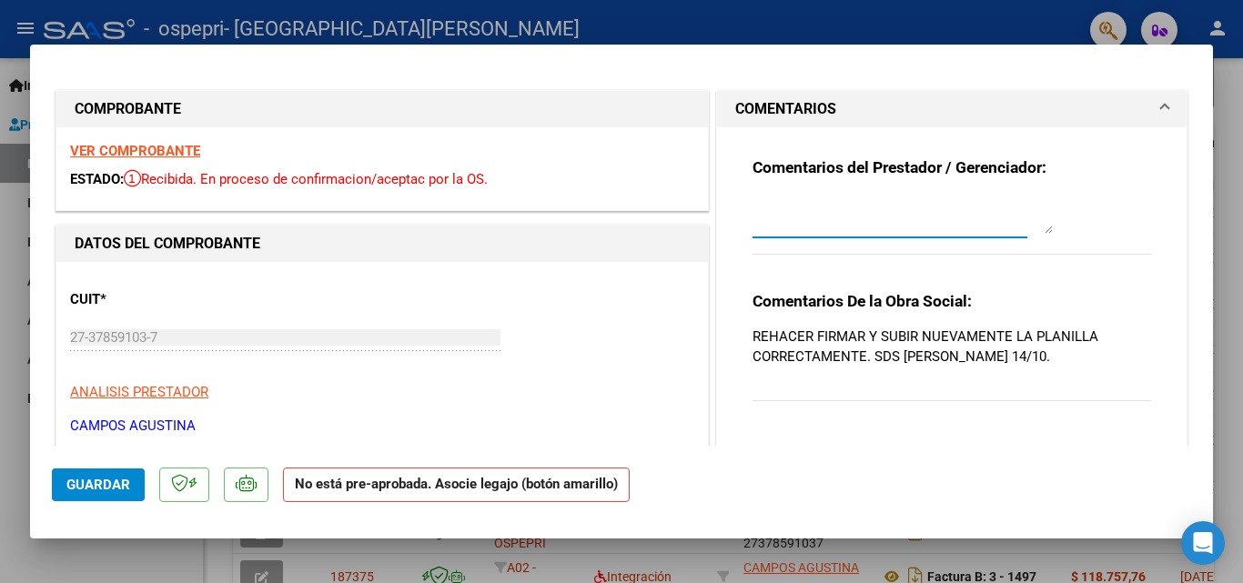
paste textarea "ya se cargo planilla actualizada"
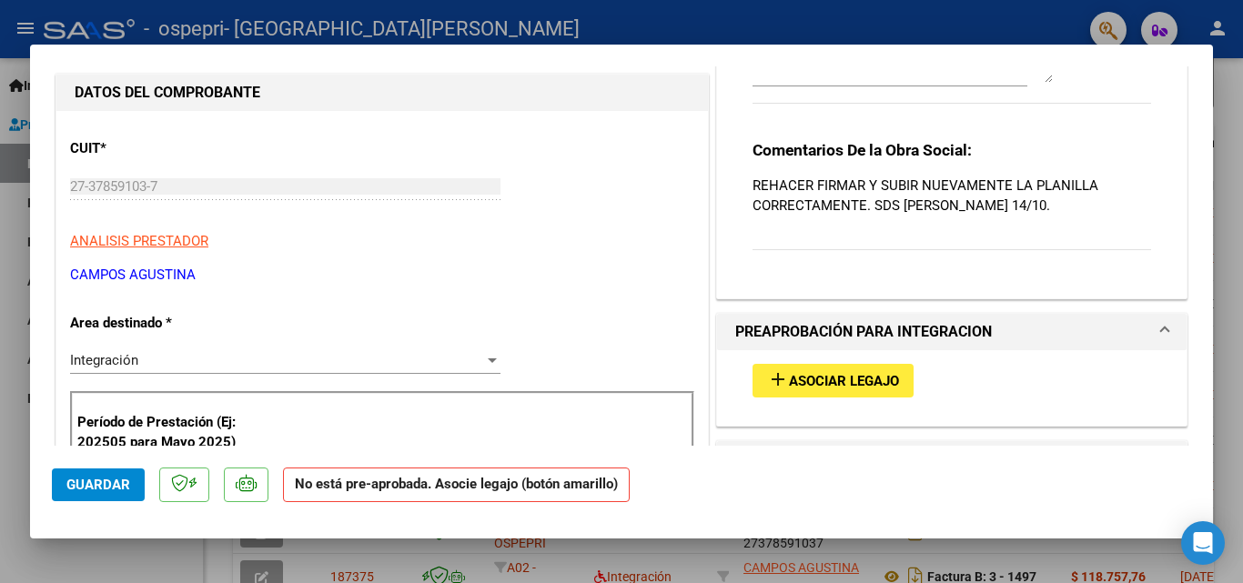
scroll to position [0, 0]
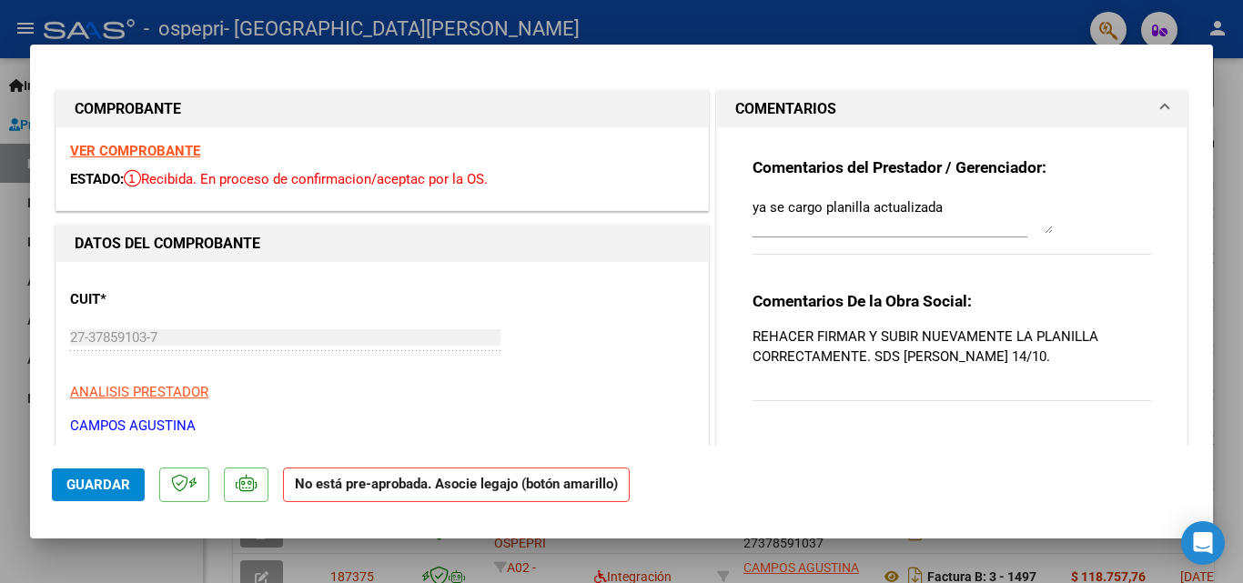
click at [974, 207] on textarea "ya se cargo planilla actualizada" at bounding box center [902, 215] width 300 height 36
type textarea "ya se cargo planilla actualizada 14/10"
click at [89, 477] on span "Guardar" at bounding box center [98, 485] width 64 height 16
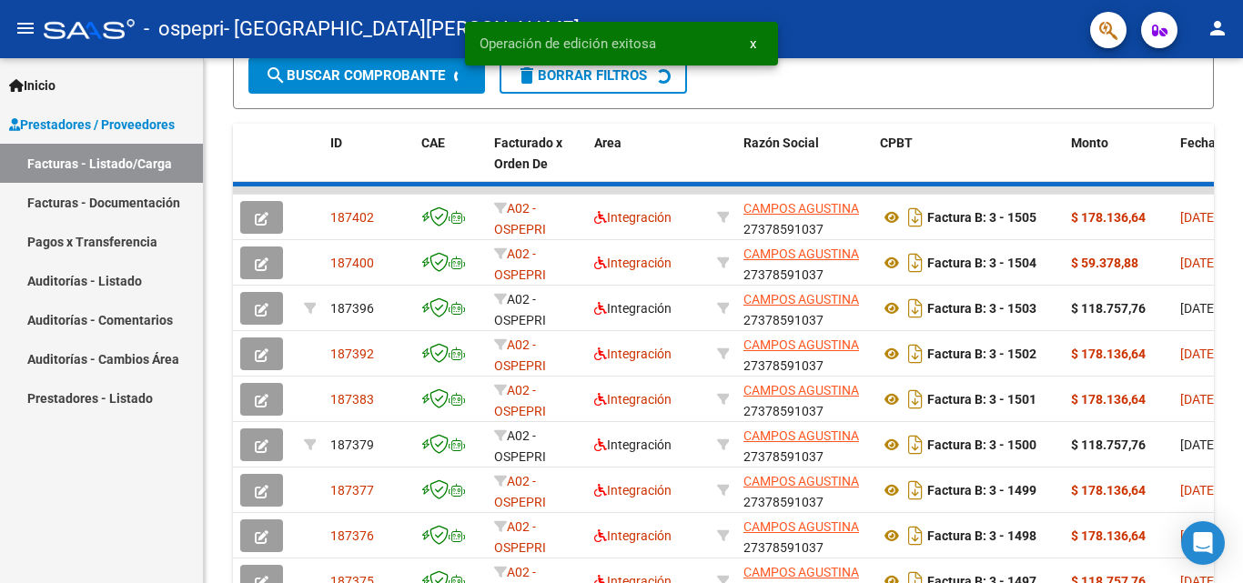
scroll to position [489, 0]
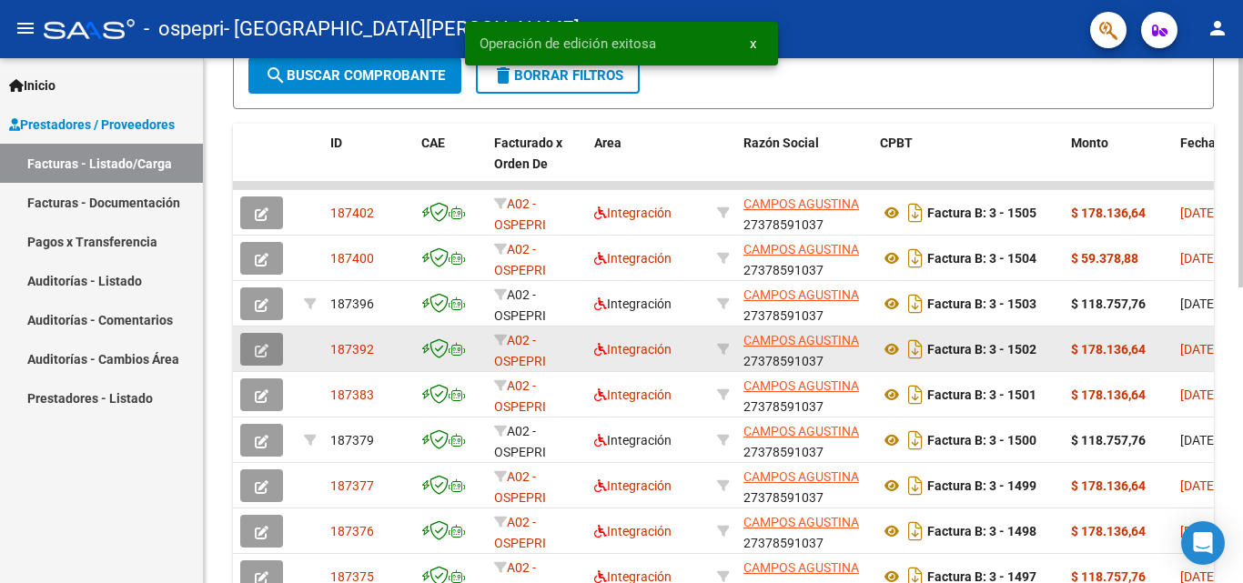
click at [257, 341] on span "button" at bounding box center [262, 349] width 14 height 16
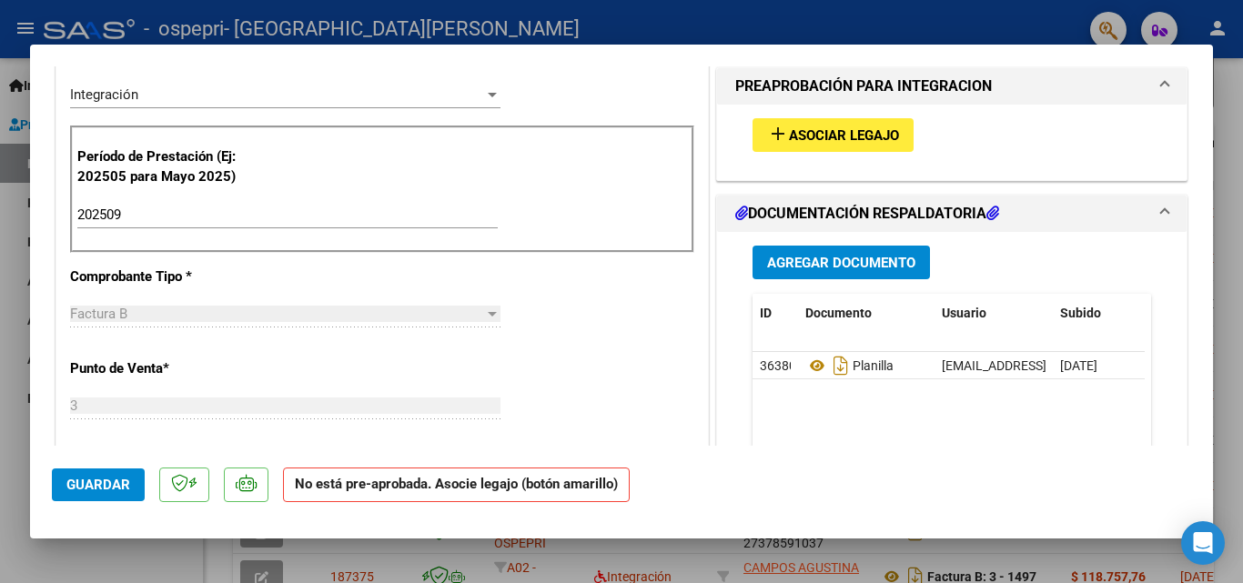
scroll to position [444, 0]
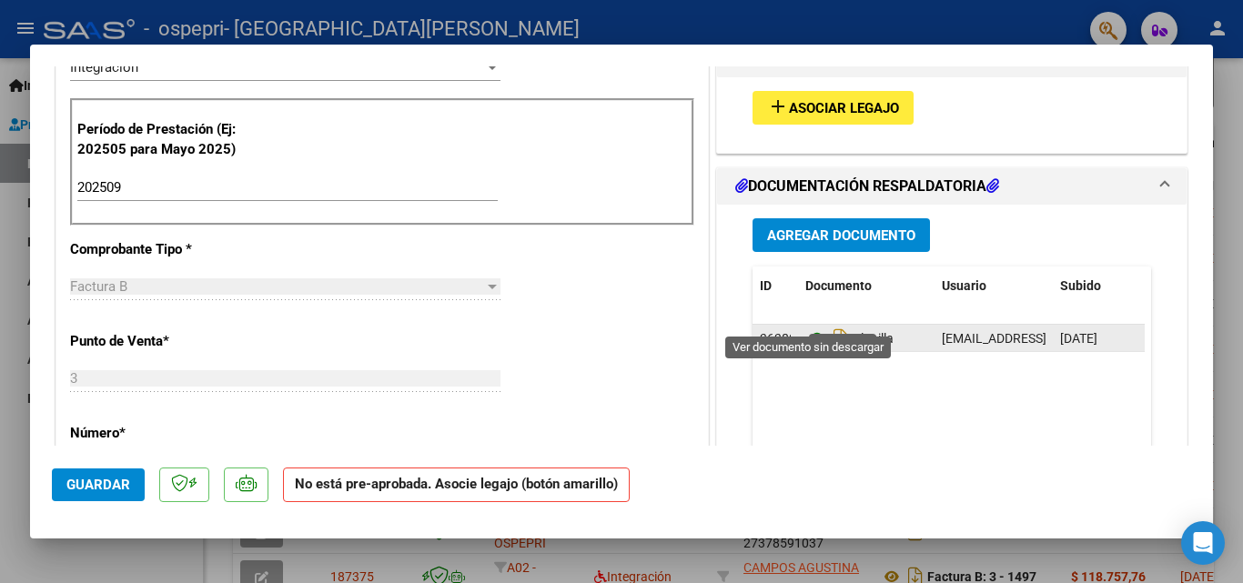
click at [809, 328] on icon at bounding box center [817, 339] width 24 height 22
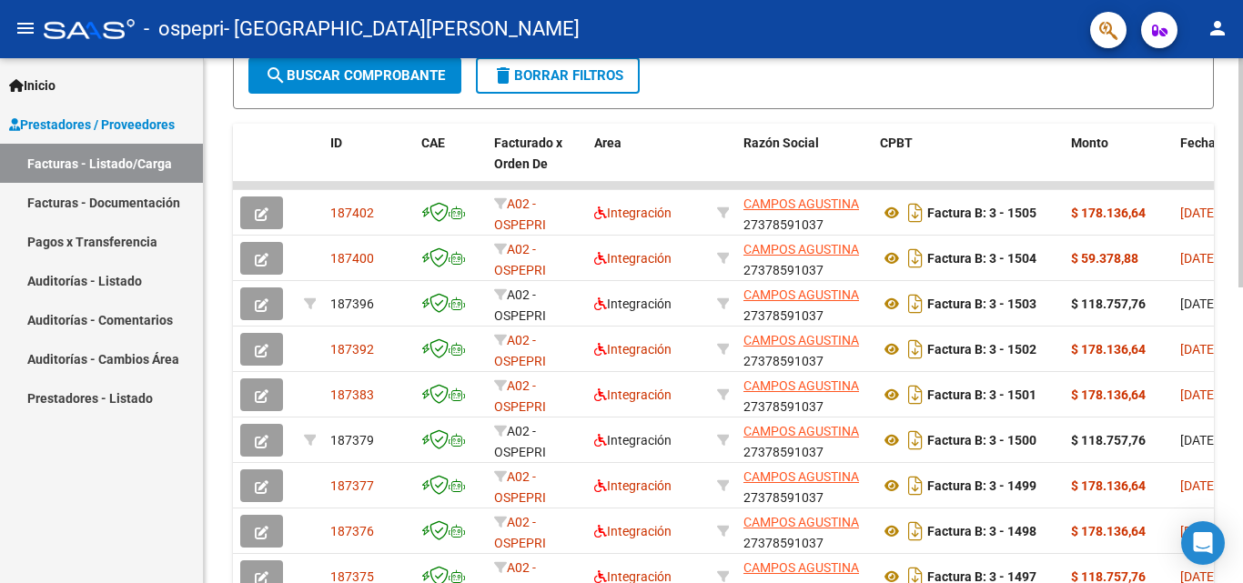
scroll to position [675, 0]
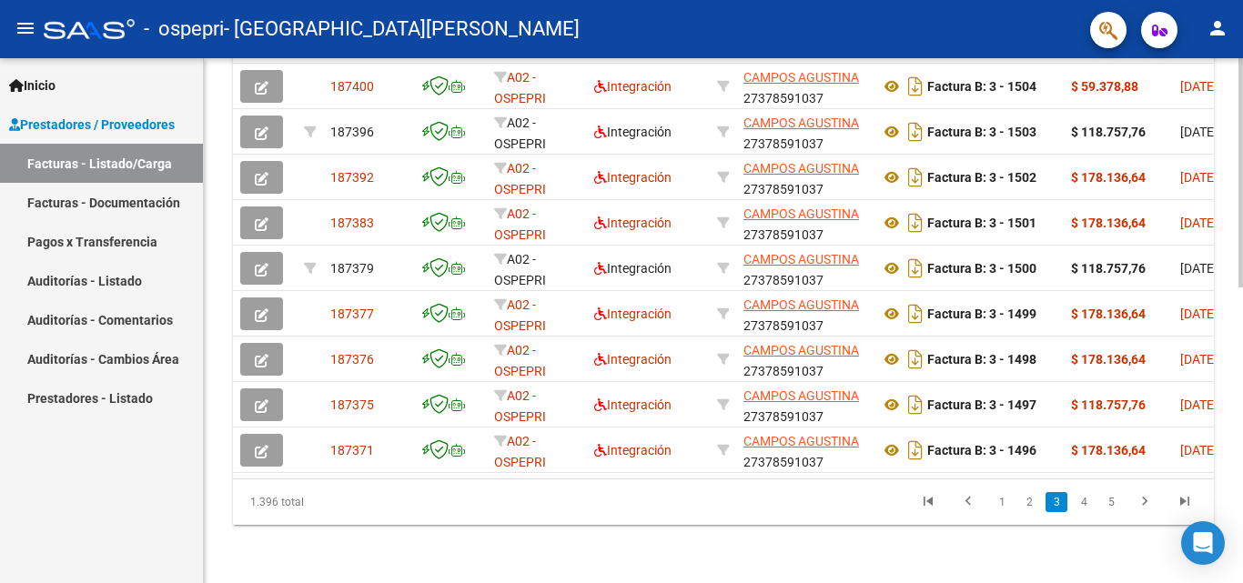
click at [1242, 449] on div at bounding box center [1240, 468] width 5 height 229
click at [1081, 504] on link "4" at bounding box center [1084, 502] width 22 height 20
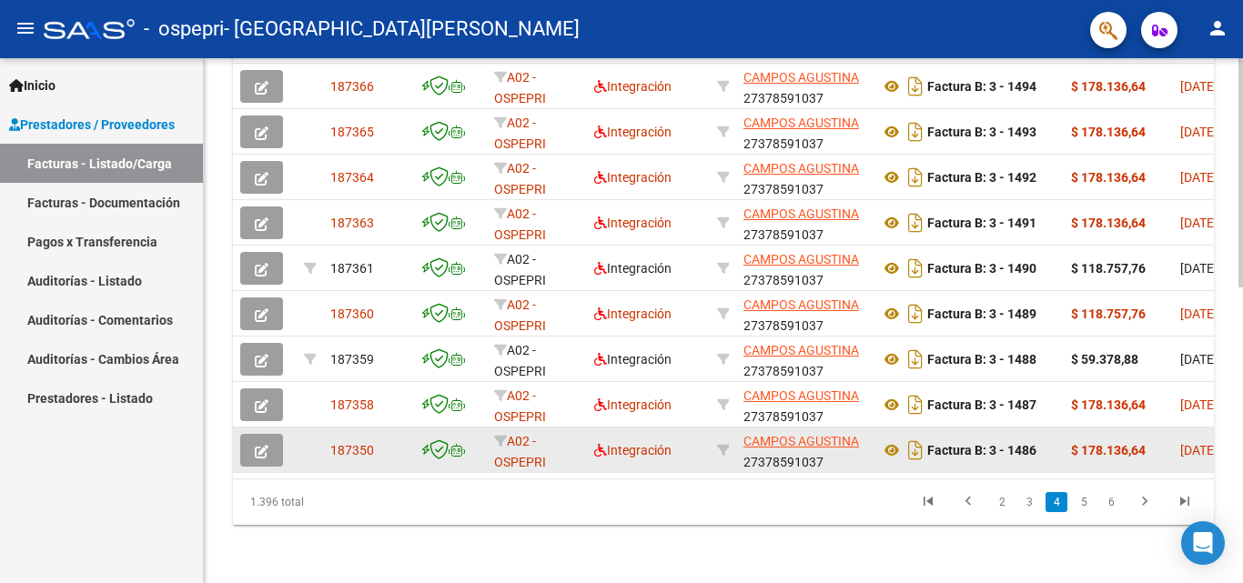
click at [262, 434] on button "button" at bounding box center [261, 450] width 43 height 33
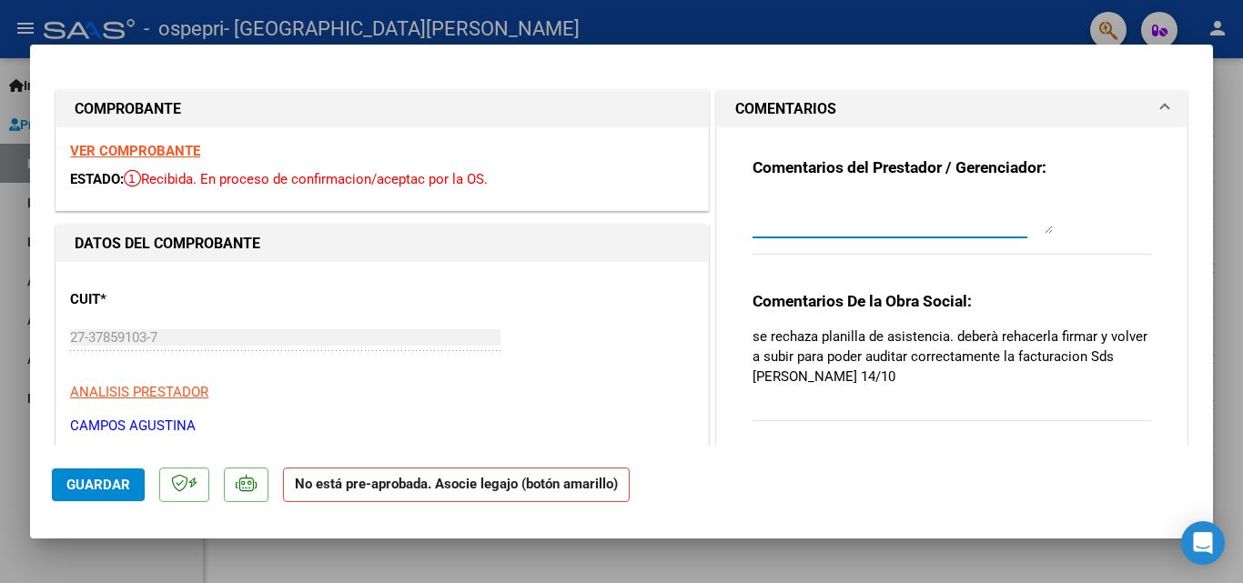
click at [757, 227] on textarea at bounding box center [902, 215] width 300 height 36
paste textarea "ya se cargo planilla actualizada"
type textarea "ya se cargo planilla actualizada 15/10"
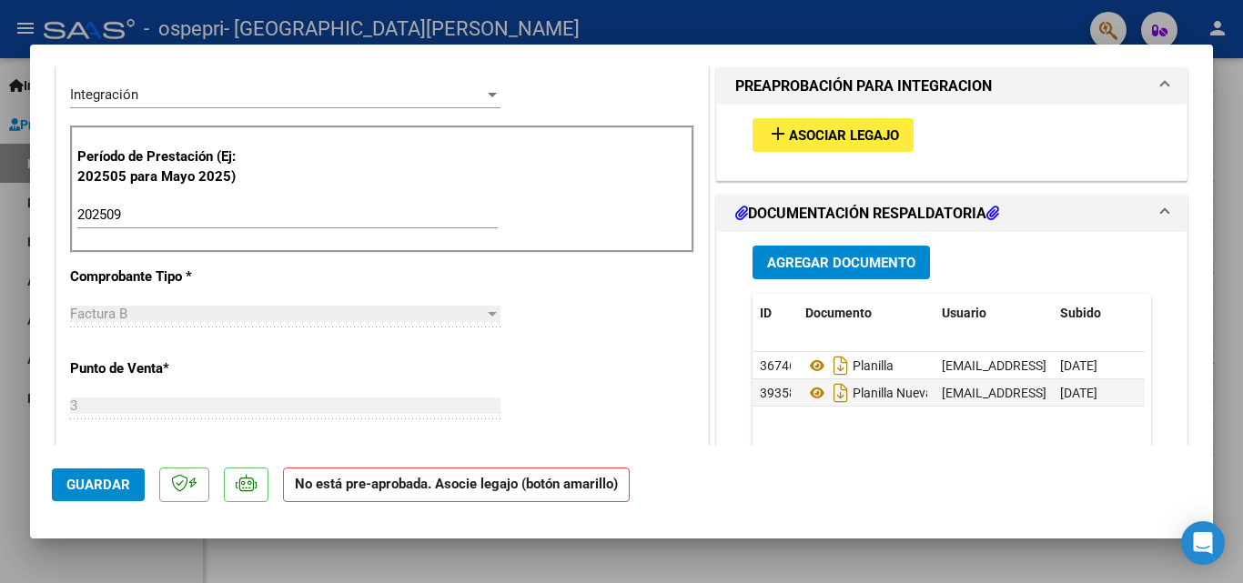
scroll to position [420, 0]
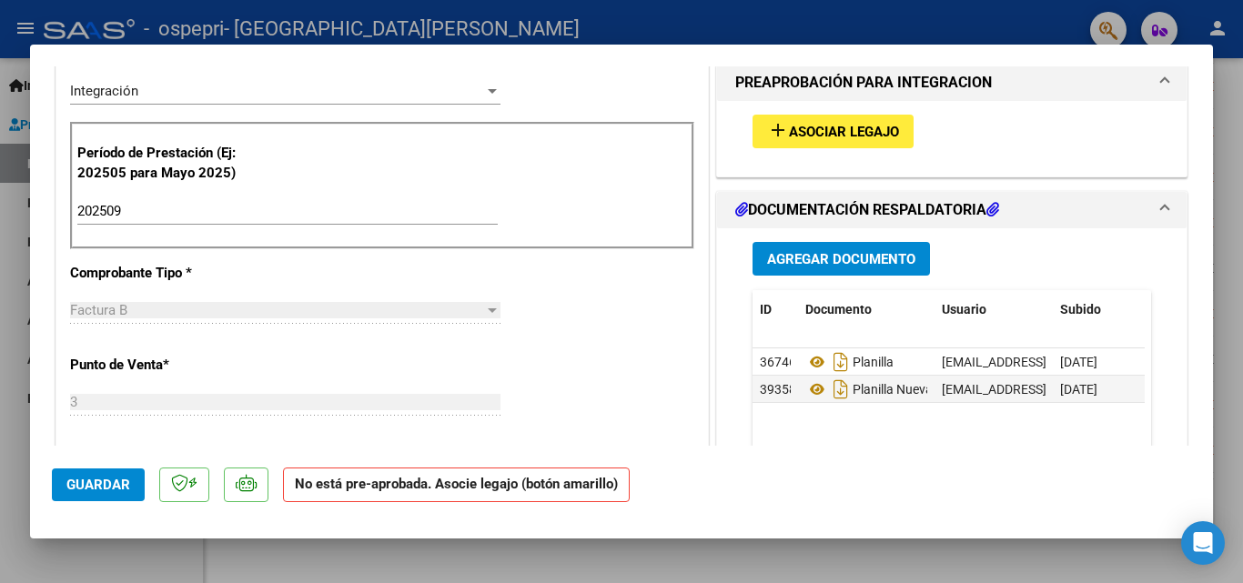
click at [108, 492] on span "Guardar" at bounding box center [98, 485] width 64 height 16
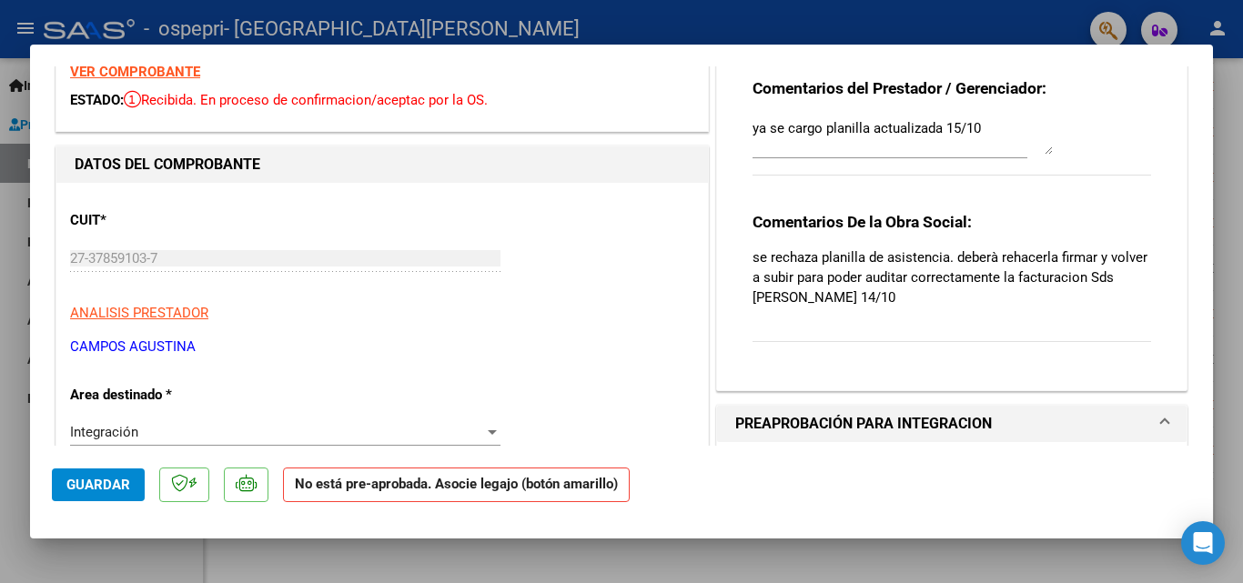
scroll to position [64, 0]
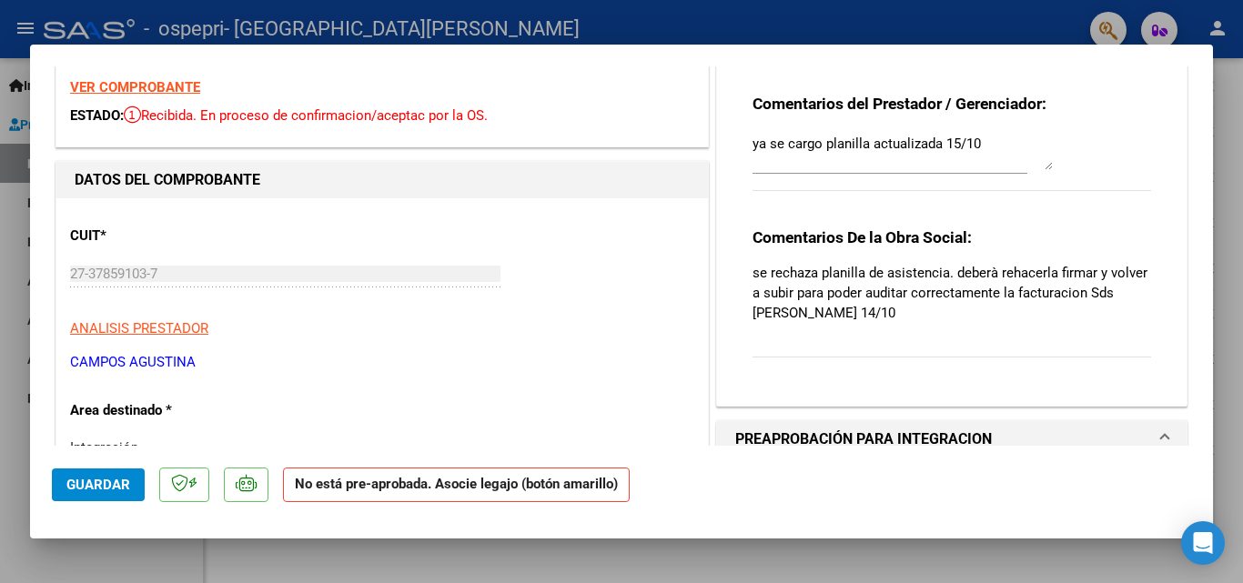
click at [127, 483] on span "Guardar" at bounding box center [98, 485] width 64 height 16
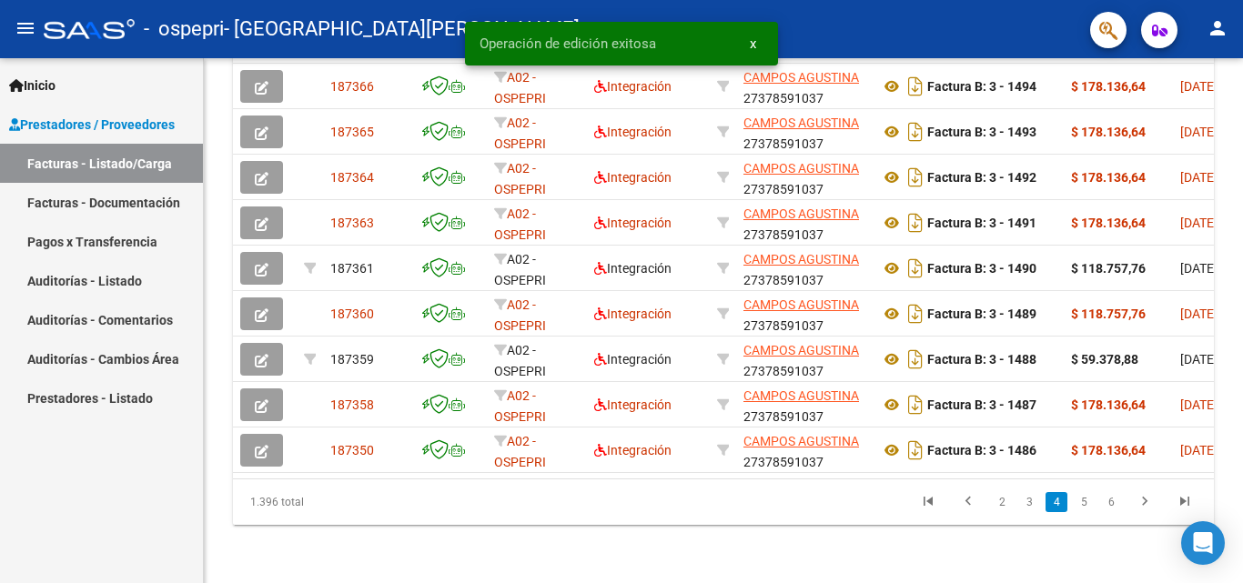
scroll to position [675, 0]
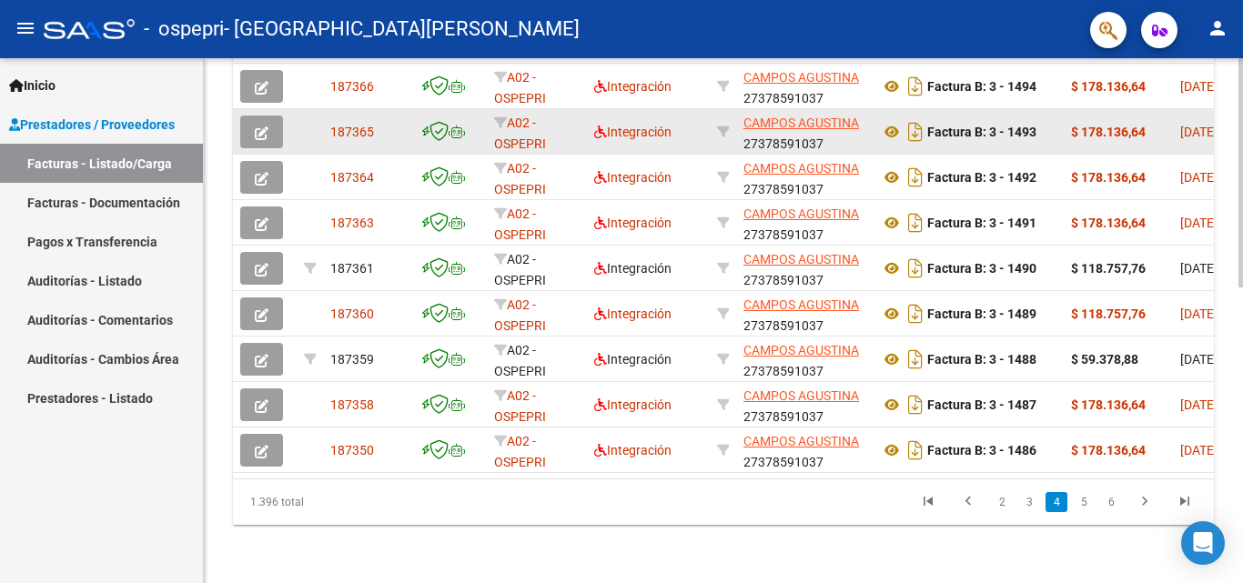
click at [267, 126] on icon "button" at bounding box center [262, 133] width 14 height 14
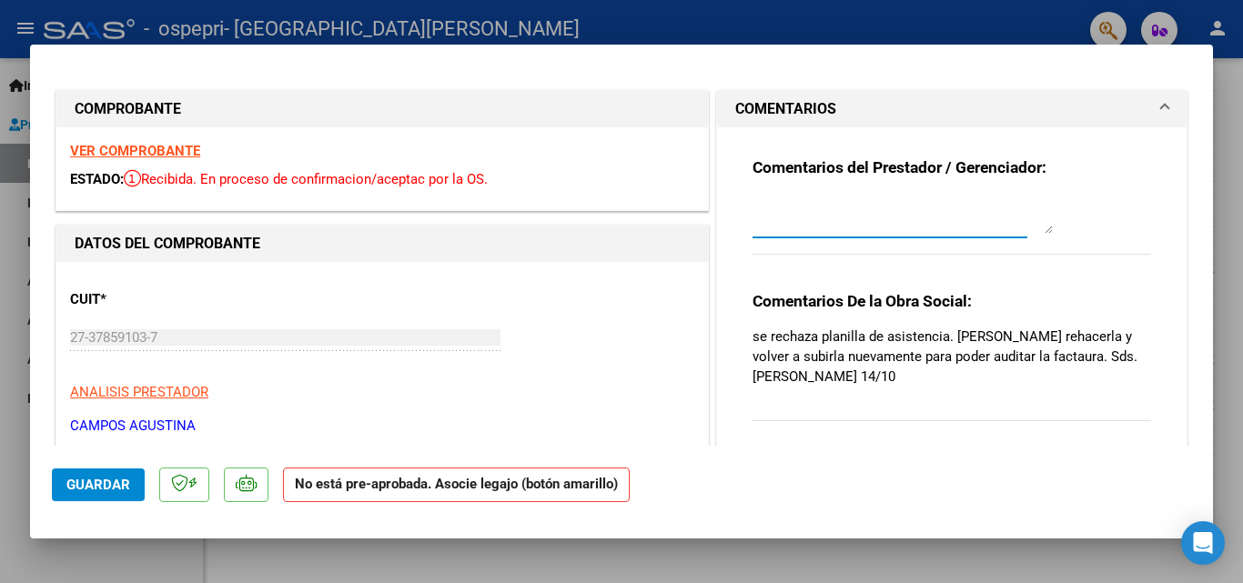
paste textarea "ya se cargo planilla actualizada"
type textarea "ya se cargo planilla actualizada 15/10"
click at [106, 490] on span "Guardar" at bounding box center [98, 485] width 64 height 16
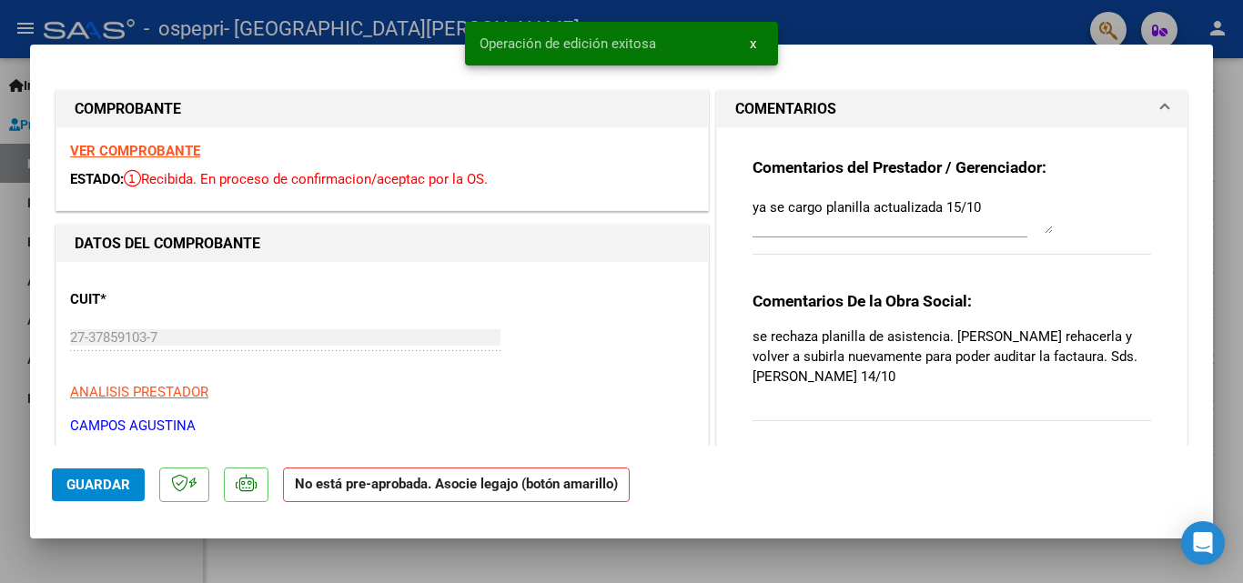
type input "$ 0,00"
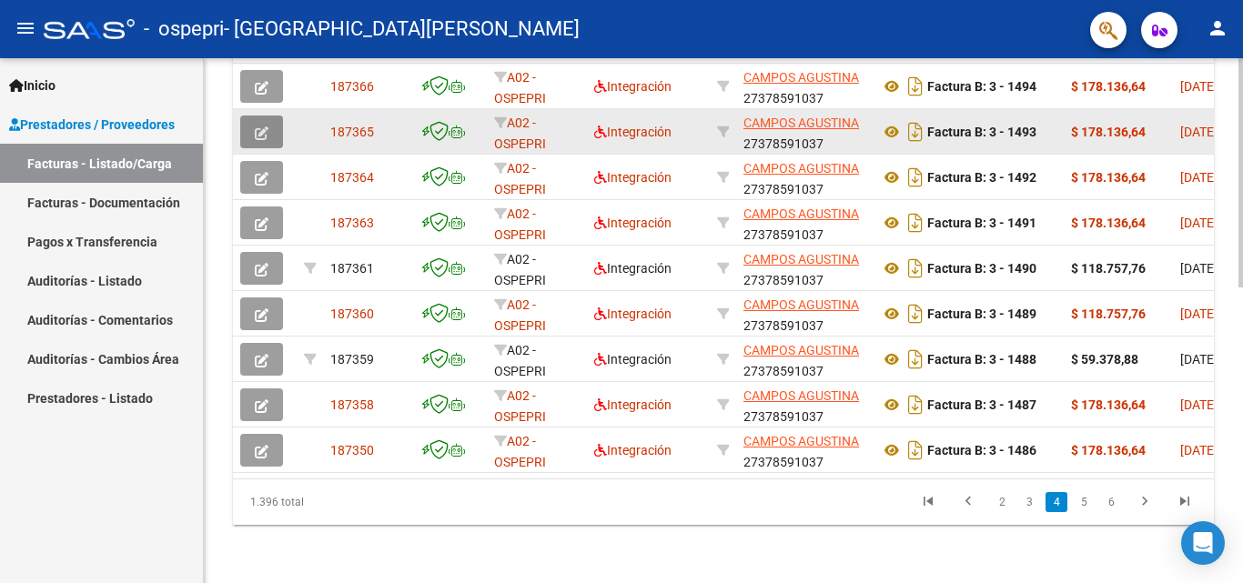
click at [264, 126] on icon "button" at bounding box center [262, 133] width 14 height 14
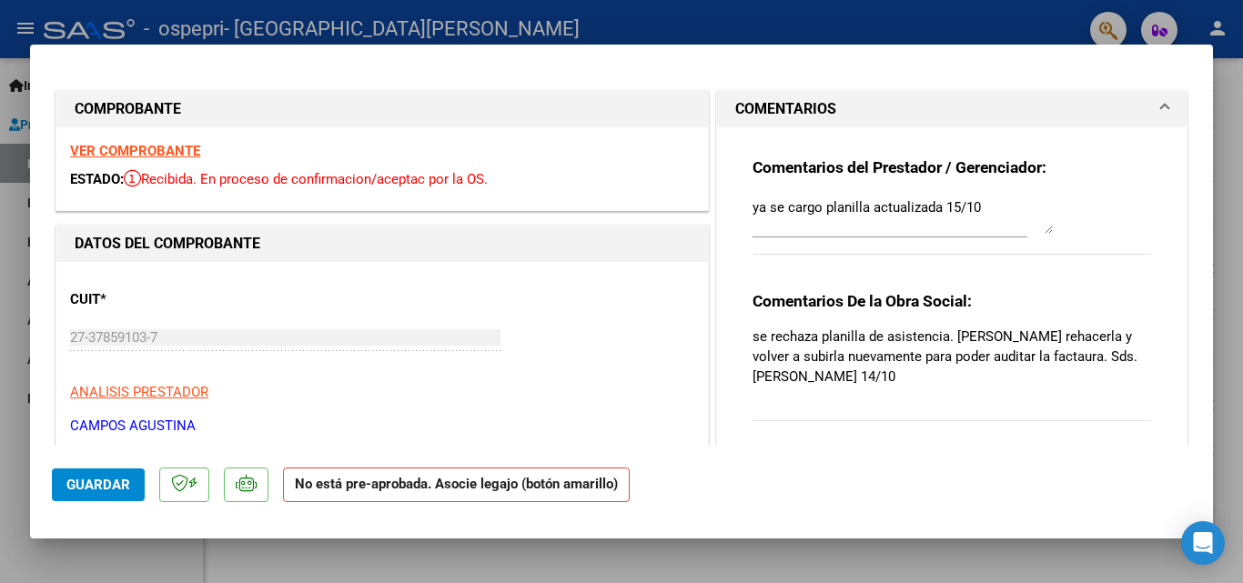
click at [103, 486] on span "Guardar" at bounding box center [98, 485] width 64 height 16
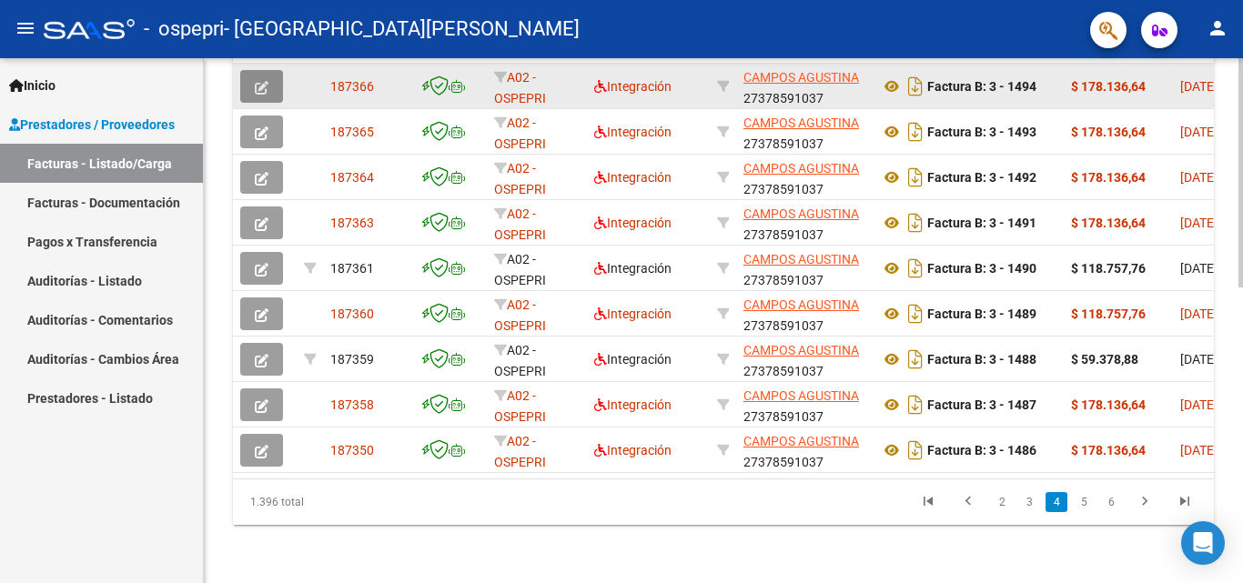
click at [257, 82] on button "button" at bounding box center [261, 86] width 43 height 33
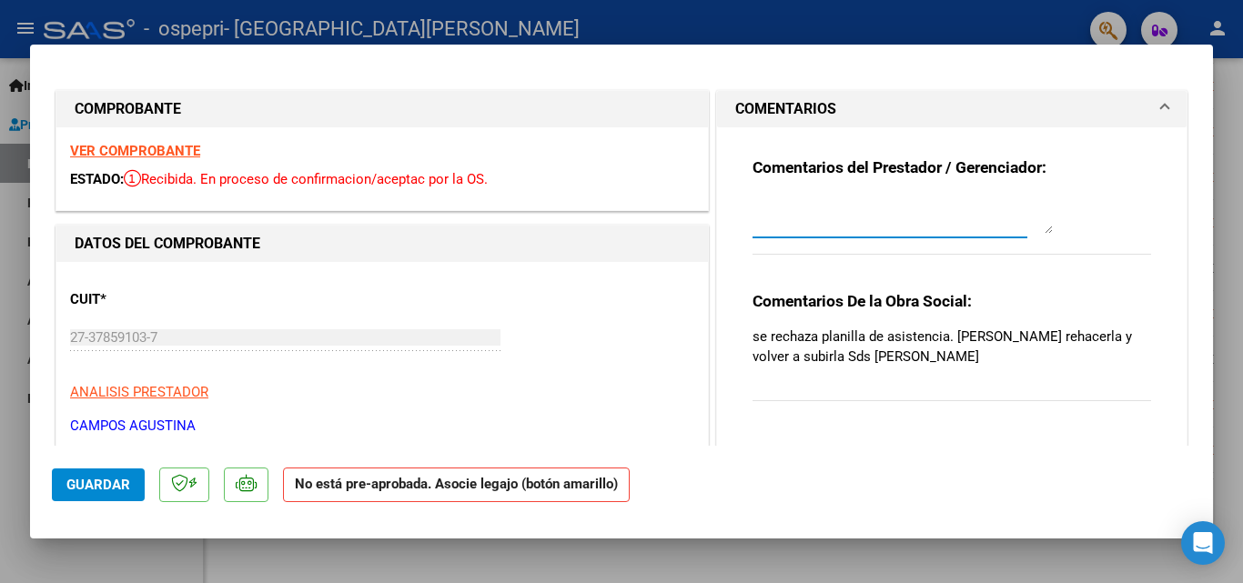
paste textarea "ya se cargo planilla actualizada"
type textarea "ya se cargo planilla actualizada 15/10"
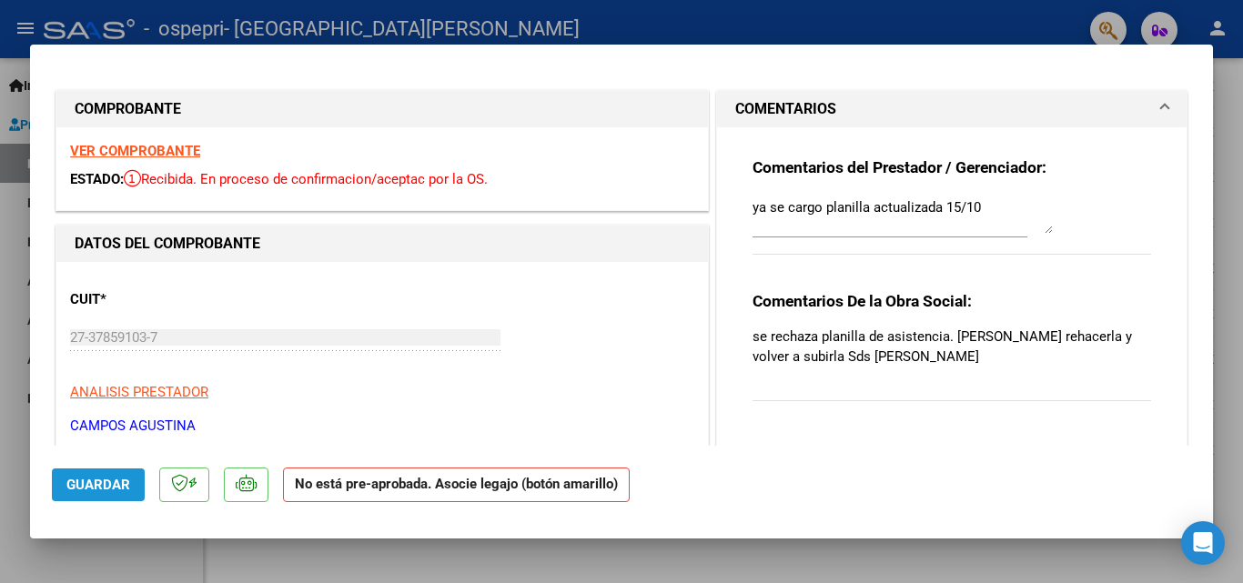
click at [101, 486] on span "Guardar" at bounding box center [98, 485] width 64 height 16
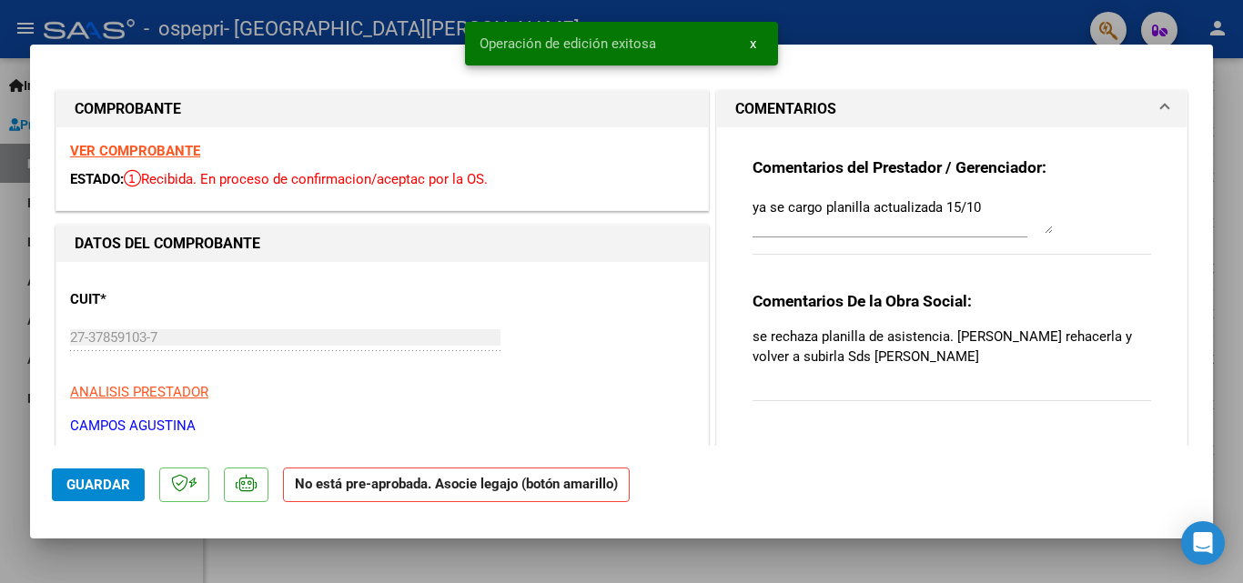
type input "$ 0,00"
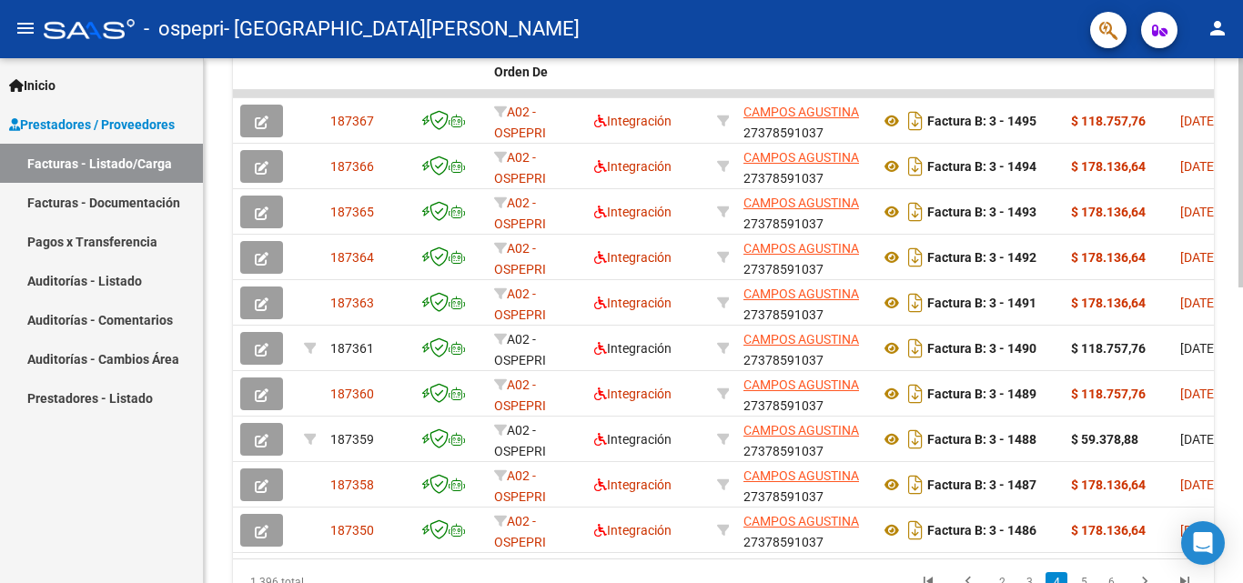
scroll to position [562, 0]
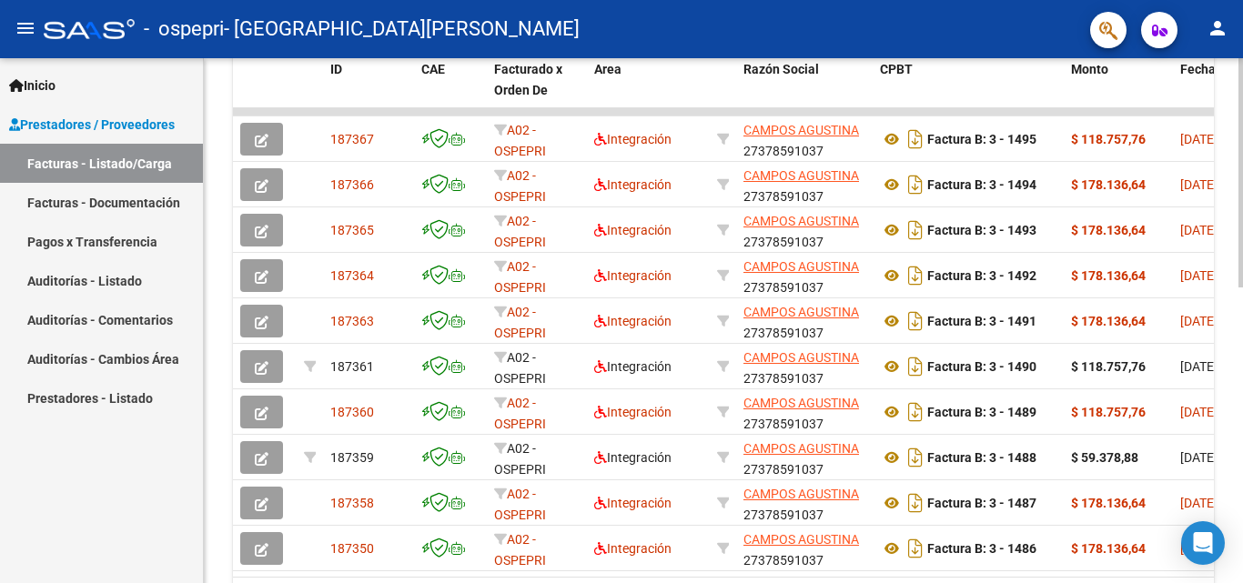
click at [1242, 330] on div at bounding box center [1240, 423] width 5 height 229
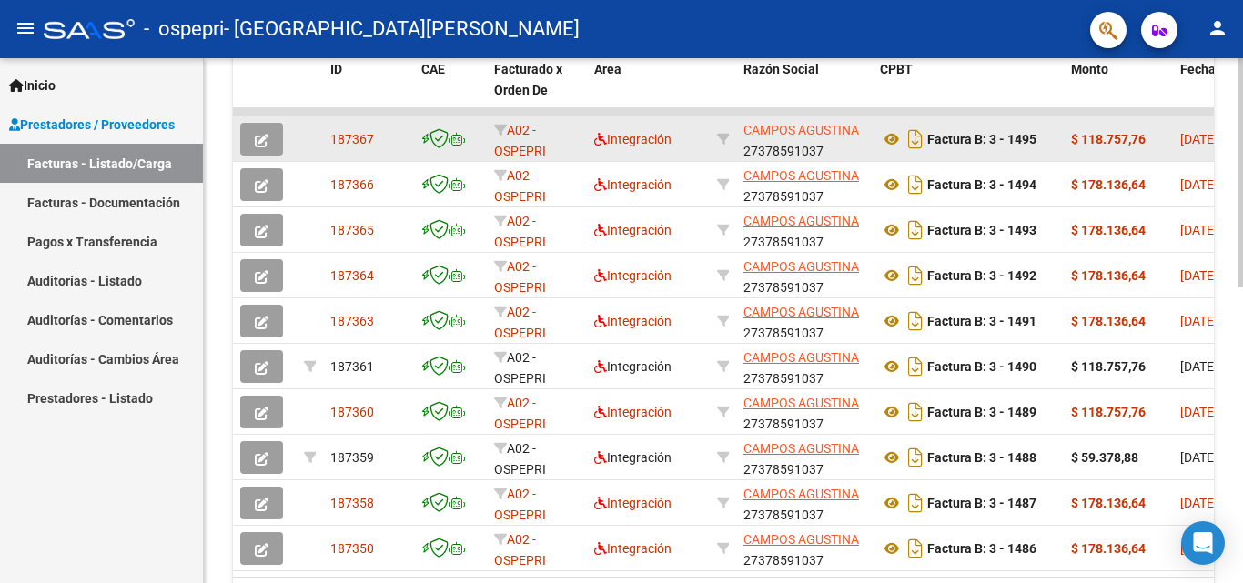
click at [268, 139] on button "button" at bounding box center [261, 139] width 43 height 33
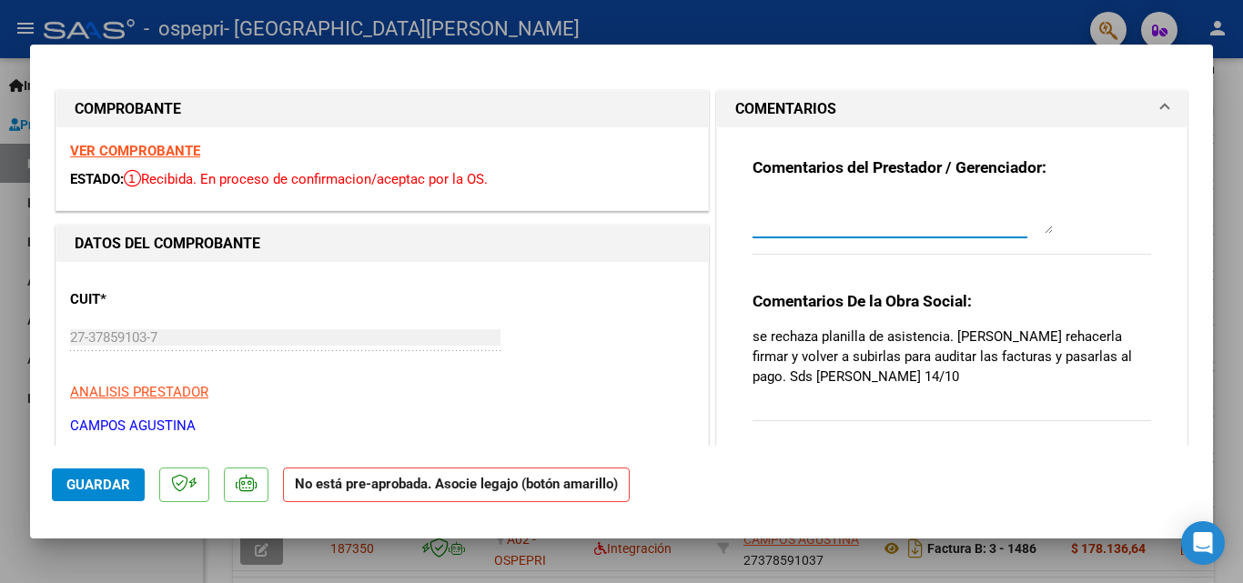
paste textarea "ya se cargo planilla actualizada"
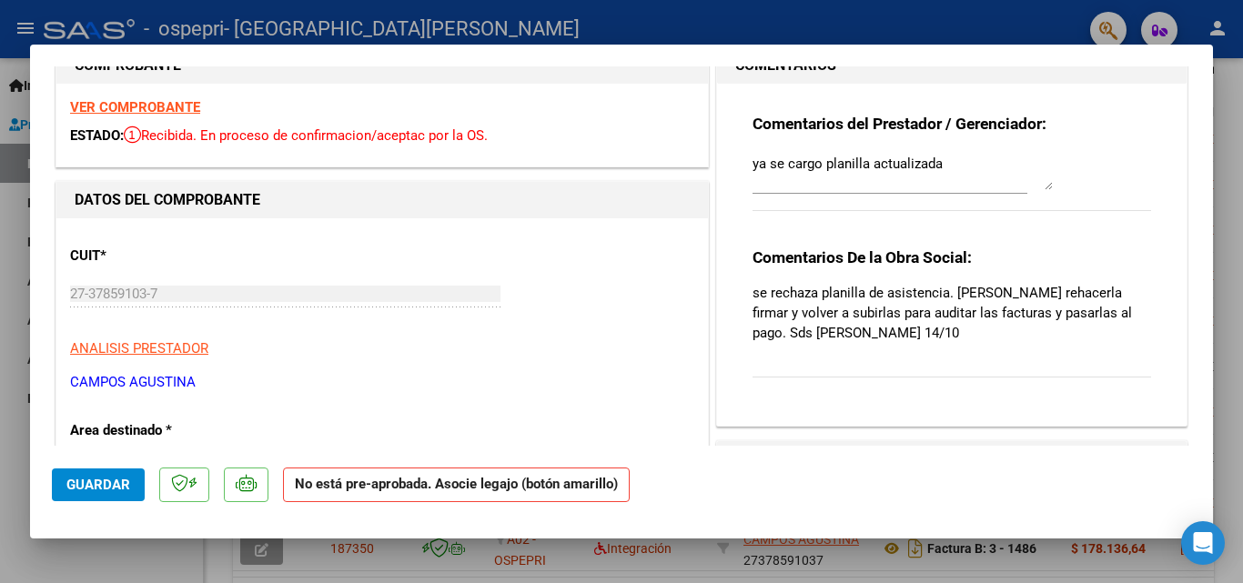
scroll to position [0, 0]
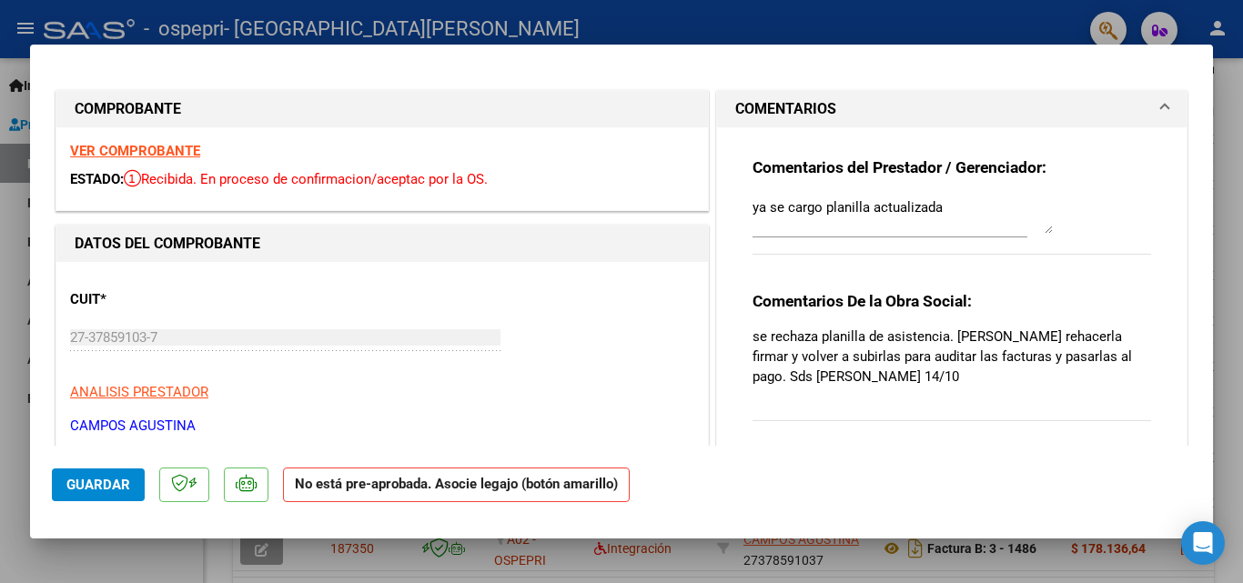
click at [988, 206] on textarea "ya se cargo planilla actualizada" at bounding box center [902, 215] width 300 height 36
type textarea "ya se cargo planilla actualizada 14/10"
click at [110, 488] on span "Guardar" at bounding box center [98, 485] width 64 height 16
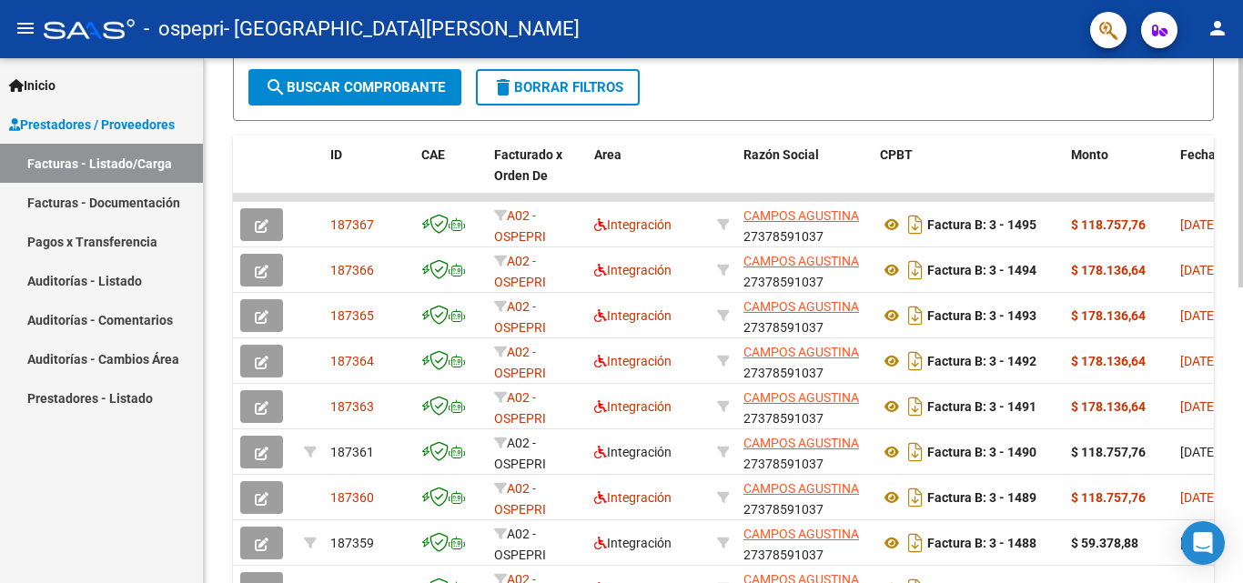
scroll to position [459, 0]
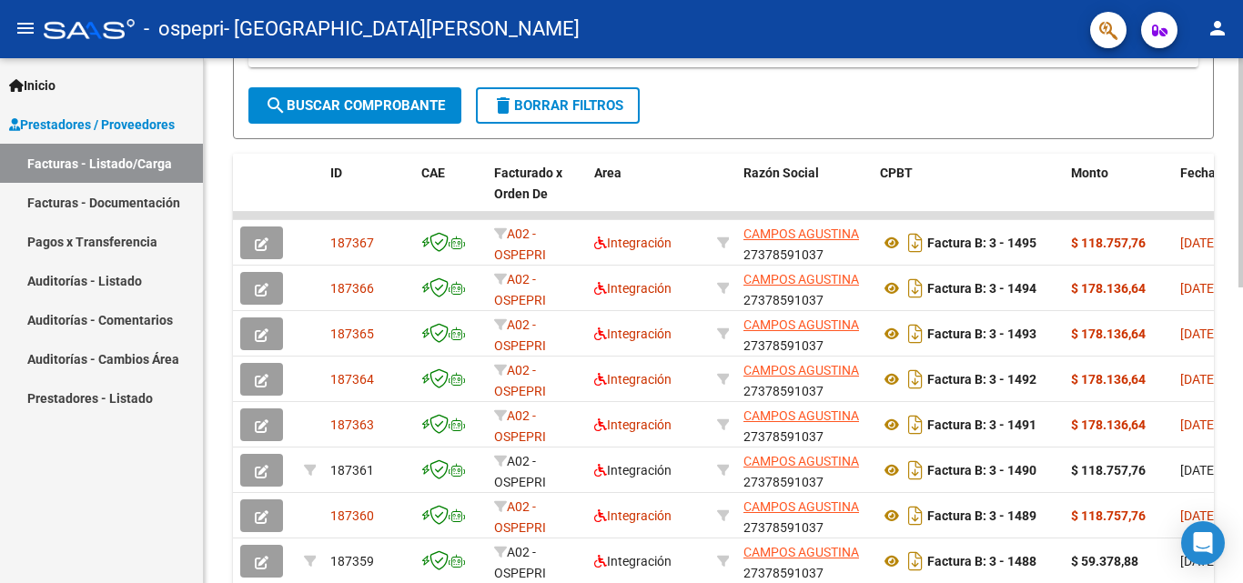
click at [1242, 431] on div at bounding box center [1240, 377] width 5 height 229
click at [101, 166] on link "Facturas - Listado/Carga" at bounding box center [101, 163] width 203 height 39
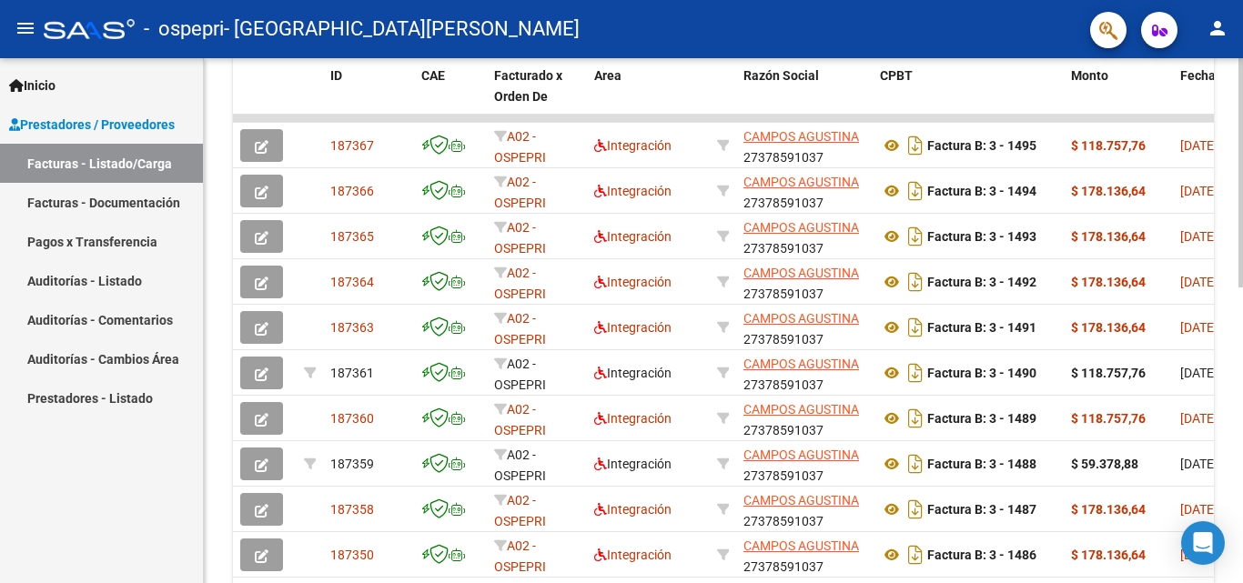
scroll to position [675, 0]
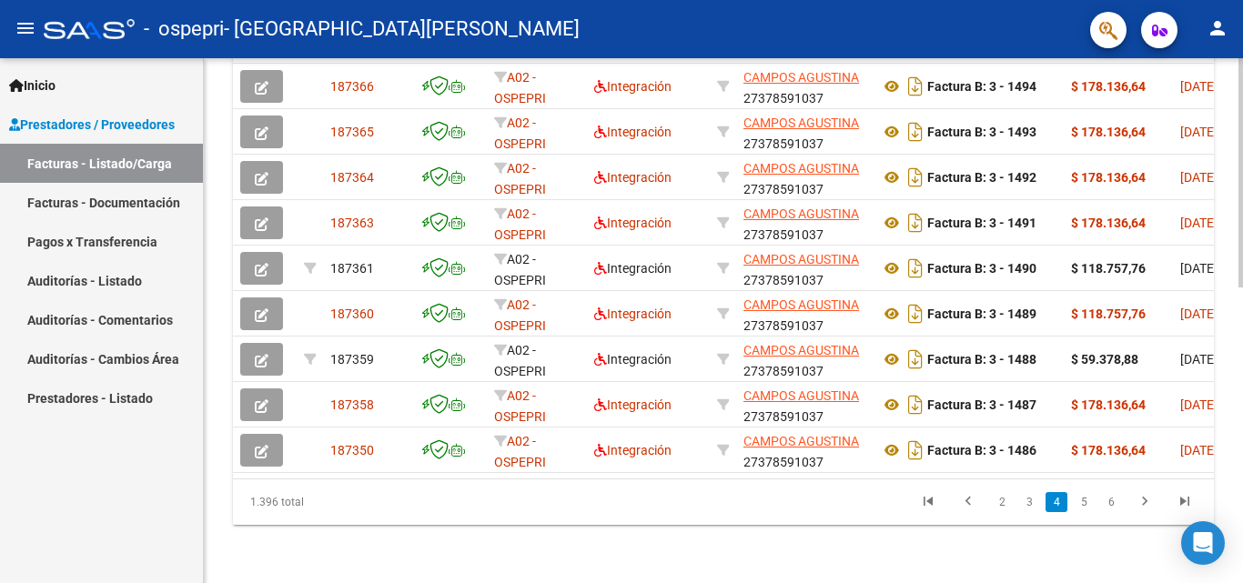
click at [1242, 531] on div at bounding box center [1240, 468] width 5 height 229
click at [1024, 504] on link "3" at bounding box center [1029, 502] width 22 height 20
